Goal: Contribute content: Contribute content

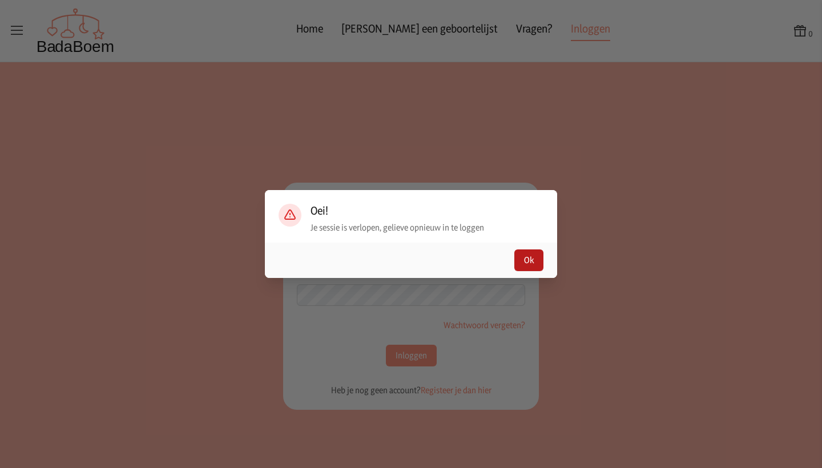
click at [531, 263] on button "Ok" at bounding box center [528, 260] width 29 height 22
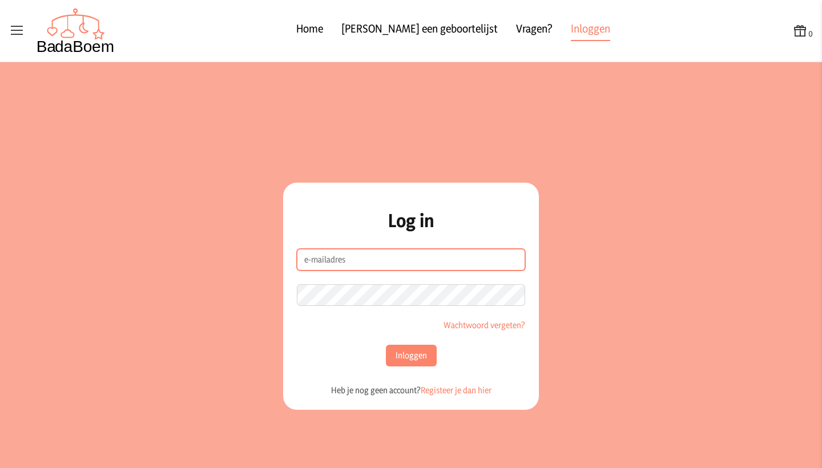
click at [458, 262] on input "e-mailadres" at bounding box center [411, 260] width 228 height 22
type input "[EMAIL_ADDRESS][DOMAIN_NAME]"
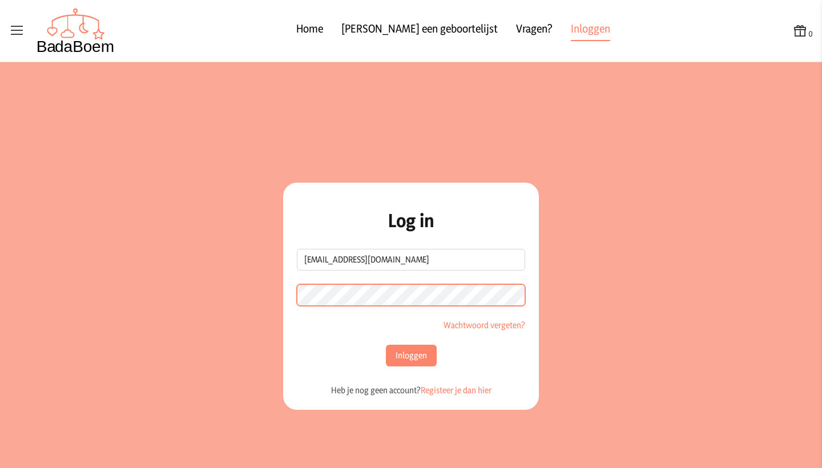
click at [411, 356] on button "Inloggen" at bounding box center [411, 356] width 51 height 22
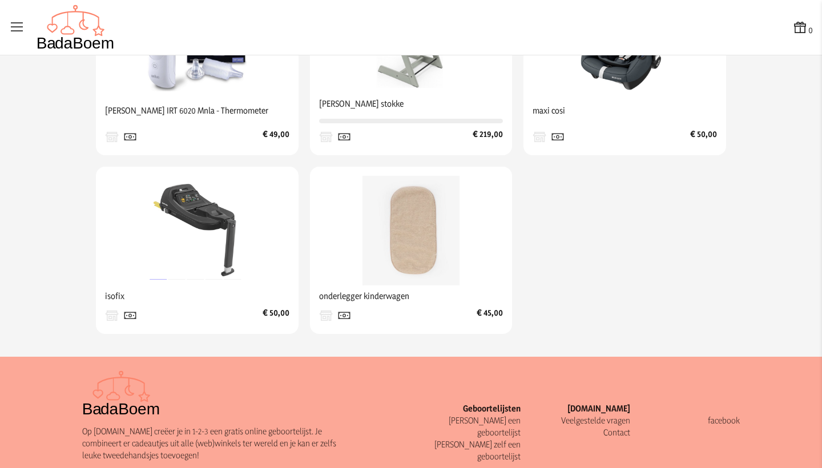
scroll to position [498, 0]
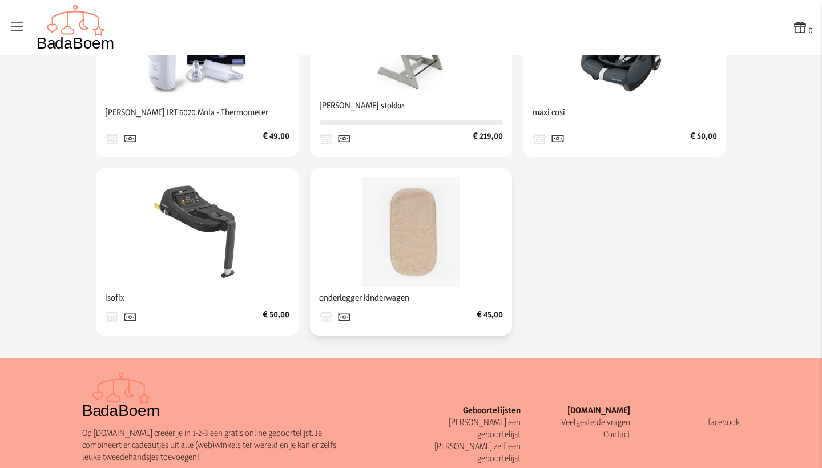
click at [453, 267] on img at bounding box center [411, 233] width 110 height 110
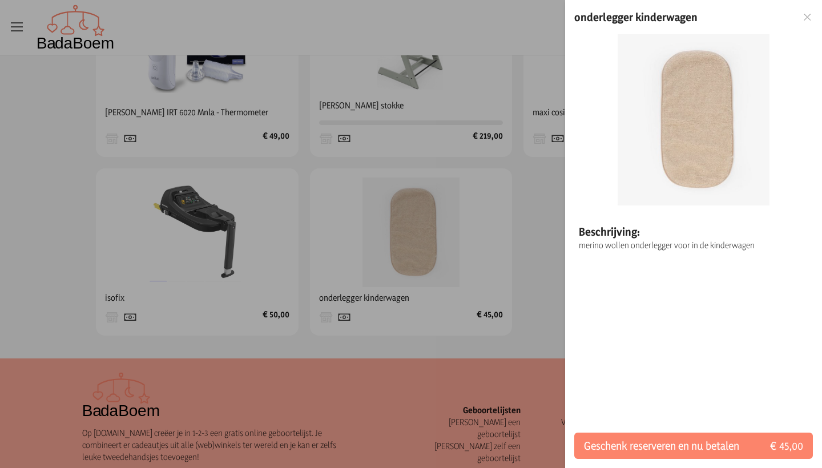
click at [537, 217] on div at bounding box center [411, 234] width 822 height 468
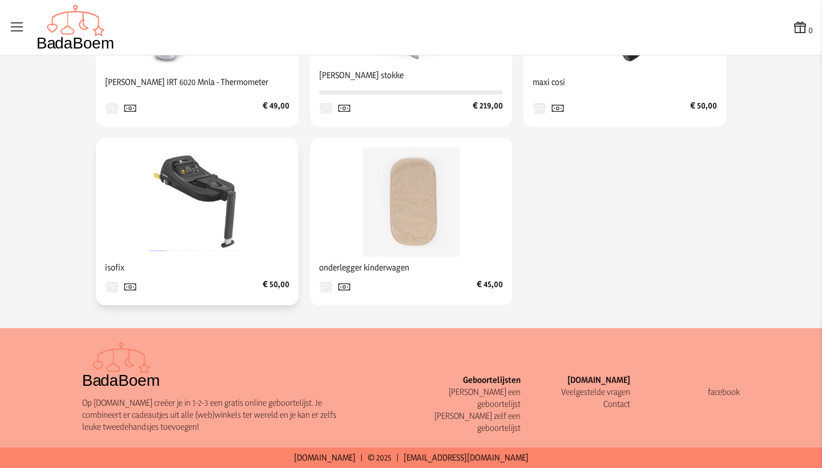
scroll to position [537, 0]
click at [248, 191] on img at bounding box center [197, 202] width 110 height 110
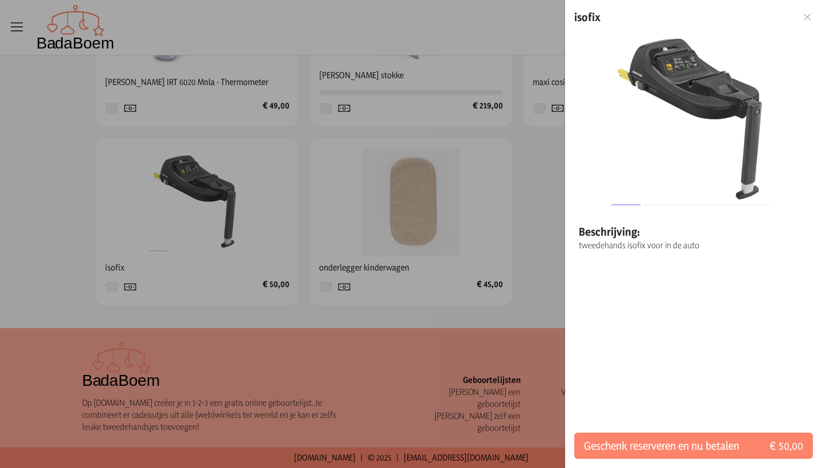
click at [22, 189] on div at bounding box center [411, 234] width 822 height 468
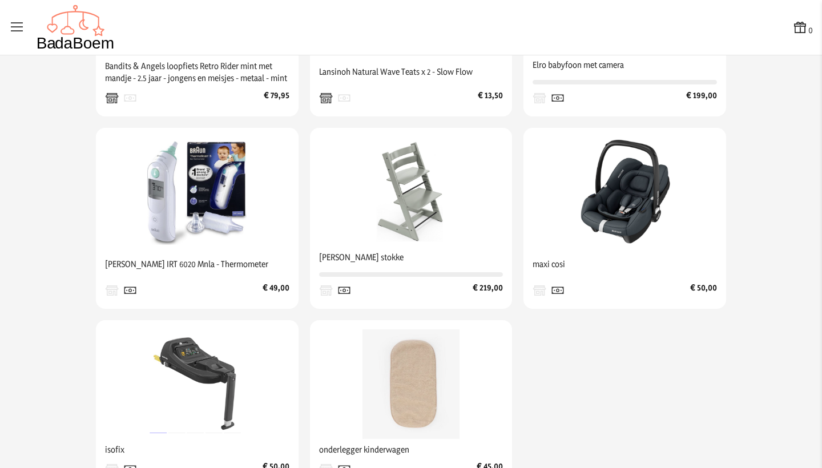
scroll to position [340, 0]
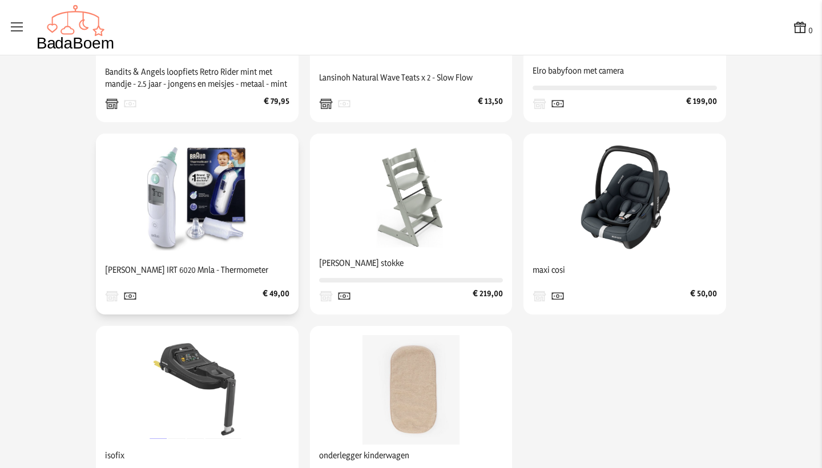
click at [125, 201] on div at bounding box center [197, 198] width 184 height 110
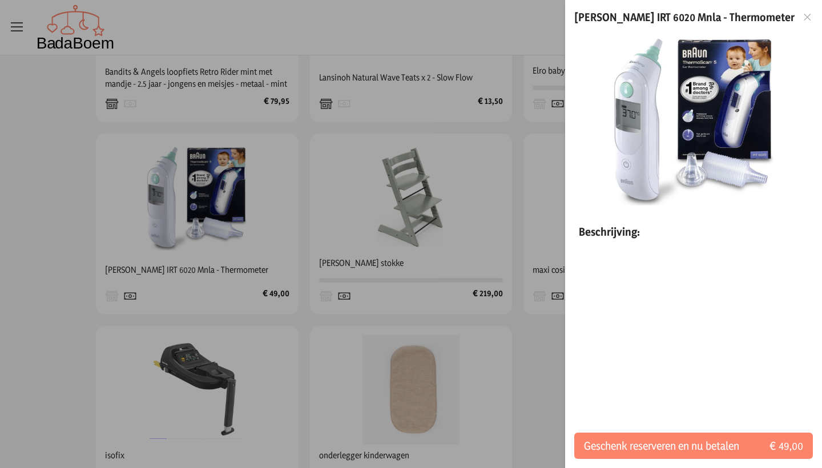
click at [52, 208] on div at bounding box center [411, 234] width 822 height 468
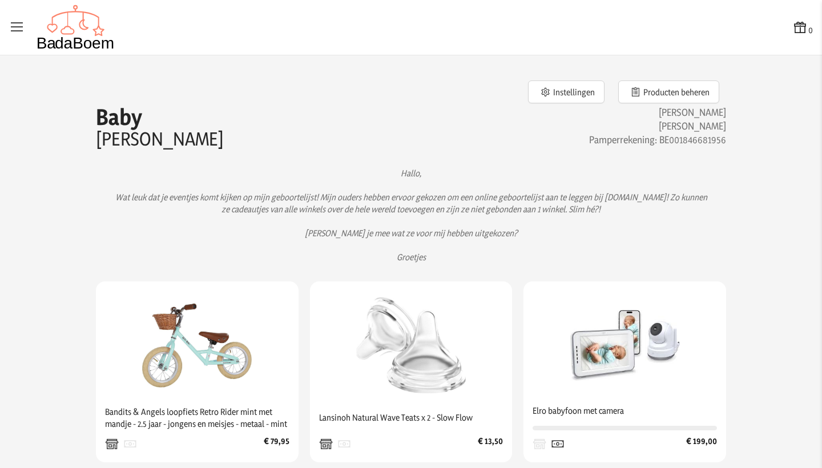
scroll to position [0, 0]
click at [587, 91] on button "Instellingen" at bounding box center [566, 91] width 76 height 23
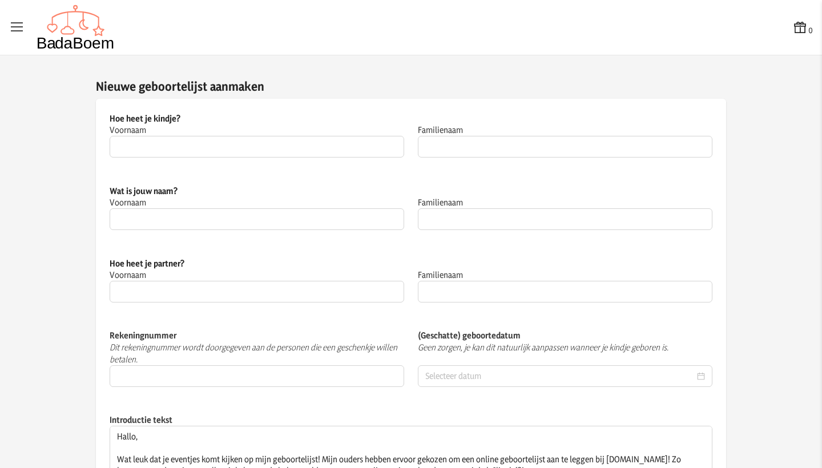
type input "Baby"
type input "[PERSON_NAME]"
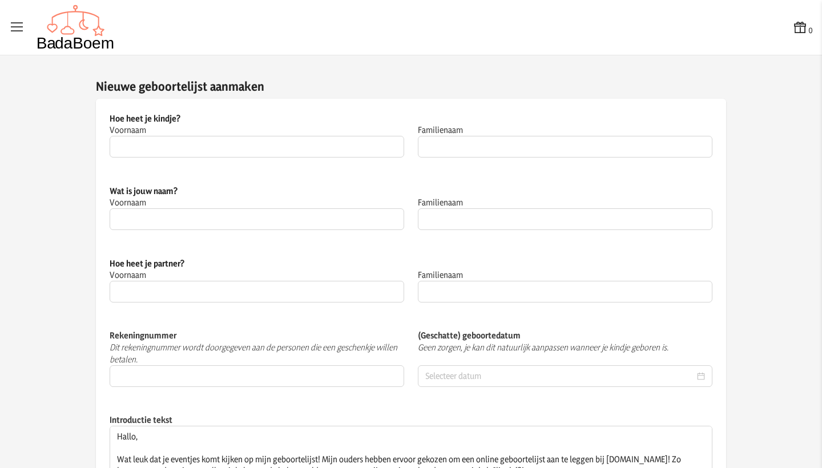
type input "Jacobs"
type input "BE001846681956"
type input "[DATE]"
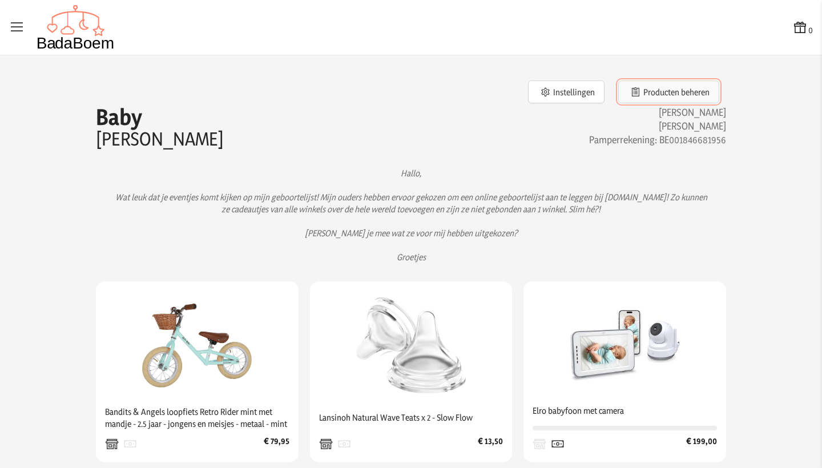
click at [686, 92] on button "Producten beheren" at bounding box center [668, 91] width 101 height 23
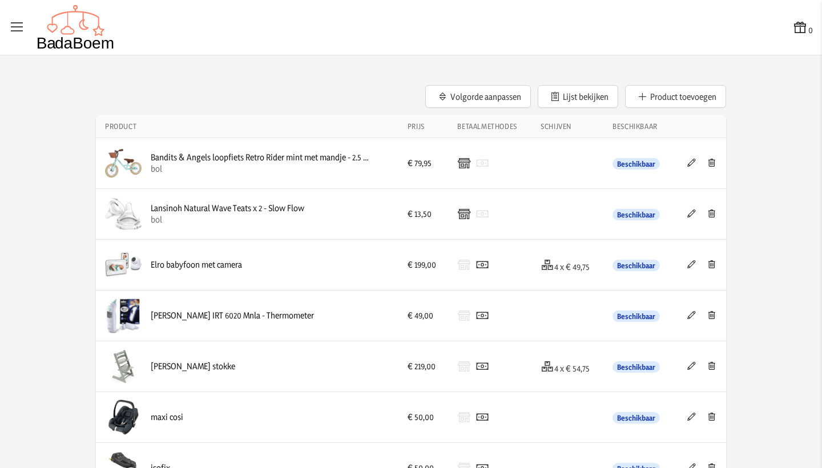
click at [697, 314] on icon at bounding box center [691, 315] width 11 height 8
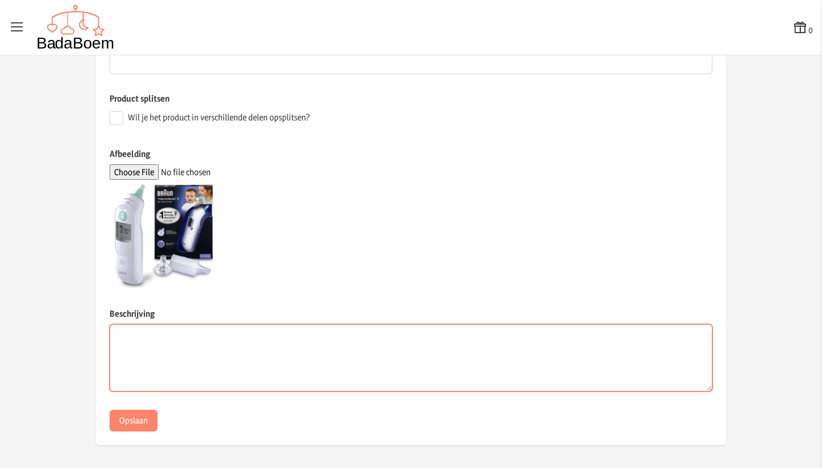
scroll to position [263, 0]
click at [151, 364] on textarea "Beschrijving" at bounding box center [411, 358] width 603 height 67
type textarea "oorthermometer"
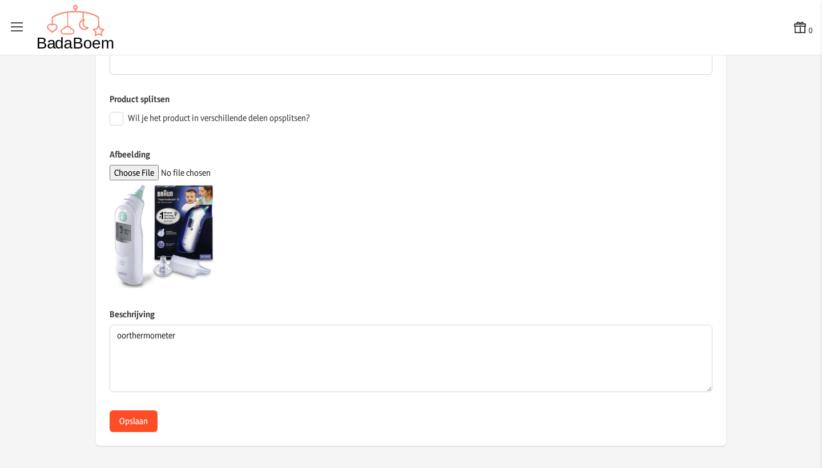
click at [147, 412] on button "Opslaan" at bounding box center [134, 421] width 48 height 22
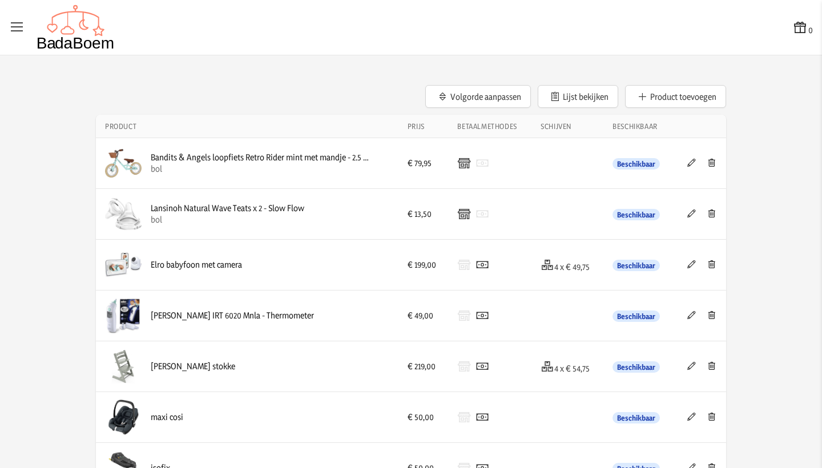
click at [200, 174] on div "Bandits & Angels loopfiets Retro Rider mint met mandje - 2.5 jaar - jongens en …" at bounding box center [247, 163] width 284 height 37
click at [200, 154] on div "Bandits & Angels loopfiets Retro Rider mint met mandje - 2.5 jaar - jongens en …" at bounding box center [260, 157] width 219 height 11
click at [691, 163] on icon at bounding box center [691, 163] width 11 height 8
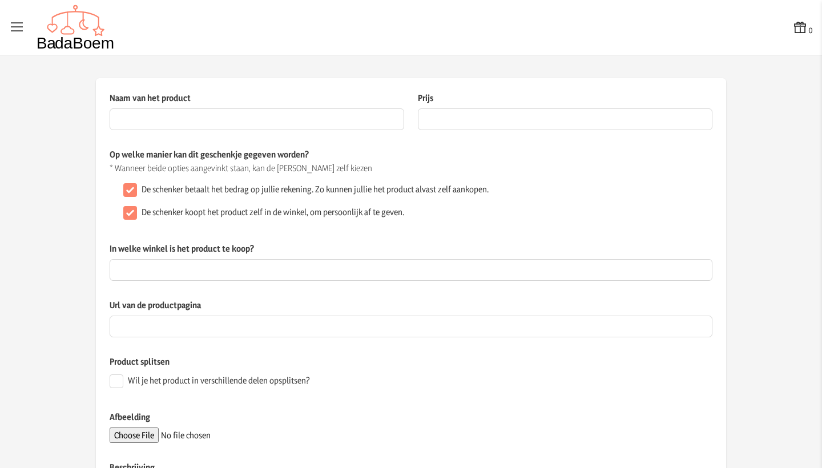
type input "Bandits & Angels loopfiets Retro Rider mint met mandje - 2.5 jaar - jongens en …"
type input "79.95"
checkbox input "false"
type input "bol"
type input "[URL][DOMAIN_NAME]"
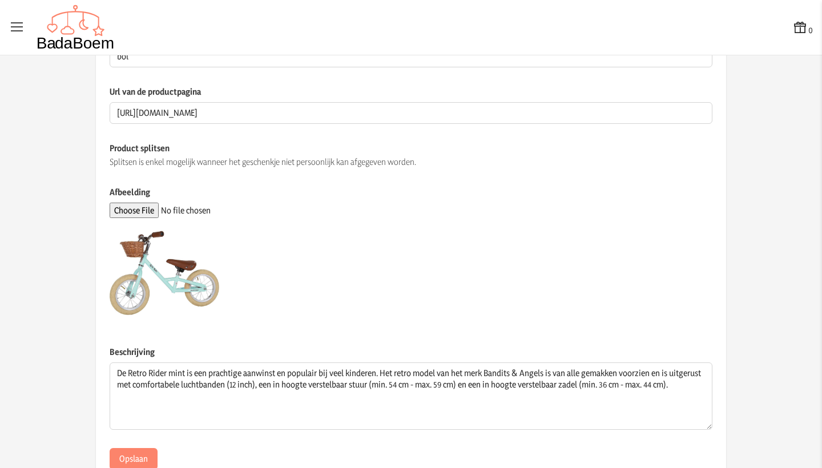
scroll to position [214, 0]
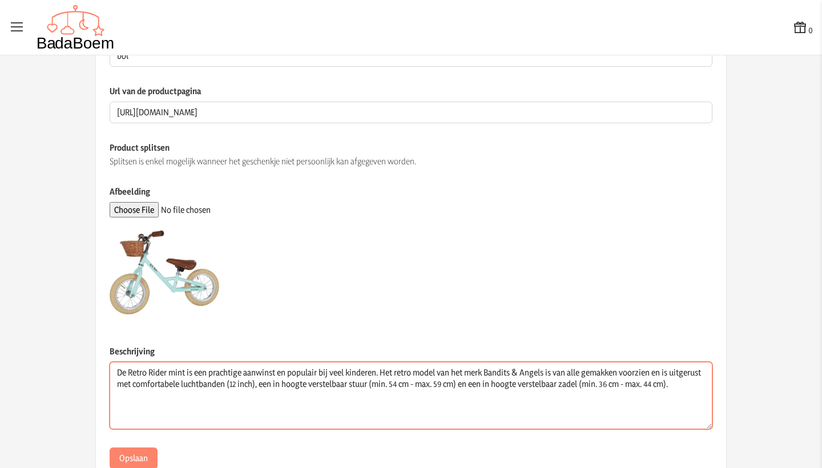
drag, startPoint x: 139, startPoint y: 401, endPoint x: 263, endPoint y: 384, distance: 125.0
click at [263, 384] on textarea "De Retro Rider mint is een prachtige aanwinst en populair bij veel kinderen. He…" at bounding box center [411, 395] width 603 height 67
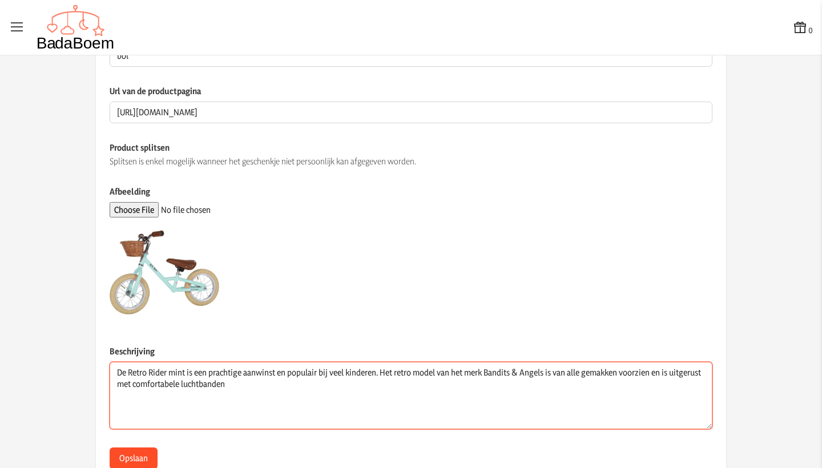
type textarea "De Retro Rider mint is een prachtige aanwinst en populair bij veel kinderen. He…"
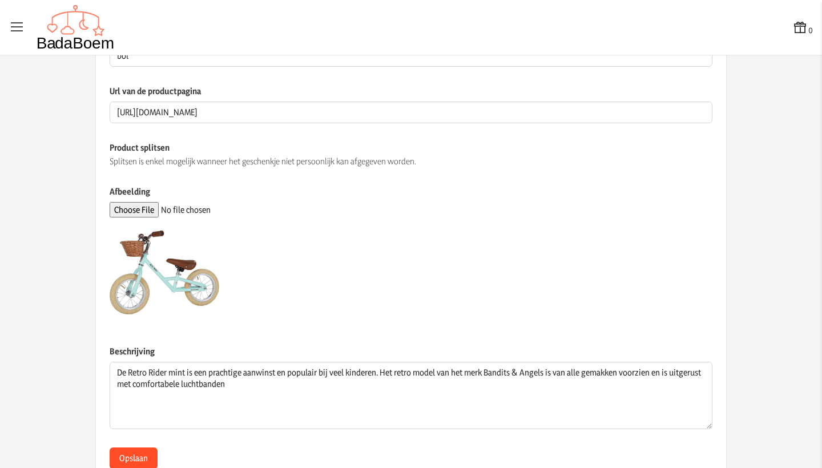
click at [142, 462] on button "Opslaan" at bounding box center [134, 458] width 48 height 22
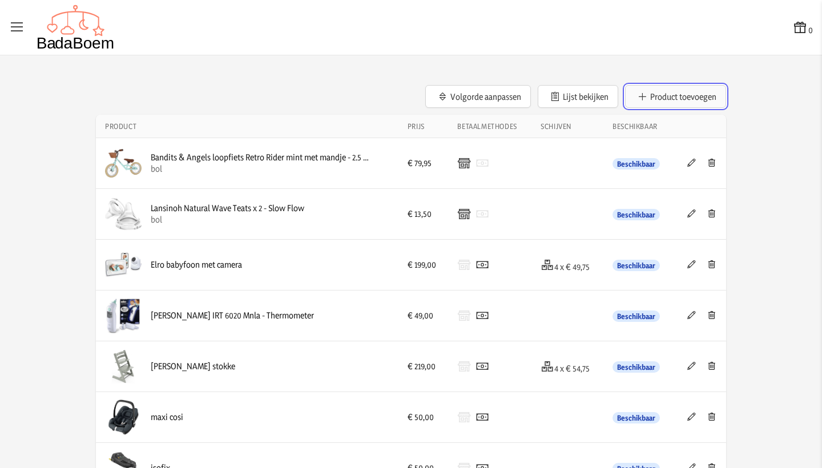
click at [690, 96] on button "Product toevoegen" at bounding box center [675, 96] width 101 height 23
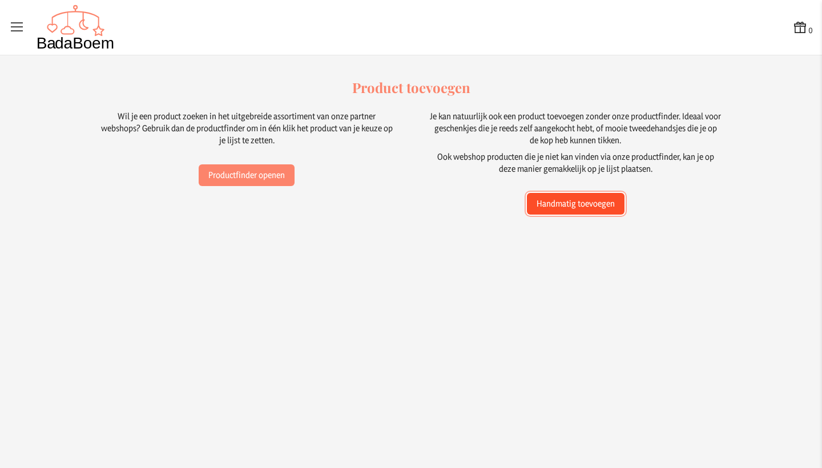
click at [543, 201] on button "Handmatig toevoegen" at bounding box center [576, 204] width 98 height 22
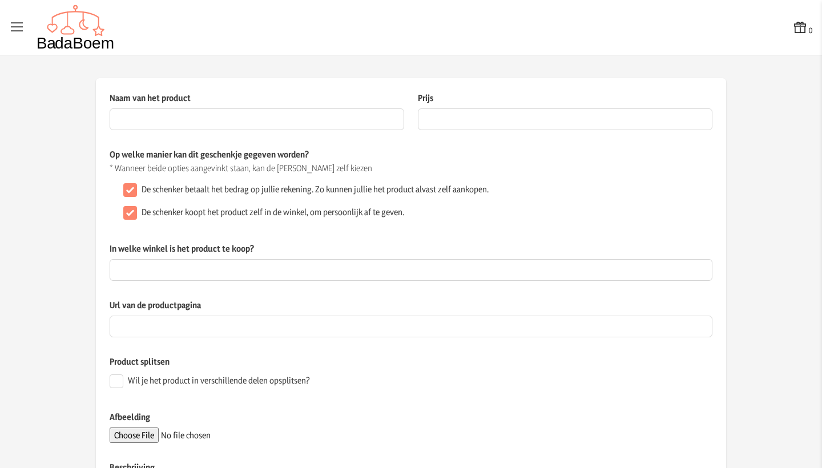
click at [130, 213] on input "De schenker koopt het product zelf in de winkel, om persoonlijk af te geven." at bounding box center [130, 213] width 14 height 14
checkbox input "false"
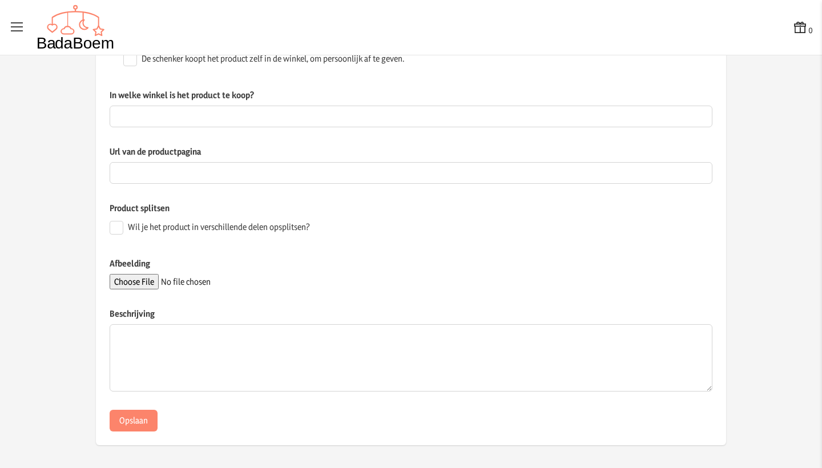
scroll to position [153, 0]
click at [134, 284] on input "Afbeelding" at bounding box center [187, 282] width 155 height 15
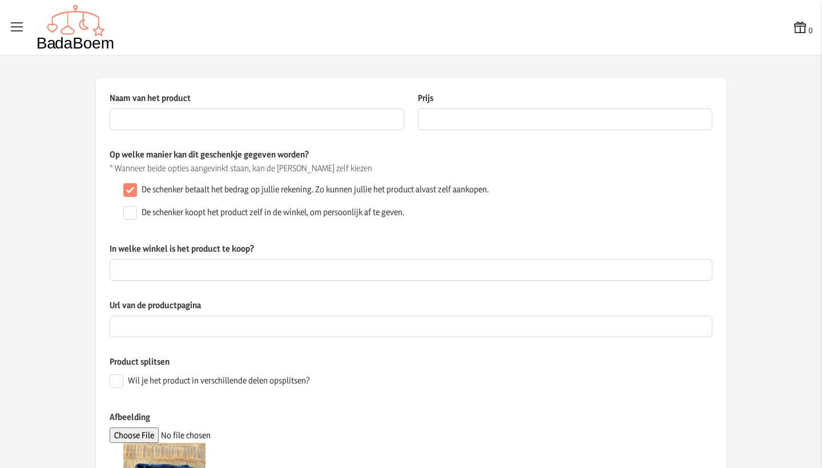
scroll to position [0, 0]
click at [187, 120] on input "Naam van het product" at bounding box center [257, 119] width 295 height 22
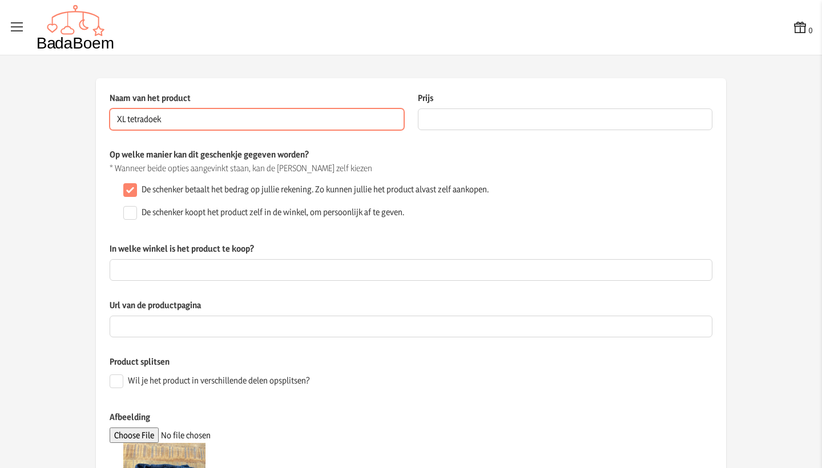
type input "XL tetradoek"
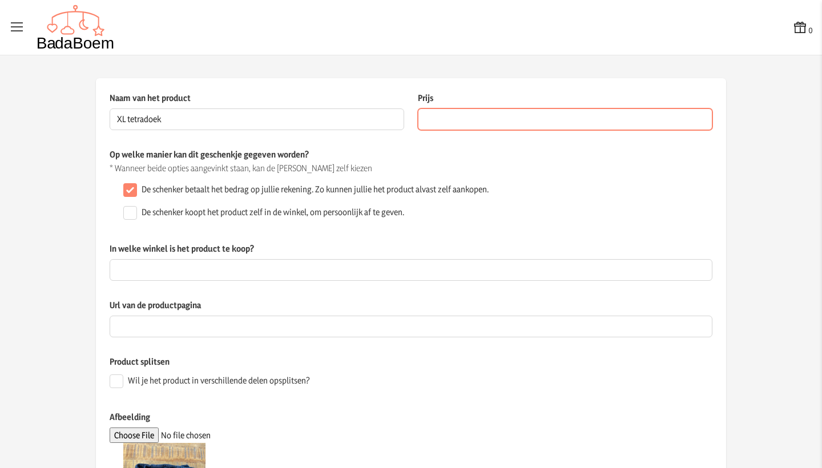
click at [476, 125] on input "Prijs" at bounding box center [565, 119] width 295 height 22
type input "10.00"
click at [595, 223] on div "De schenker koopt het product zelf in de winkel, om persoonlijk af te geven." at bounding box center [416, 212] width 594 height 23
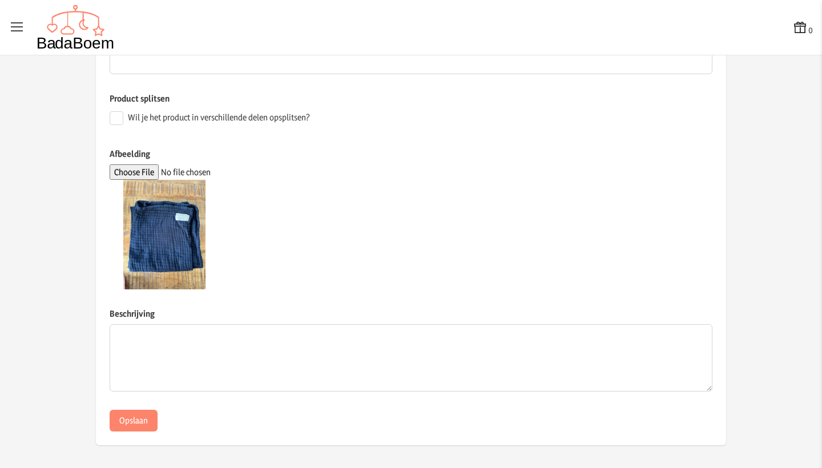
scroll to position [263, 0]
click at [144, 424] on button "Opslaan" at bounding box center [134, 421] width 48 height 22
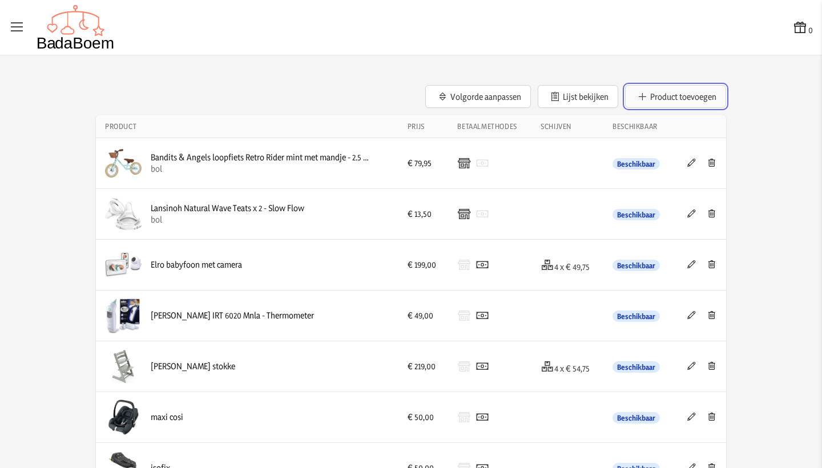
click at [666, 95] on button "Product toevoegen" at bounding box center [675, 96] width 101 height 23
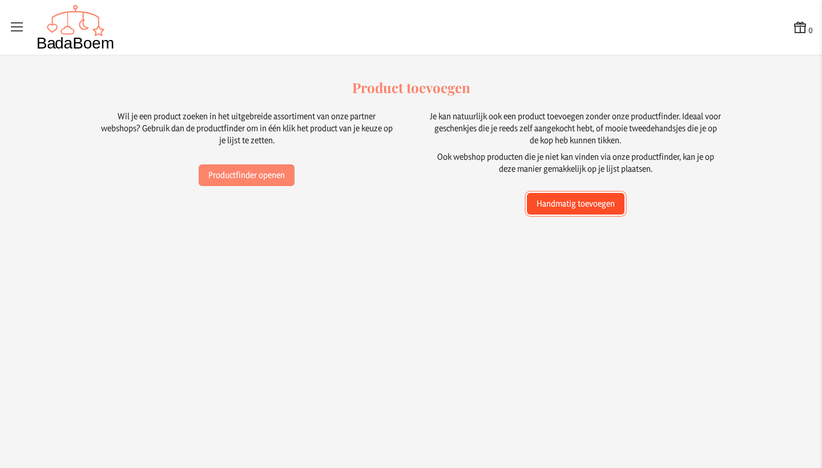
click at [576, 208] on button "Handmatig toevoegen" at bounding box center [576, 204] width 98 height 22
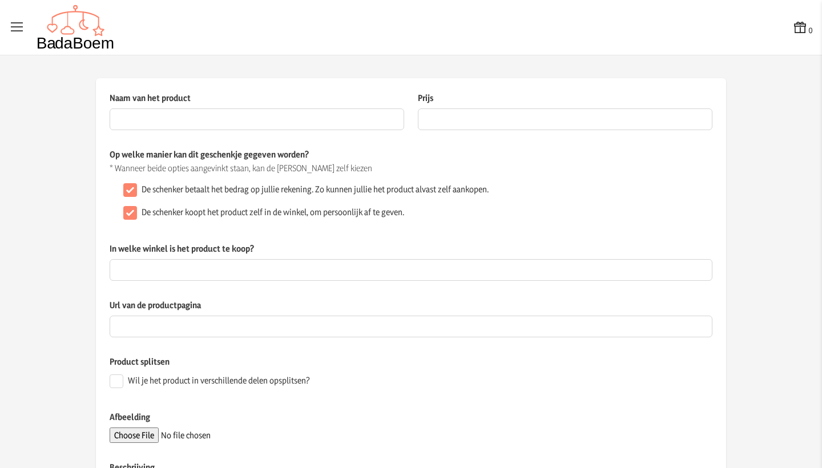
click at [130, 213] on input "De schenker koopt het product zelf in de winkel, om persoonlijk af te geven." at bounding box center [130, 213] width 14 height 14
checkbox input "false"
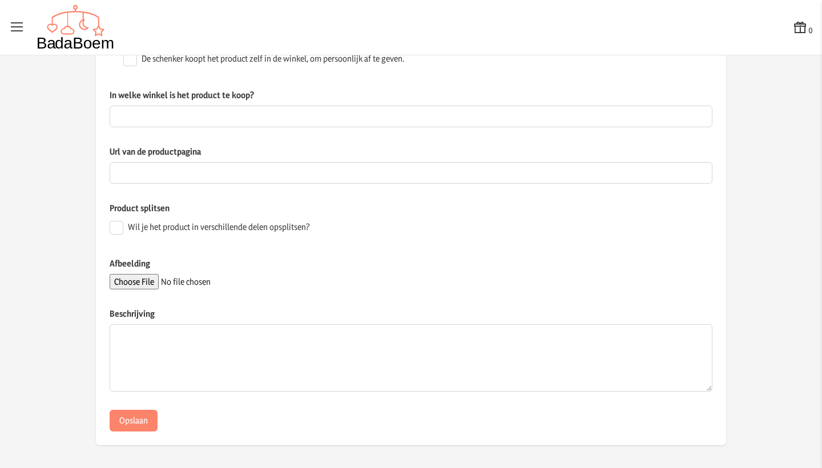
scroll to position [153, 0]
click at [136, 284] on input "Afbeelding" at bounding box center [187, 282] width 155 height 15
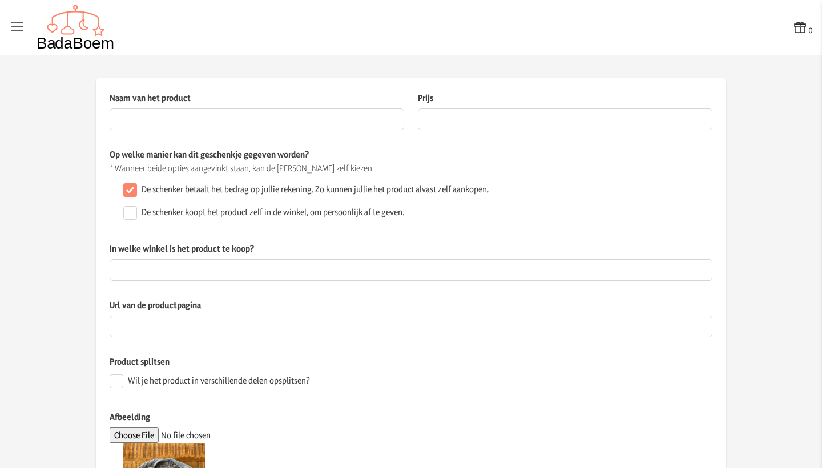
scroll to position [0, 0]
click at [151, 117] on input "Naam van het product" at bounding box center [257, 119] width 295 height 22
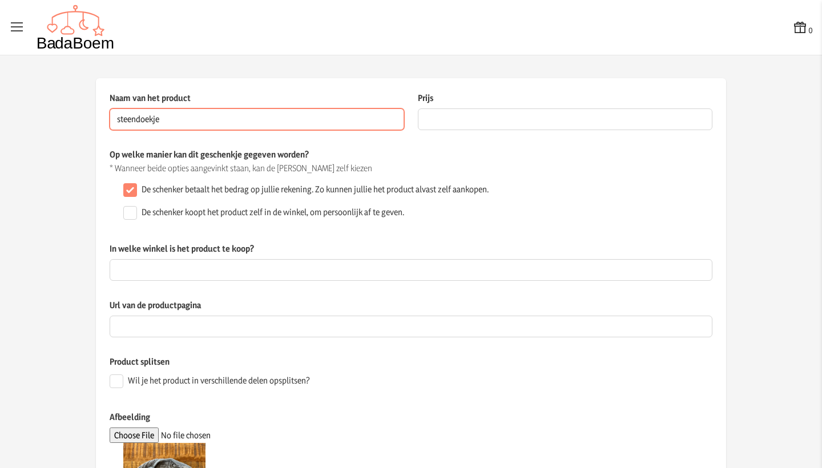
type input "steendoekje"
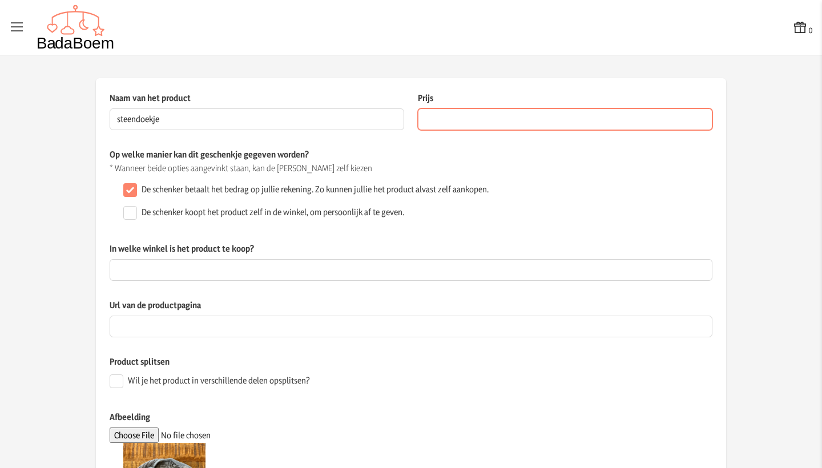
click at [430, 115] on input "Prijs" at bounding box center [565, 119] width 295 height 22
type input "10.00"
click at [562, 207] on div "De schenker koopt het product zelf in de winkel, om persoonlijk af te geven." at bounding box center [416, 212] width 594 height 23
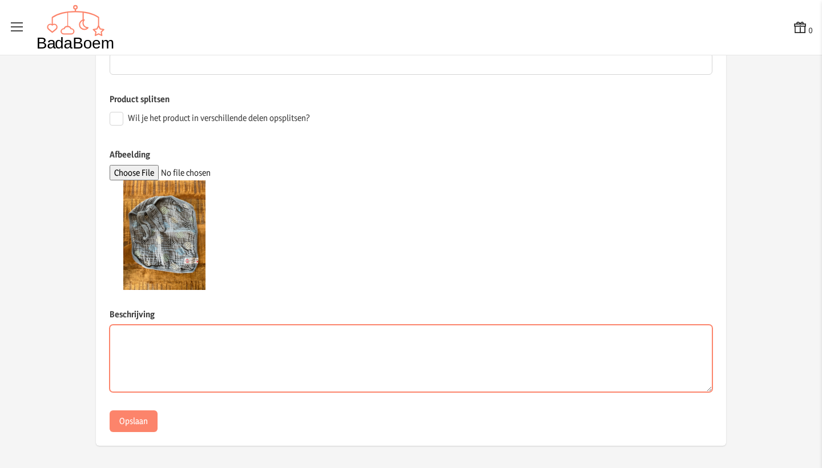
click at [200, 351] on textarea "Beschrijving" at bounding box center [411, 358] width 603 height 67
type textarea "speendoekje van Lodger"
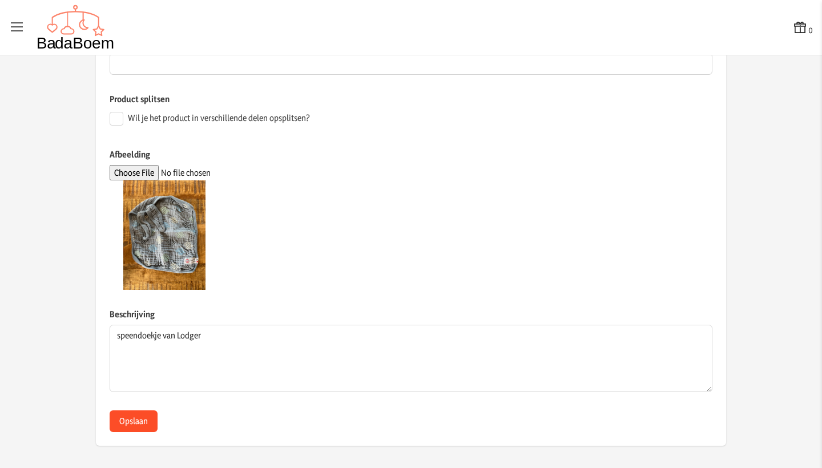
click at [141, 424] on button "Opslaan" at bounding box center [134, 421] width 48 height 22
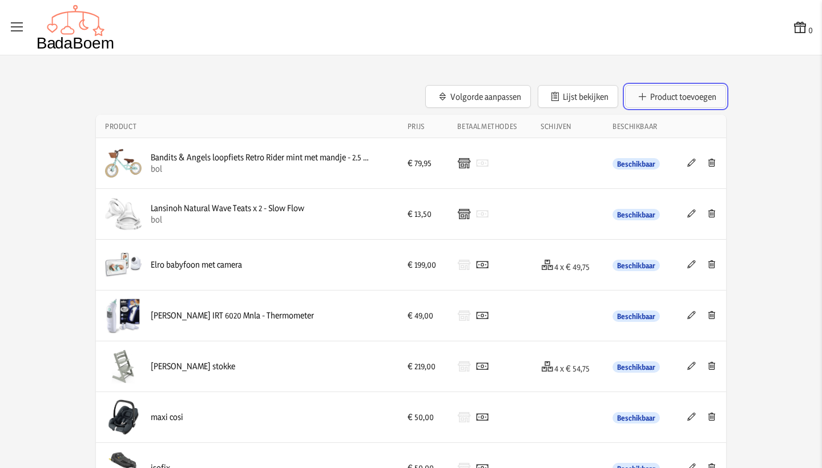
click at [695, 96] on button "Product toevoegen" at bounding box center [675, 96] width 101 height 23
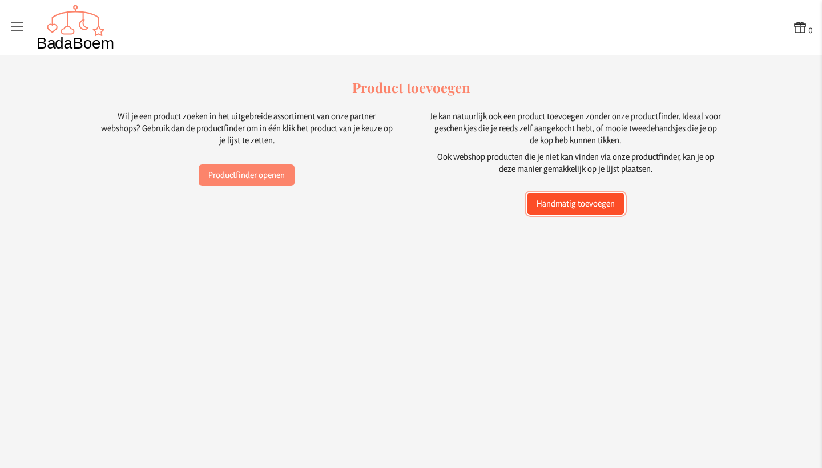
click at [594, 205] on button "Handmatig toevoegen" at bounding box center [576, 204] width 98 height 22
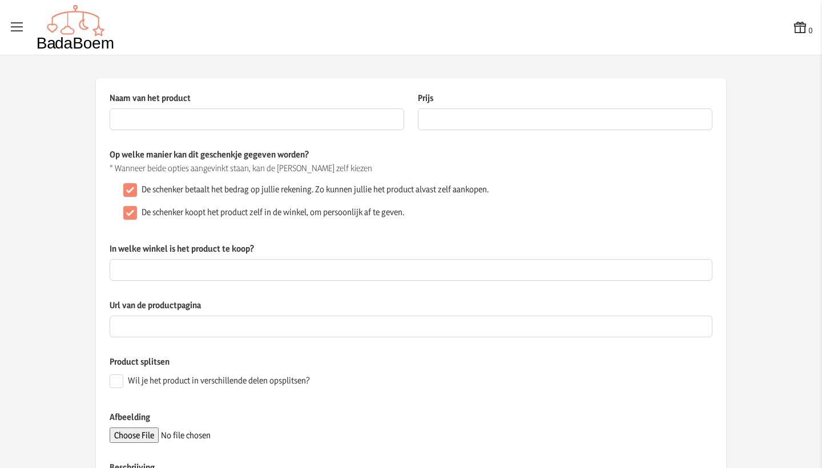
click at [133, 213] on input "De schenker koopt het product zelf in de winkel, om persoonlijk af te geven." at bounding box center [130, 213] width 14 height 14
checkbox input "false"
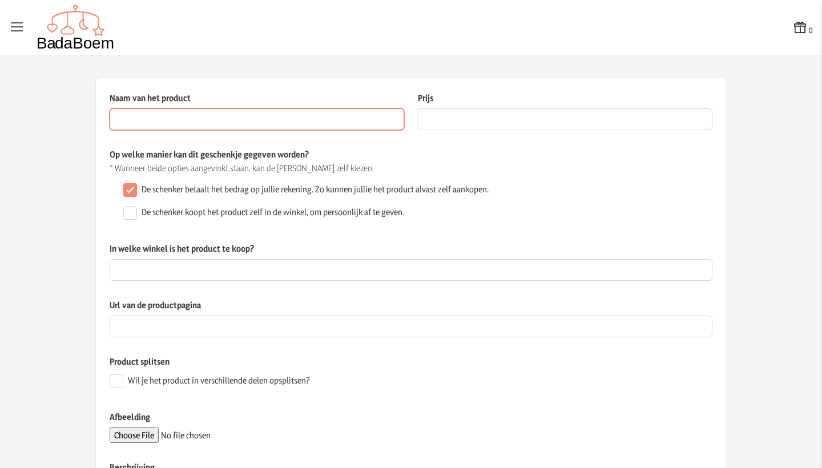
click at [130, 124] on input "Naam van het product" at bounding box center [257, 119] width 295 height 22
type input "deken"
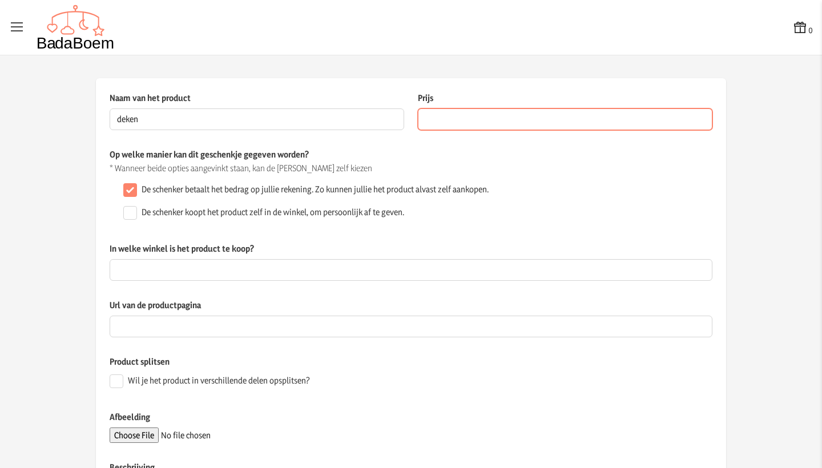
click at [433, 122] on input "Prijs" at bounding box center [565, 119] width 295 height 22
type input "10.00"
click at [435, 338] on div "Url van de productpagina" at bounding box center [411, 327] width 603 height 57
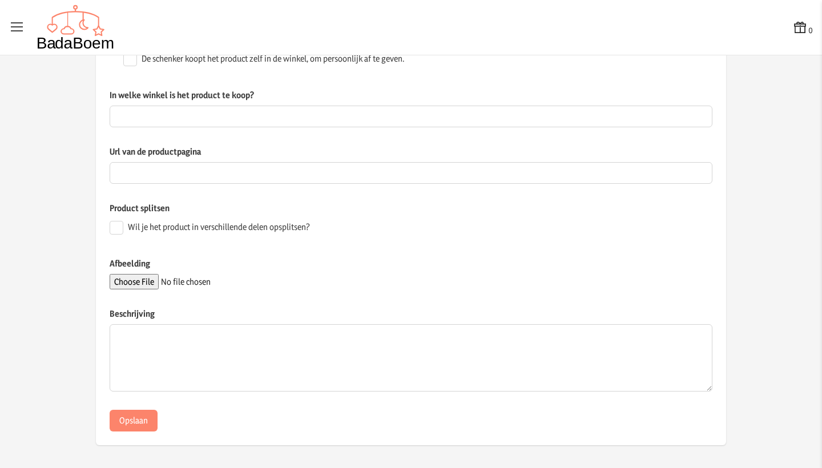
scroll to position [153, 0]
click at [144, 280] on input "Afbeelding" at bounding box center [187, 282] width 155 height 15
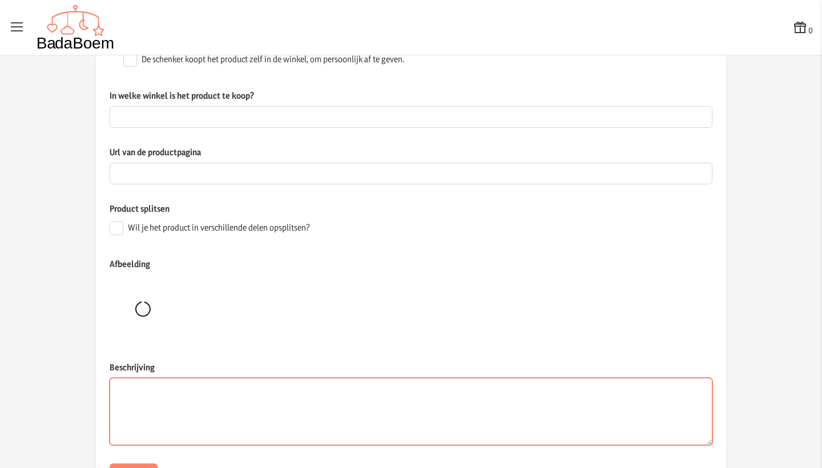
click at [219, 406] on textarea "Beschrijving" at bounding box center [411, 411] width 603 height 67
click at [115, 389] on textarea "deken [PERSON_NAME]" at bounding box center [411, 411] width 603 height 67
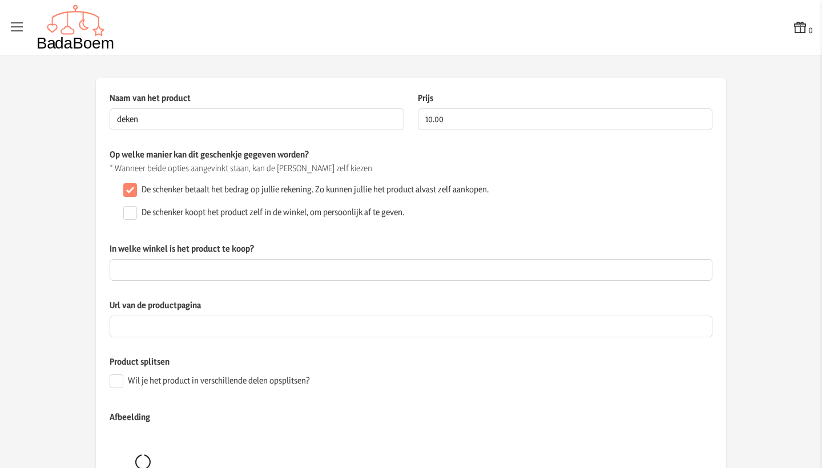
scroll to position [0, 0]
type textarea "babydeken van [PERSON_NAME]"
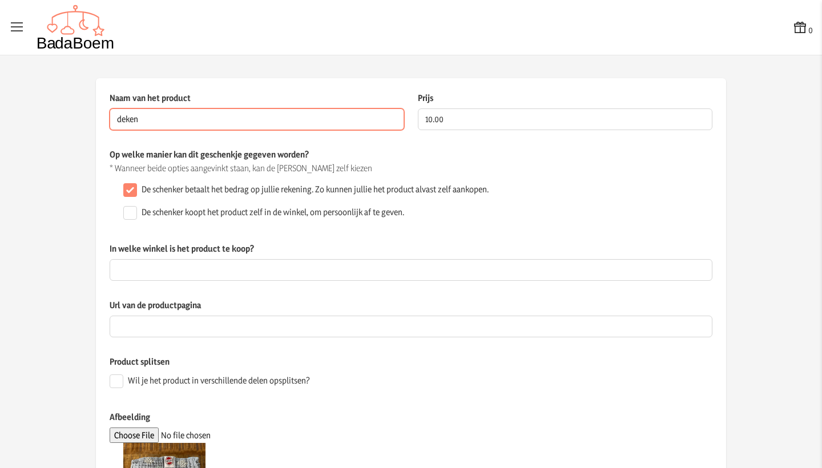
click at [116, 119] on input "deken" at bounding box center [257, 119] width 295 height 22
type input "babydeken"
click at [426, 393] on div "Product splitsen Wil je het product in verschillende delen opsplitsen?" at bounding box center [411, 383] width 603 height 55
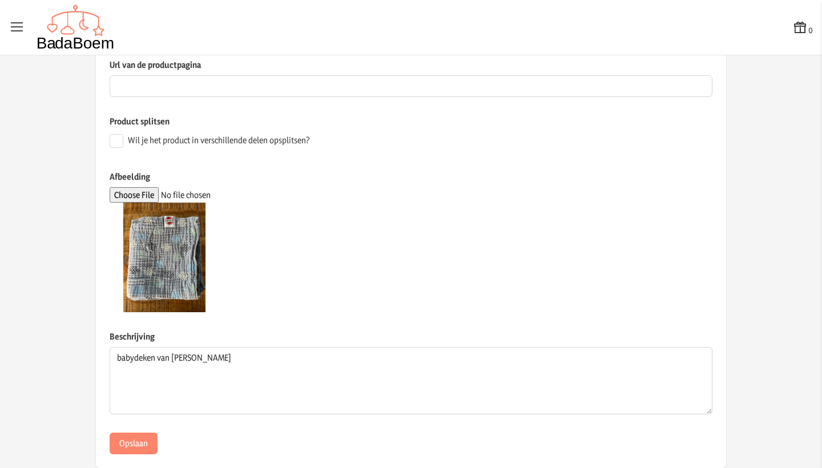
scroll to position [242, 0]
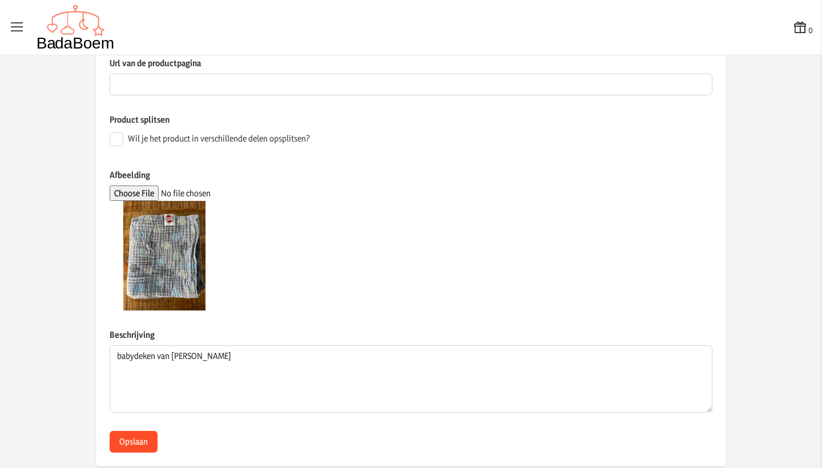
click at [118, 440] on button "Opslaan" at bounding box center [134, 442] width 48 height 22
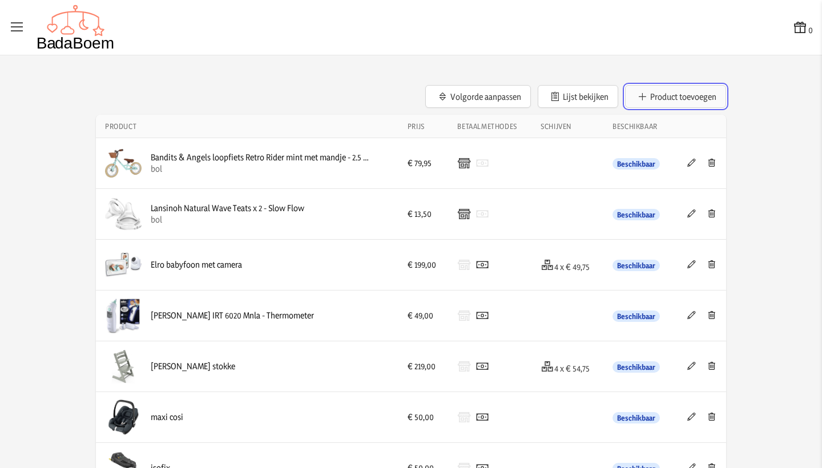
click at [675, 98] on button "Product toevoegen" at bounding box center [675, 96] width 101 height 23
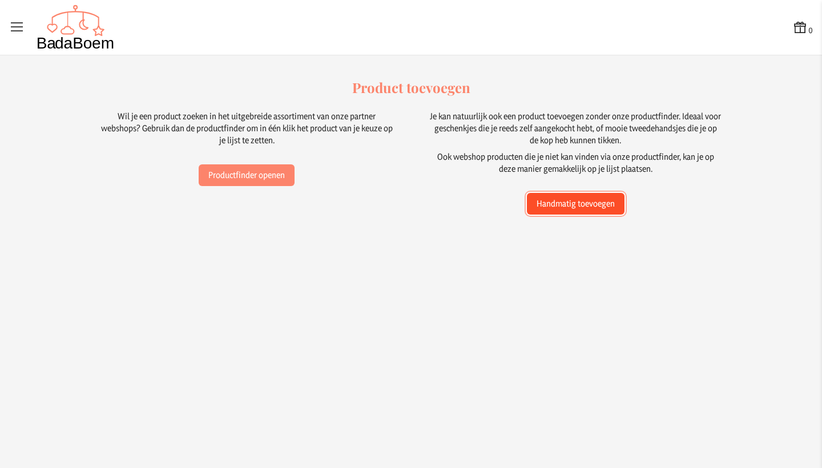
click at [594, 205] on button "Handmatig toevoegen" at bounding box center [576, 204] width 98 height 22
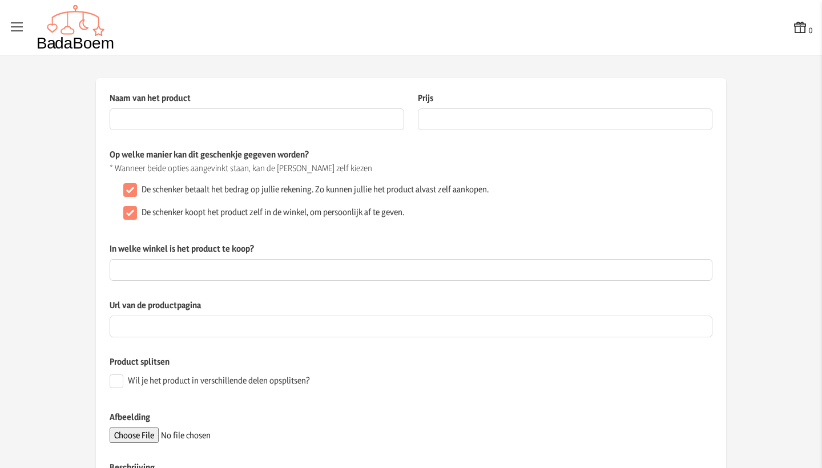
click at [129, 216] on input "De schenker koopt het product zelf in de winkel, om persoonlijk af te geven." at bounding box center [130, 213] width 14 height 14
checkbox input "false"
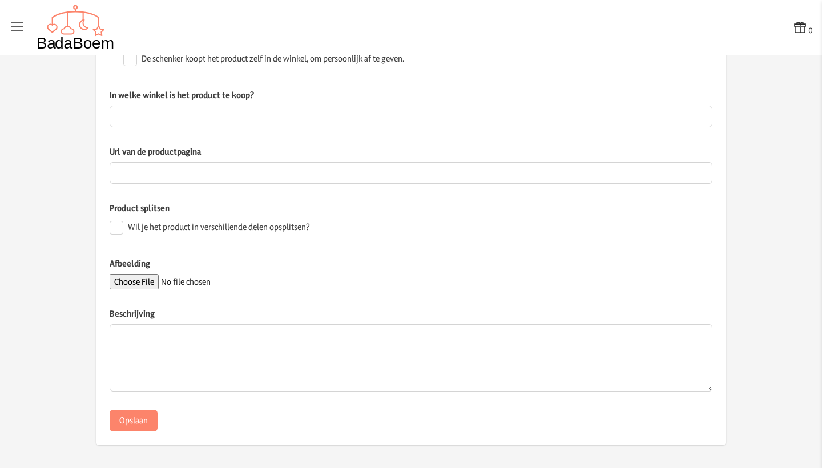
scroll to position [153, 0]
click at [144, 284] on input "Afbeelding" at bounding box center [187, 282] width 155 height 15
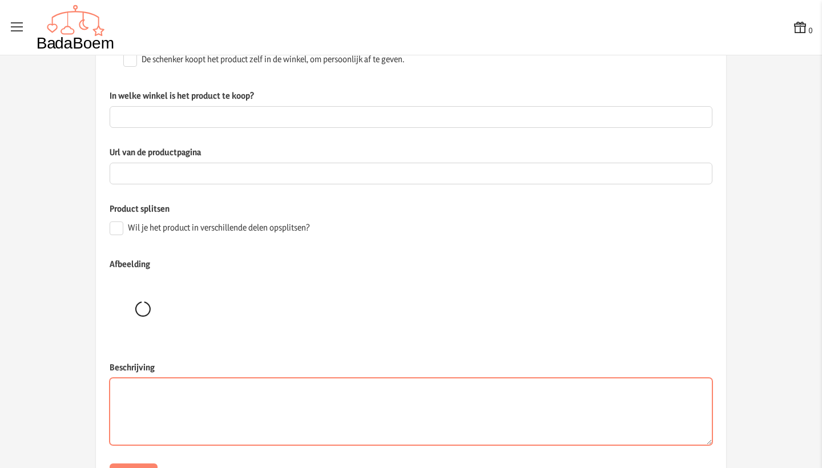
click at [554, 406] on textarea "Beschrijving" at bounding box center [411, 411] width 603 height 67
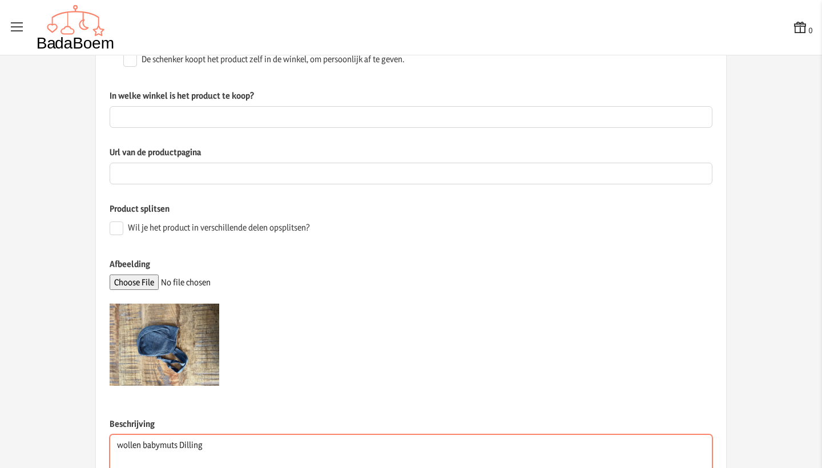
type textarea "wollen babymuts Dilling"
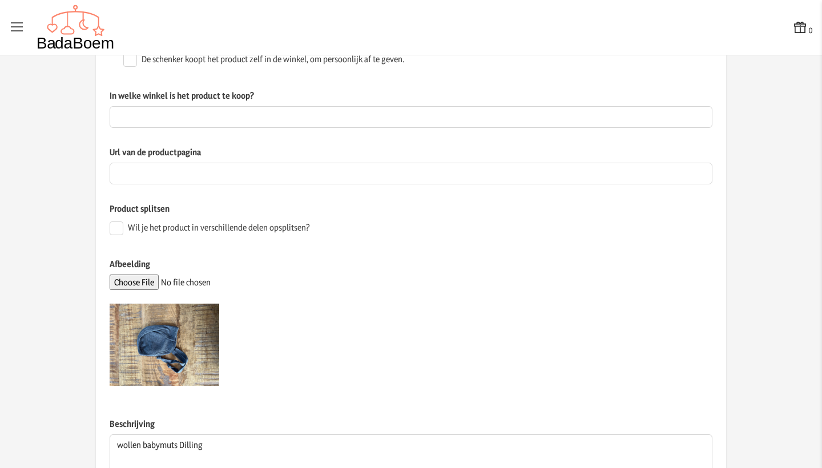
click at [597, 380] on div at bounding box center [411, 345] width 603 height 110
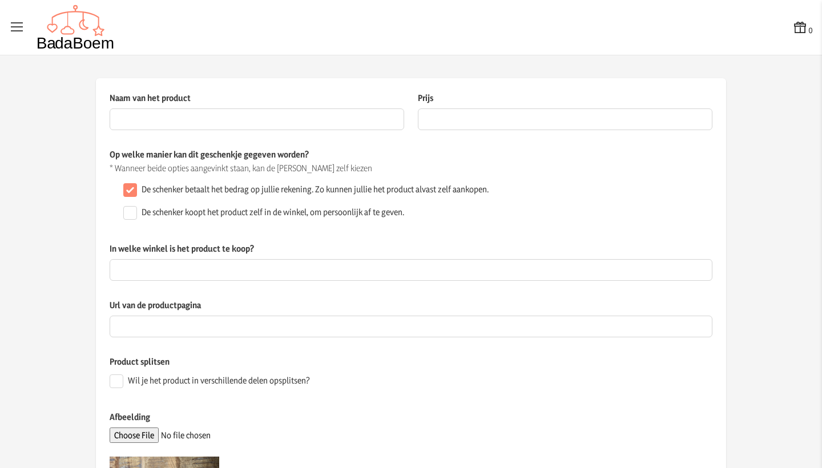
scroll to position [0, 0]
click at [280, 118] on input "Naam van het product" at bounding box center [257, 119] width 295 height 22
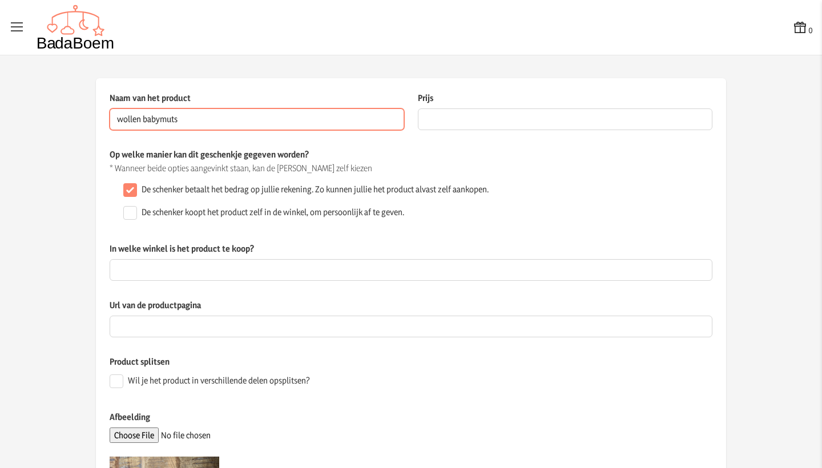
type input "wollen babymuts"
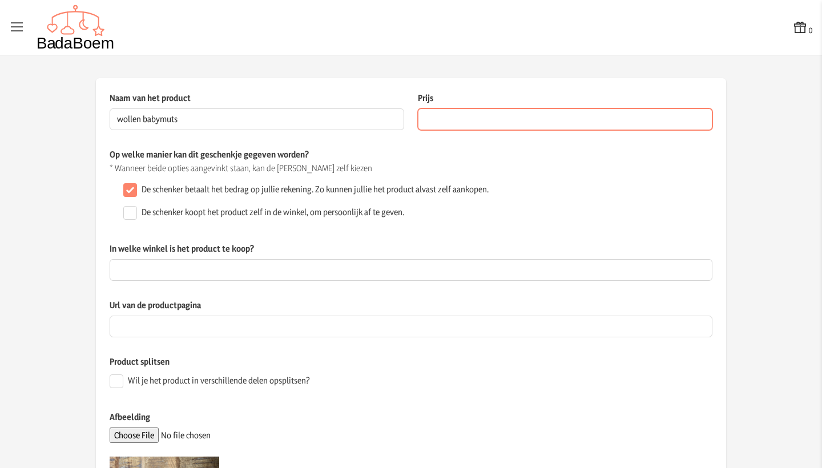
click at [442, 113] on input "Prijs" at bounding box center [565, 119] width 295 height 22
type input "10.00"
click at [505, 239] on div "Op welke manier kan dit geschenkje gegeven worden? * Wanneer beide opties aange…" at bounding box center [411, 195] width 603 height 94
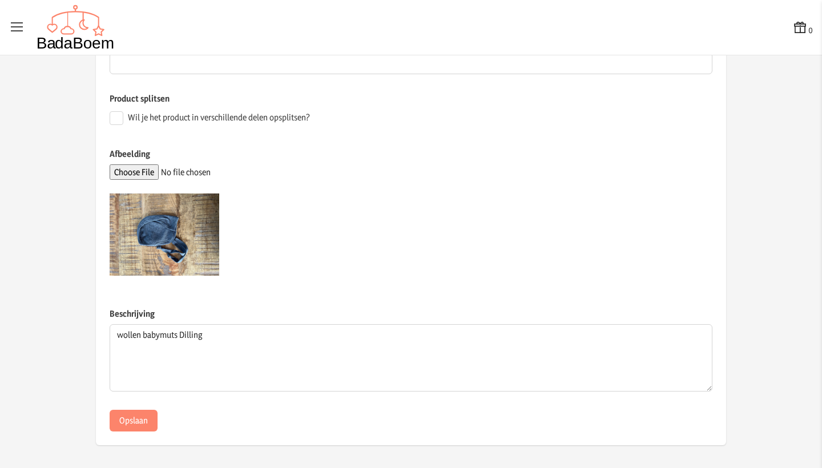
scroll to position [263, 0]
click at [127, 421] on button "Opslaan" at bounding box center [134, 421] width 48 height 22
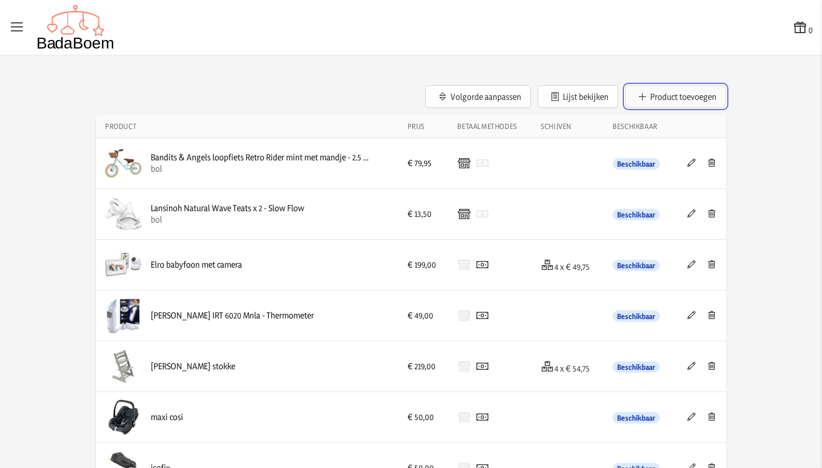
click at [667, 100] on button "Product toevoegen" at bounding box center [675, 96] width 101 height 23
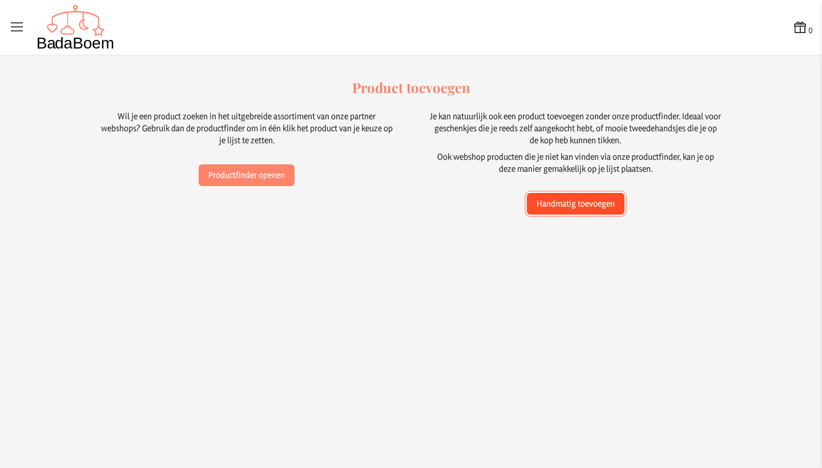
click at [578, 210] on button "Handmatig toevoegen" at bounding box center [576, 204] width 98 height 22
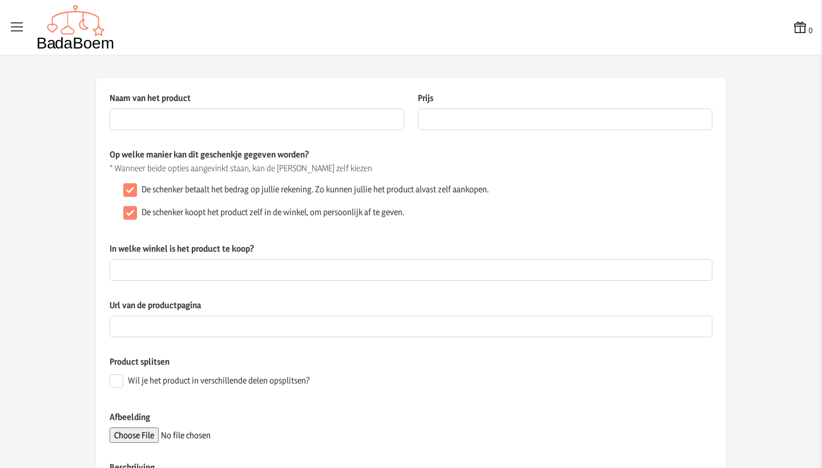
click at [134, 213] on input "De schenker koopt het product zelf in de winkel, om persoonlijk af te geven." at bounding box center [130, 213] width 14 height 14
checkbox input "false"
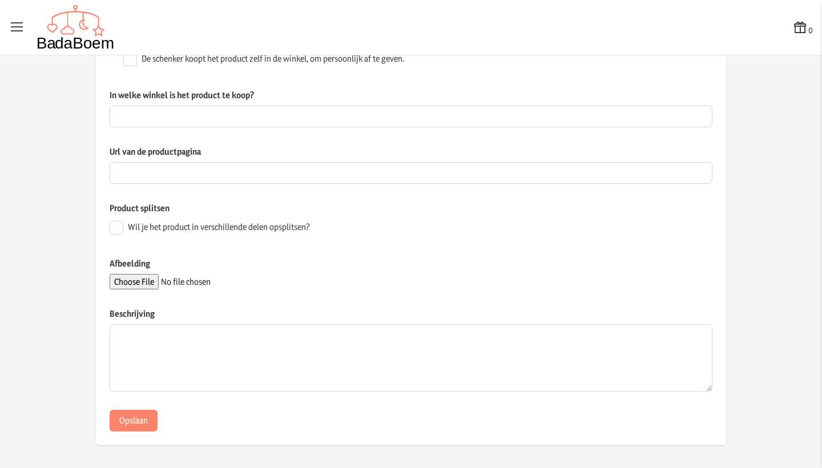
scroll to position [153, 0]
click at [148, 285] on input "Afbeelding" at bounding box center [187, 282] width 155 height 15
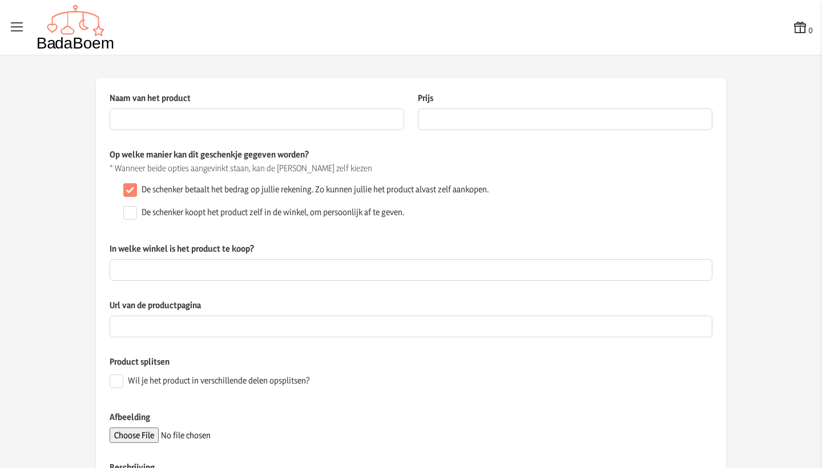
scroll to position [0, 0]
click at [202, 123] on input "Naam van het product" at bounding box center [257, 119] width 295 height 22
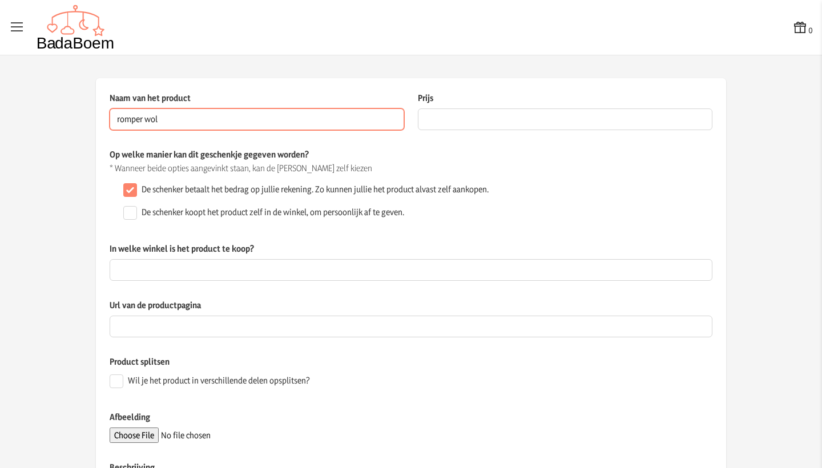
type input "romper wol"
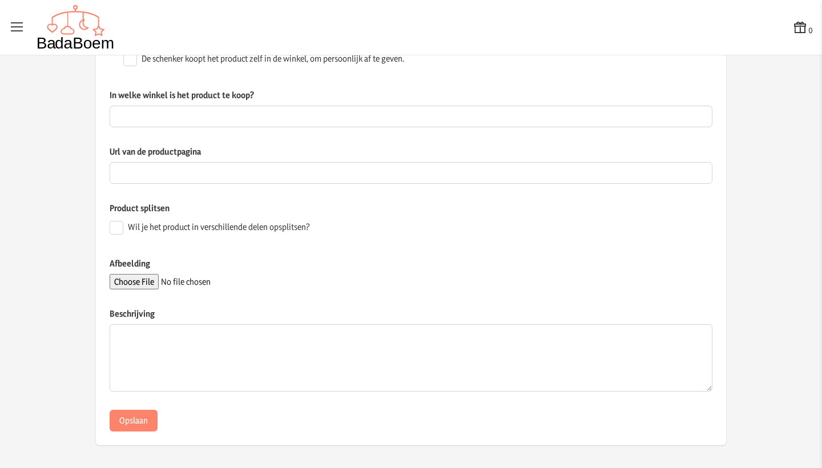
scroll to position [153, 0]
type input "10.00"
click at [134, 283] on input "Afbeelding" at bounding box center [187, 282] width 155 height 15
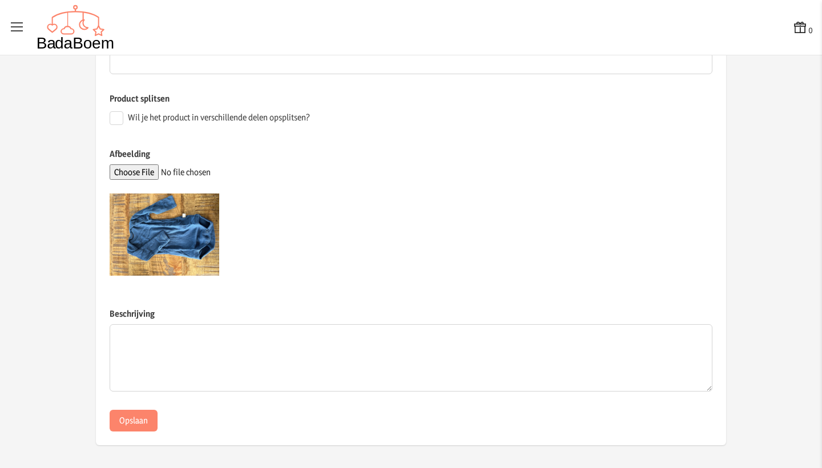
scroll to position [263, 0]
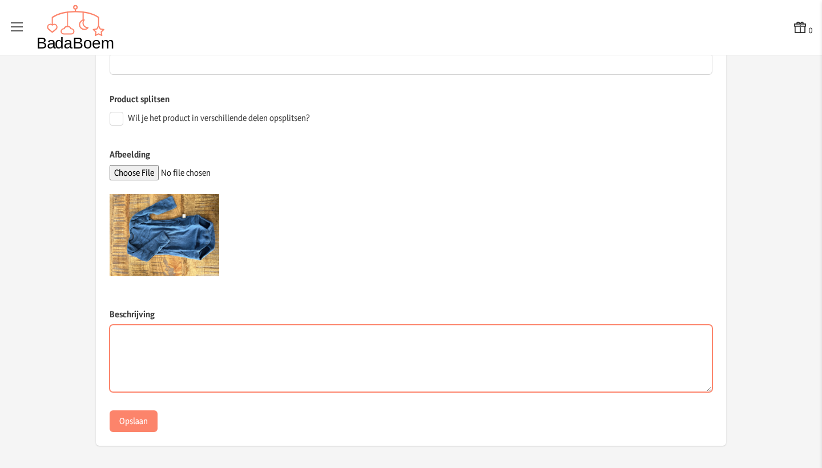
click at [204, 360] on textarea "Beschrijving" at bounding box center [411, 358] width 603 height 67
click at [158, 337] on textarea "romper wol Dilling" at bounding box center [411, 358] width 603 height 67
type textarea "romper wol - Dilling"
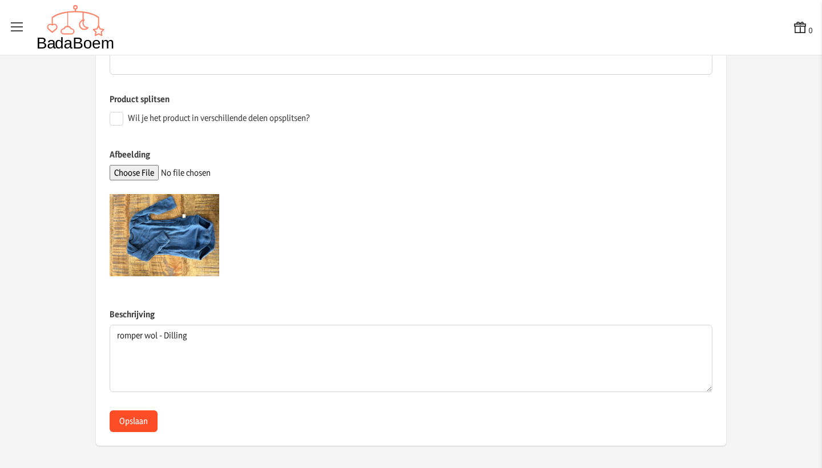
click at [136, 428] on button "Opslaan" at bounding box center [134, 421] width 48 height 22
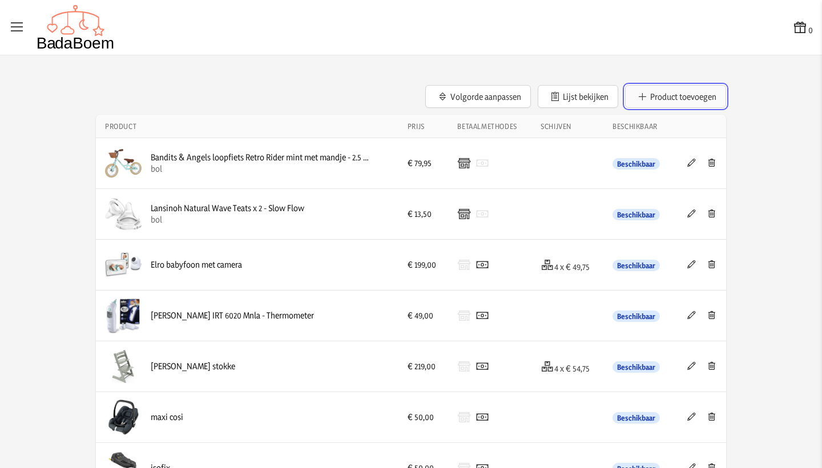
click at [705, 100] on button "Product toevoegen" at bounding box center [675, 96] width 101 height 23
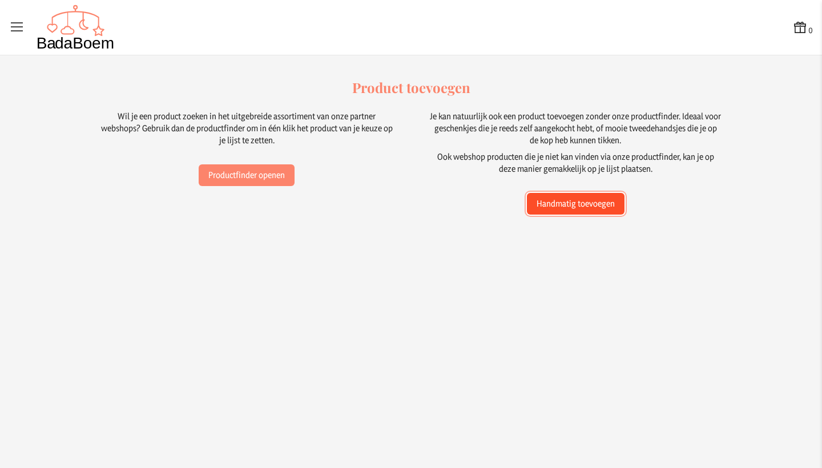
click at [606, 202] on button "Handmatig toevoegen" at bounding box center [576, 204] width 98 height 22
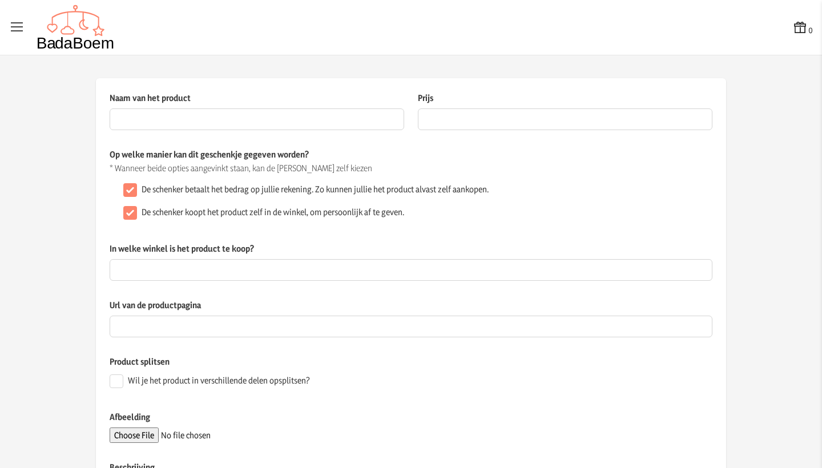
click at [131, 214] on input "De schenker koopt het product zelf in de winkel, om persoonlijk af te geven." at bounding box center [130, 213] width 14 height 14
checkbox input "false"
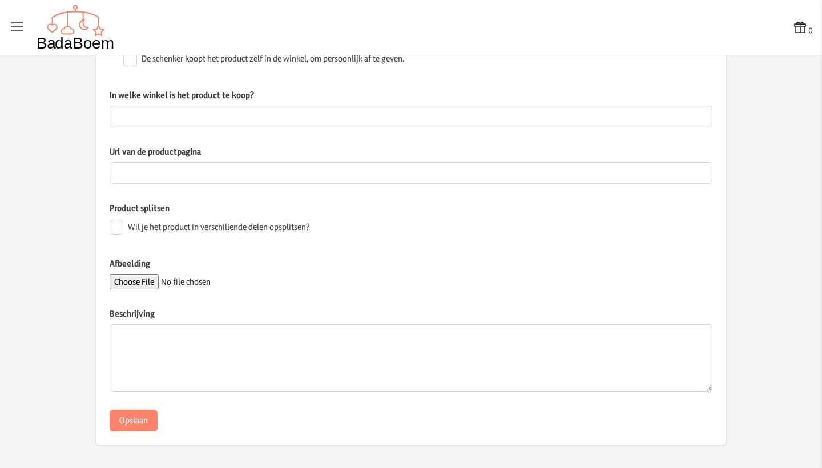
scroll to position [153, 0]
click at [145, 286] on input "Afbeelding" at bounding box center [187, 282] width 155 height 15
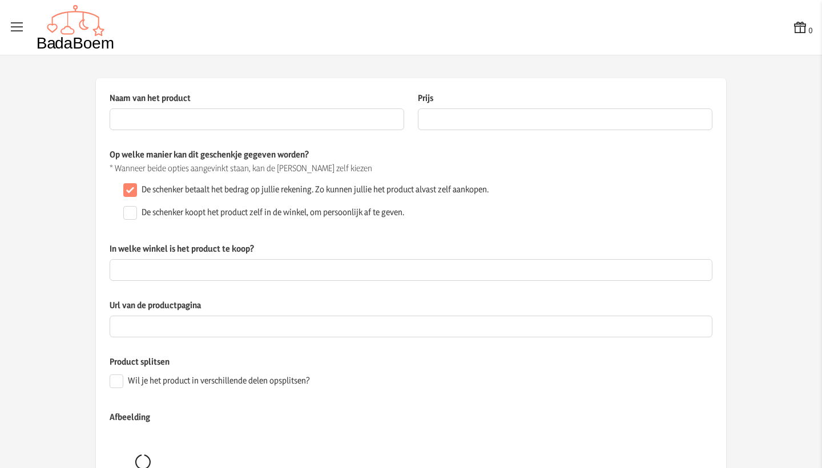
scroll to position [0, 0]
click at [228, 117] on input "Naam van het product" at bounding box center [257, 119] width 295 height 22
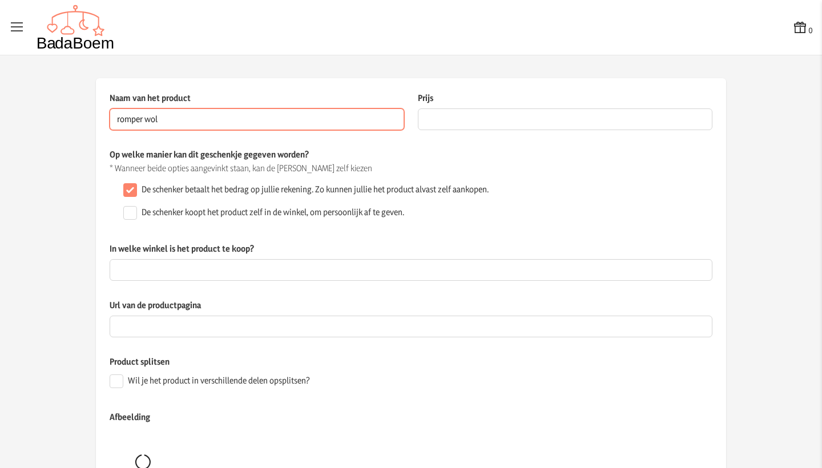
type input "romper wol"
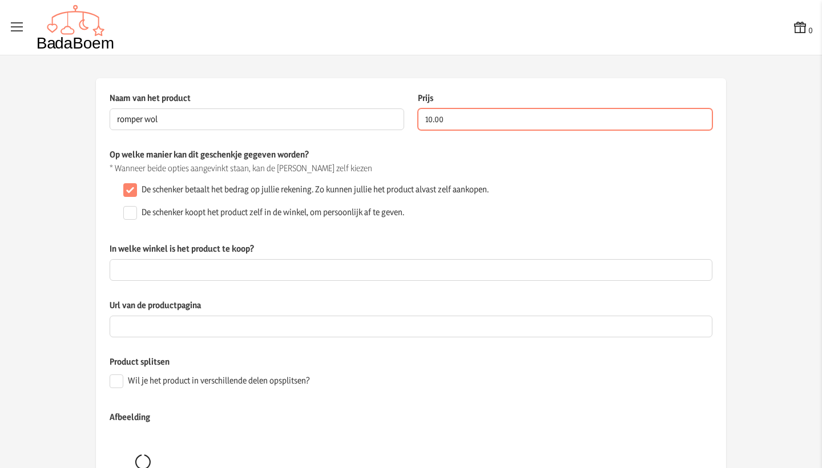
type input "10.00"
click at [326, 352] on div "Url van de productpagina" at bounding box center [411, 327] width 603 height 57
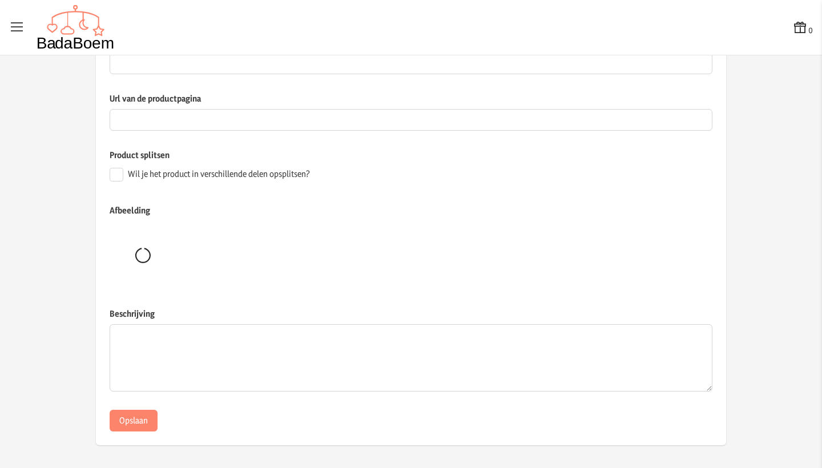
scroll to position [207, 0]
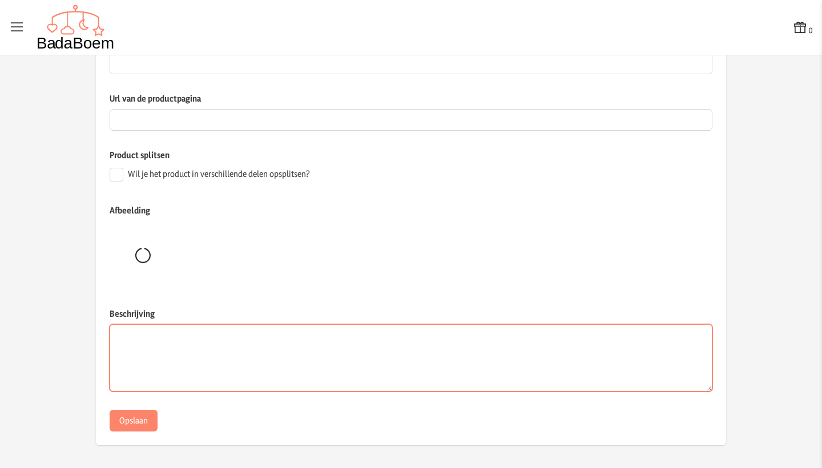
click at [322, 354] on textarea "Beschrijving" at bounding box center [411, 357] width 603 height 67
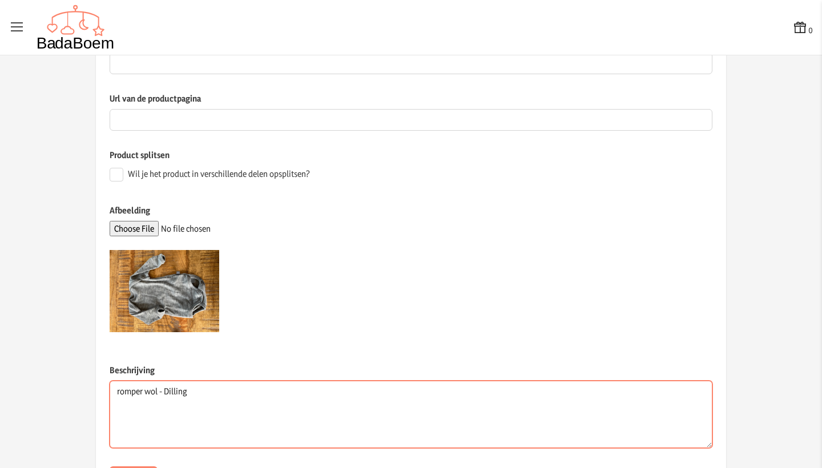
type textarea "romper wol - Dilling"
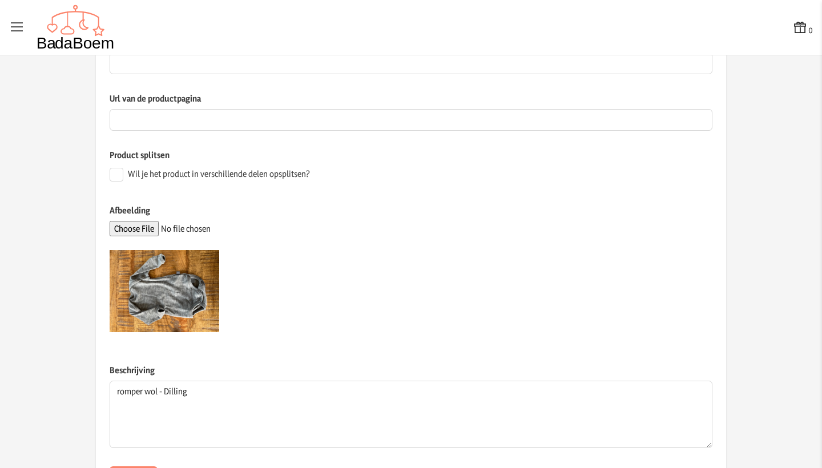
click at [392, 300] on div at bounding box center [411, 291] width 603 height 110
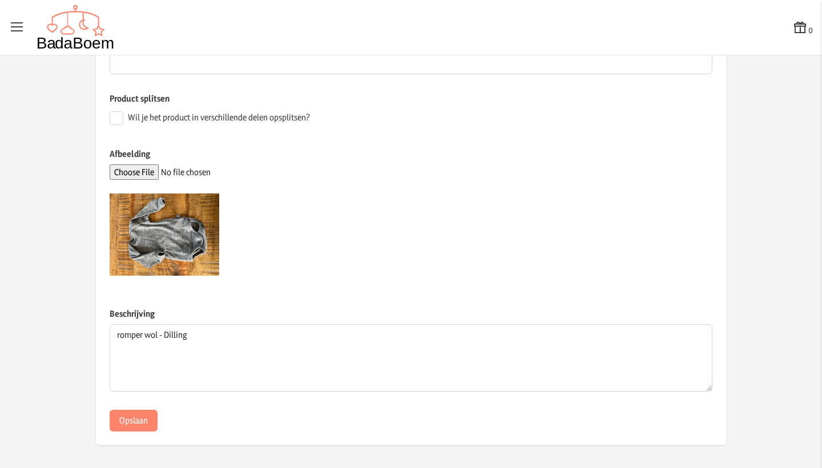
scroll to position [263, 0]
click at [148, 417] on button "Opslaan" at bounding box center [134, 421] width 48 height 22
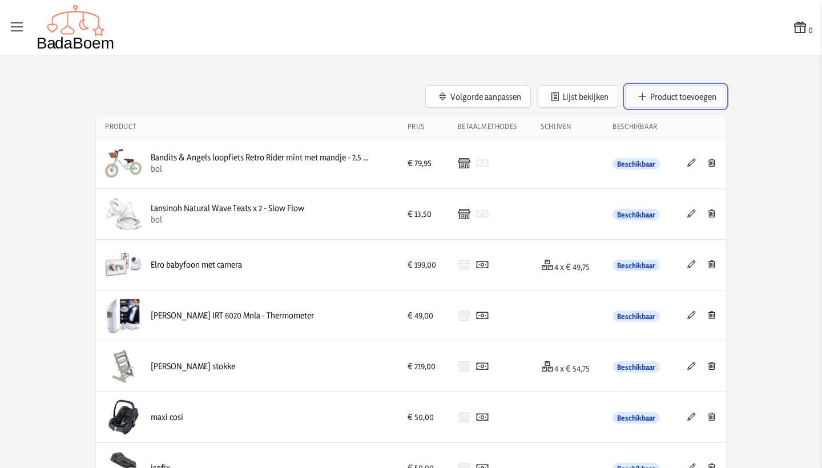
click at [708, 95] on button "Product toevoegen" at bounding box center [675, 96] width 101 height 23
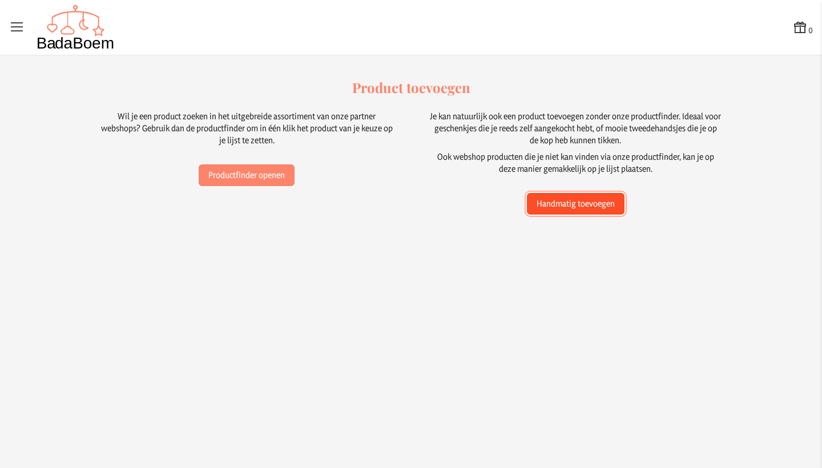
click at [586, 200] on button "Handmatig toevoegen" at bounding box center [576, 204] width 98 height 22
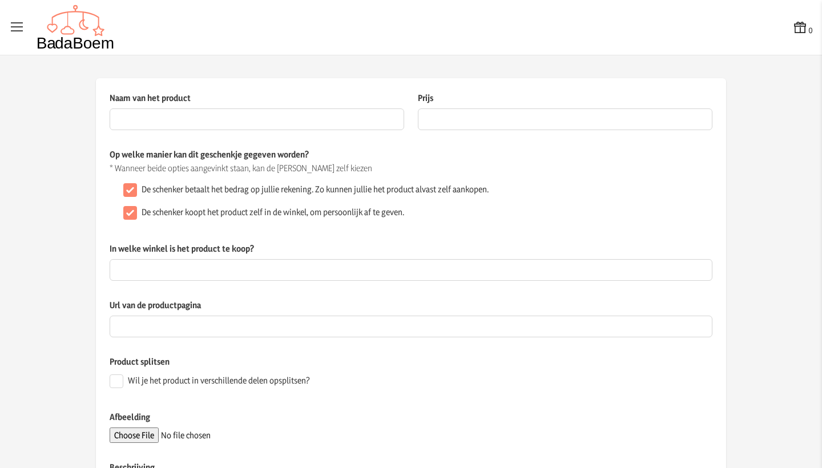
click at [132, 212] on input "De schenker koopt het product zelf in de winkel, om persoonlijk af te geven." at bounding box center [130, 213] width 14 height 14
checkbox input "false"
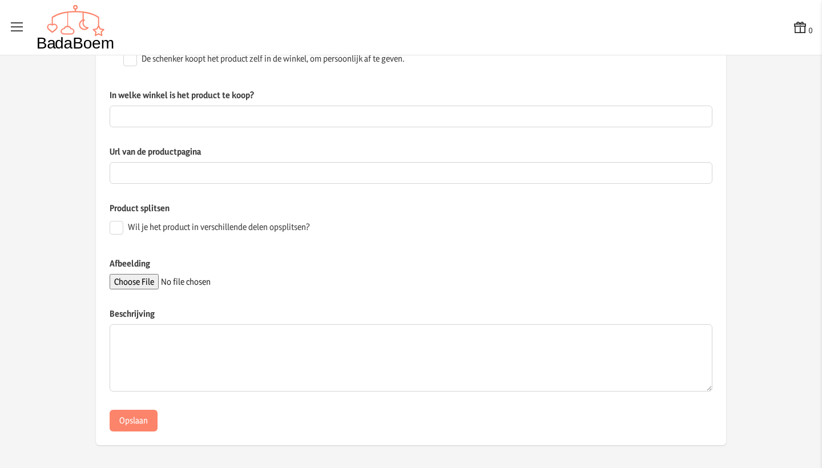
scroll to position [153, 0]
click at [144, 287] on input "Afbeelding" at bounding box center [187, 282] width 155 height 15
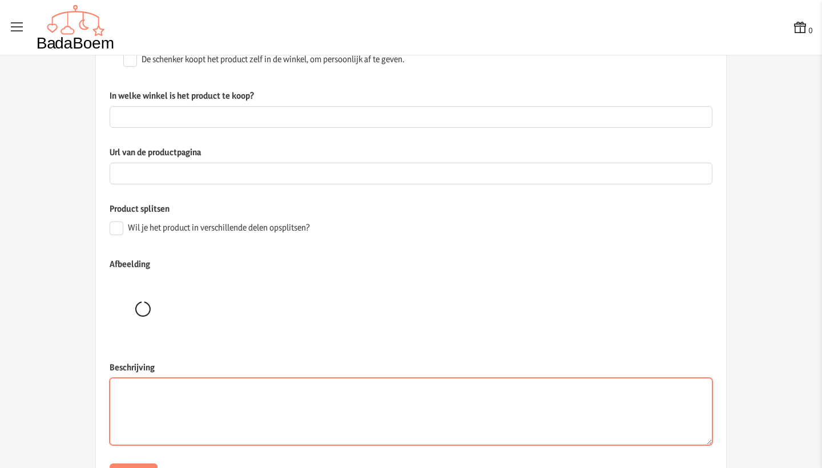
click at [538, 410] on textarea "Beschrijving" at bounding box center [411, 411] width 603 height 67
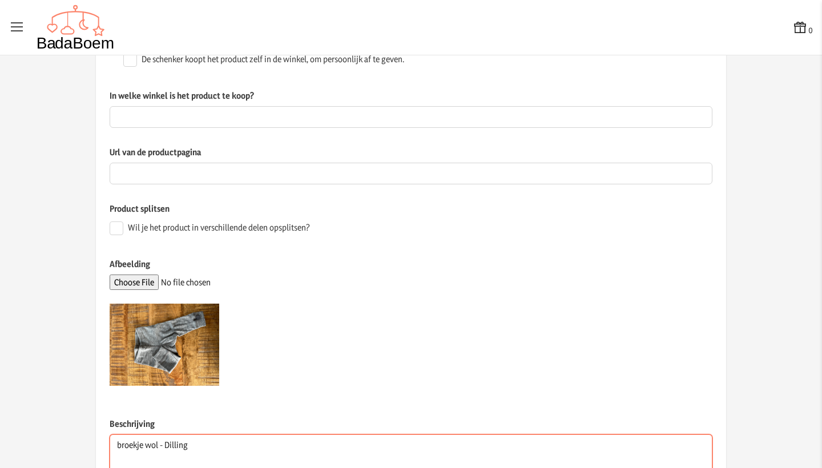
type textarea "broekje wol - Dilling"
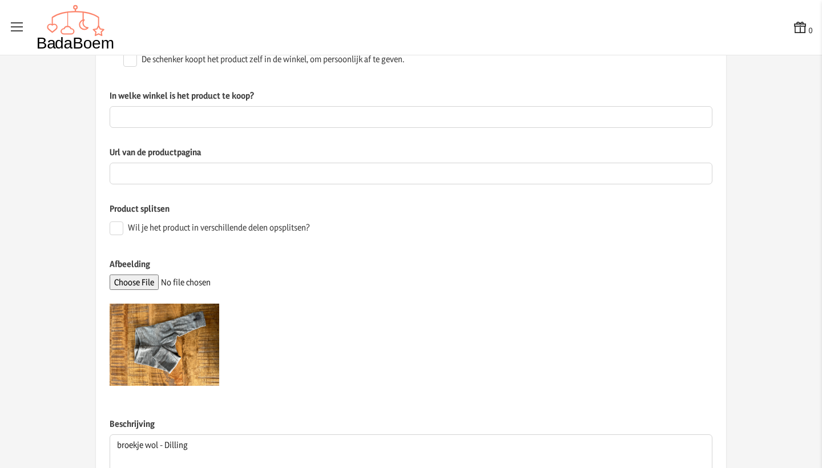
click at [422, 322] on div at bounding box center [411, 345] width 603 height 110
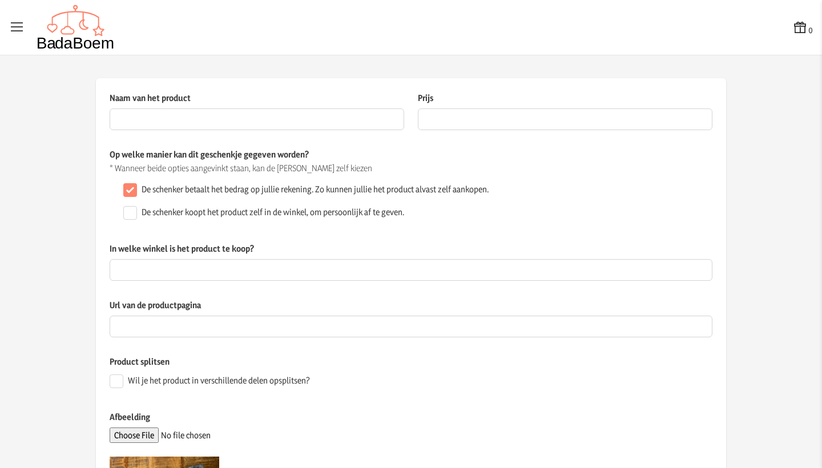
scroll to position [0, 0]
click at [161, 120] on input "Naam van het product" at bounding box center [257, 119] width 295 height 22
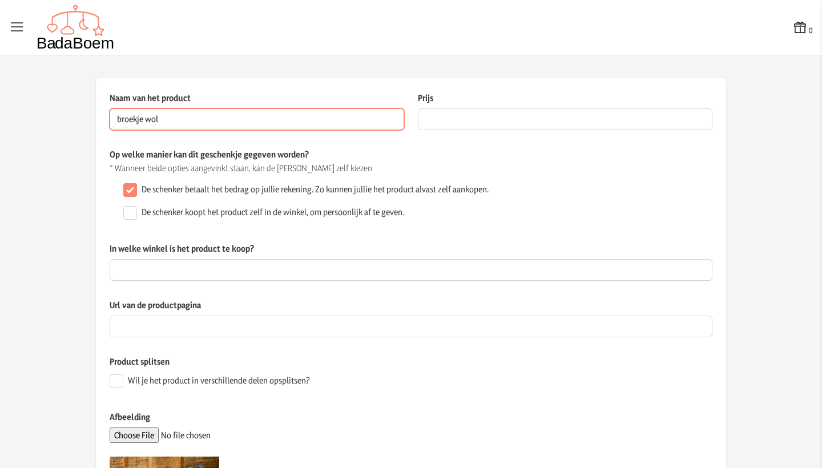
type input "broekje wol"
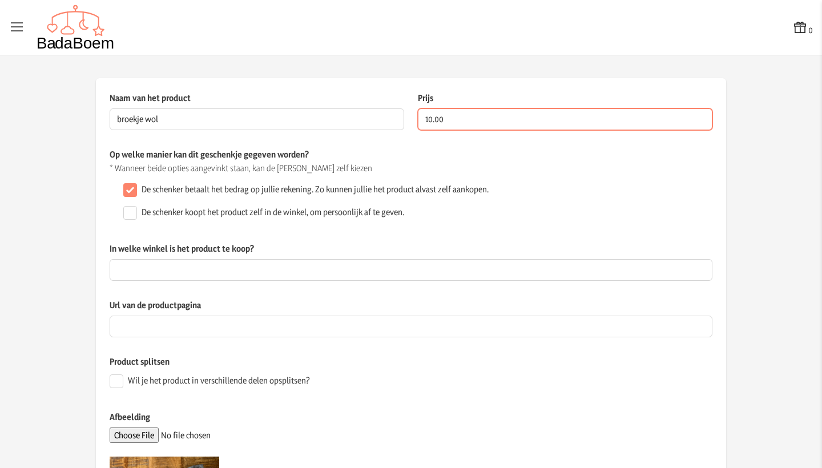
type input "10.00"
click at [445, 243] on label "In welke winkel is het product te koop?" at bounding box center [411, 251] width 603 height 17
click at [445, 259] on input "In welke winkel is het product te koop?" at bounding box center [411, 270] width 603 height 22
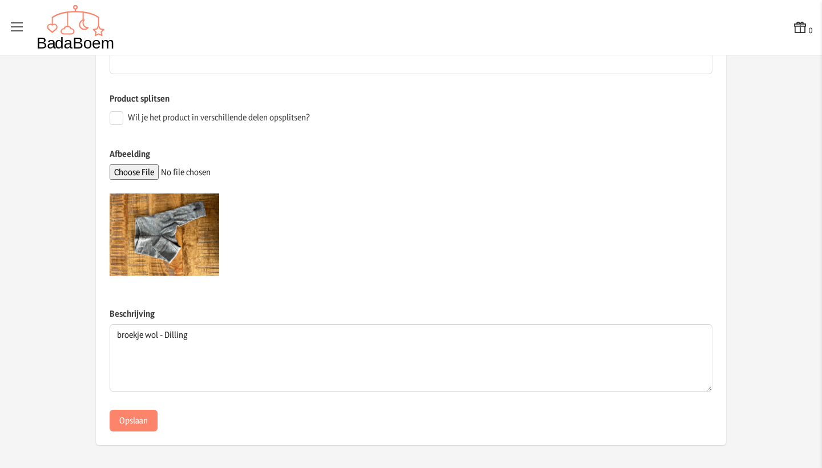
scroll to position [263, 0]
click at [139, 429] on button "Opslaan" at bounding box center [134, 421] width 48 height 22
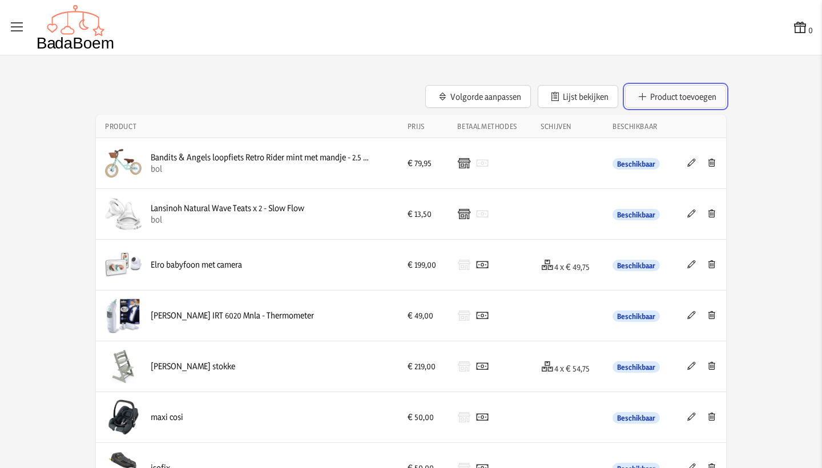
click at [709, 97] on button "Product toevoegen" at bounding box center [675, 96] width 101 height 23
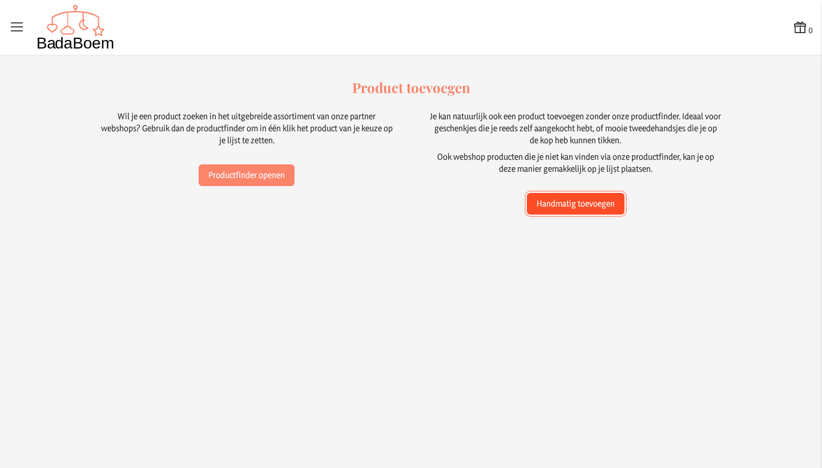
click at [610, 206] on button "Handmatig toevoegen" at bounding box center [576, 204] width 98 height 22
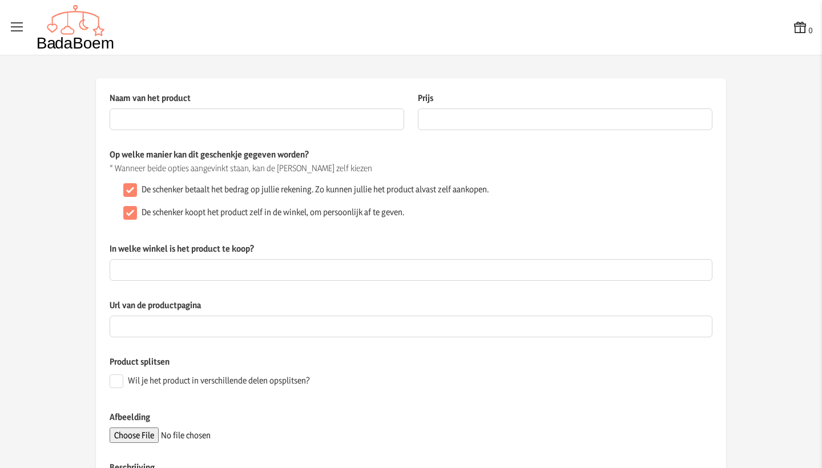
click at [132, 216] on input "De schenker koopt het product zelf in de winkel, om persoonlijk af te geven." at bounding box center [130, 213] width 14 height 14
checkbox input "false"
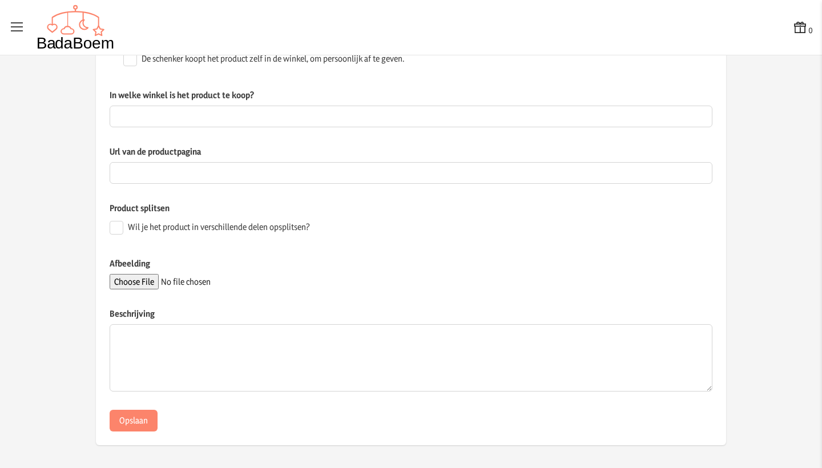
scroll to position [153, 0]
click at [146, 283] on input "Afbeelding" at bounding box center [187, 282] width 155 height 15
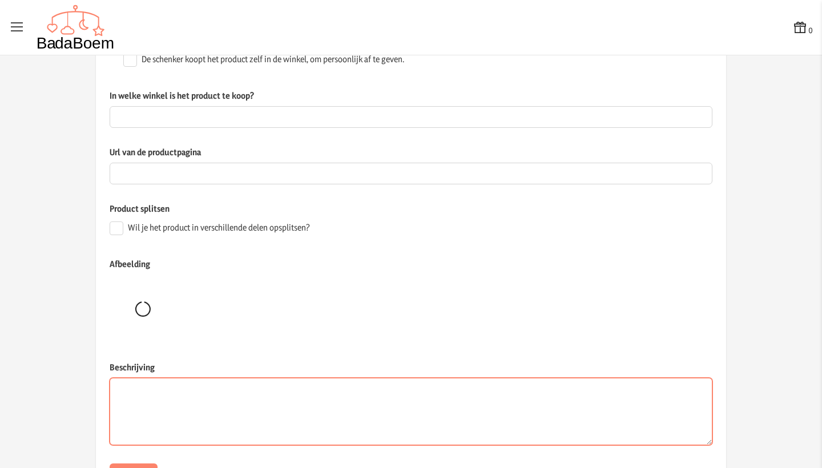
click at [267, 393] on textarea "Beschrijving" at bounding box center [411, 411] width 603 height 67
type textarea "broekje wol - Dilling"
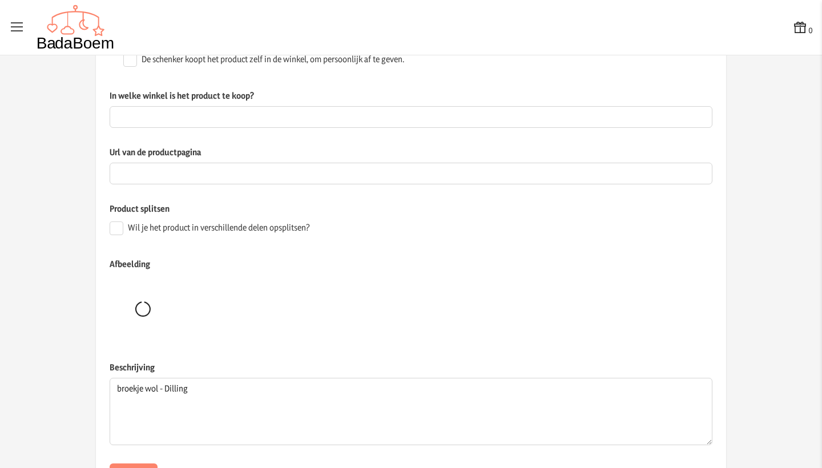
click at [340, 337] on div at bounding box center [411, 309] width 603 height 68
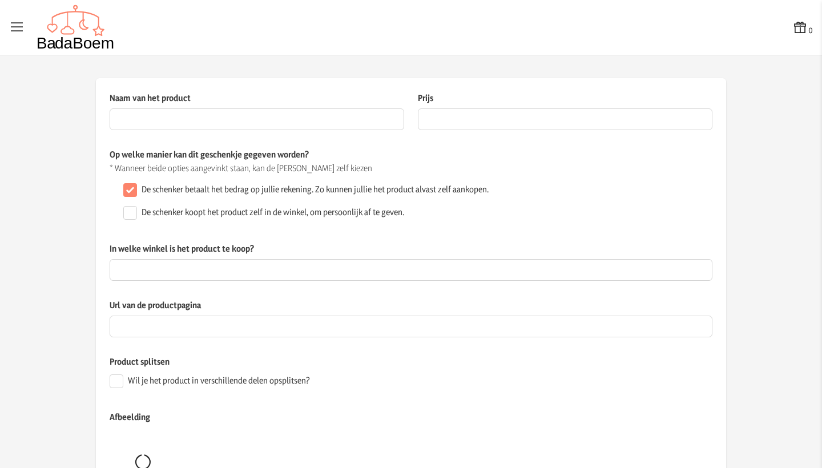
scroll to position [0, 0]
click at [187, 122] on input "Naam van het product" at bounding box center [257, 119] width 295 height 22
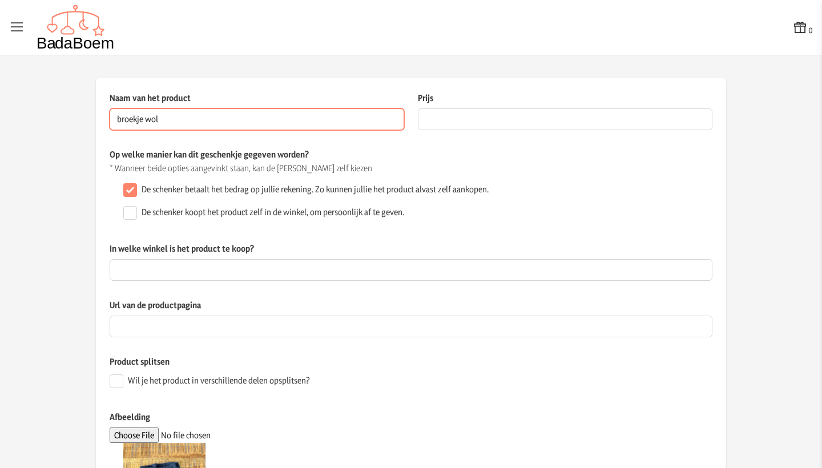
type input "broekje wol"
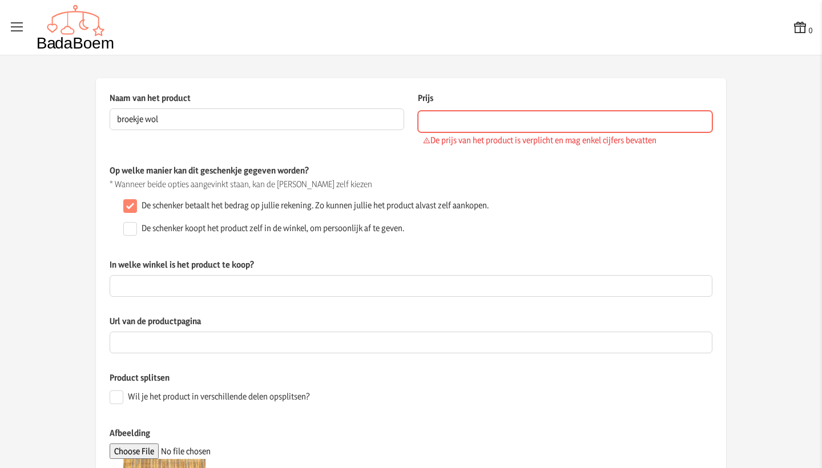
click at [437, 128] on input "Prijs" at bounding box center [565, 122] width 295 height 22
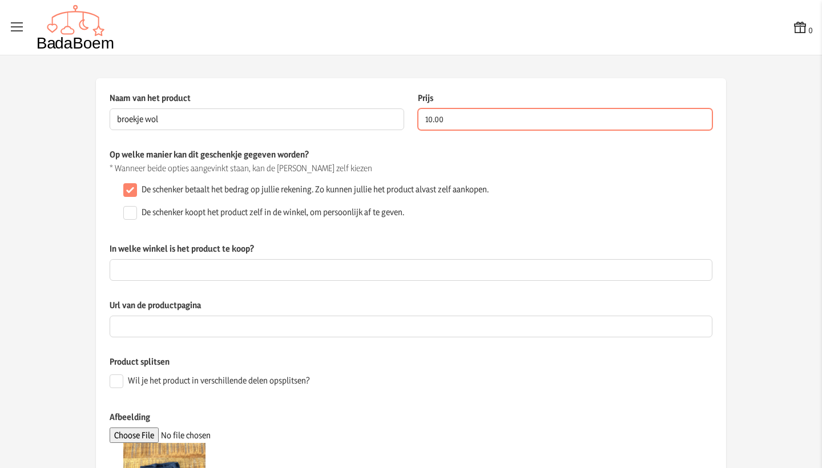
type input "10.00"
click at [99, 227] on div "Naam van het product broekje wol Dit veld is verplicht Prijs 10.00 De prijs van…" at bounding box center [411, 393] width 630 height 630
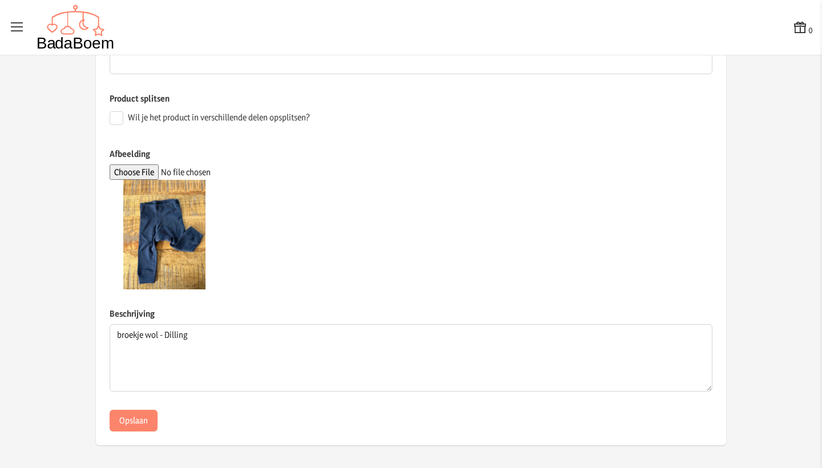
scroll to position [263, 0]
click at [135, 421] on button "Opslaan" at bounding box center [134, 421] width 48 height 22
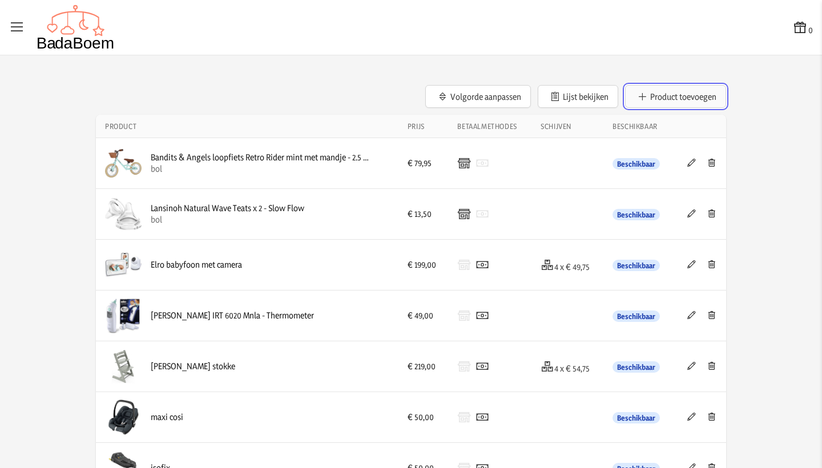
click at [698, 91] on button "Product toevoegen" at bounding box center [675, 96] width 101 height 23
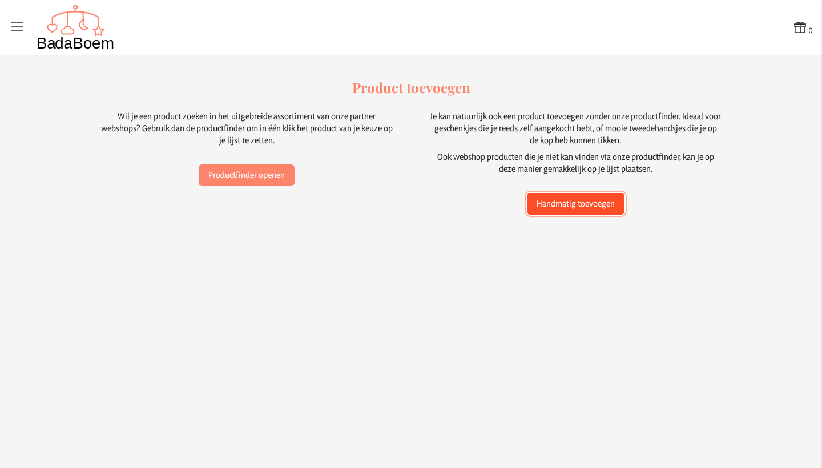
click at [600, 199] on button "Handmatig toevoegen" at bounding box center [576, 204] width 98 height 22
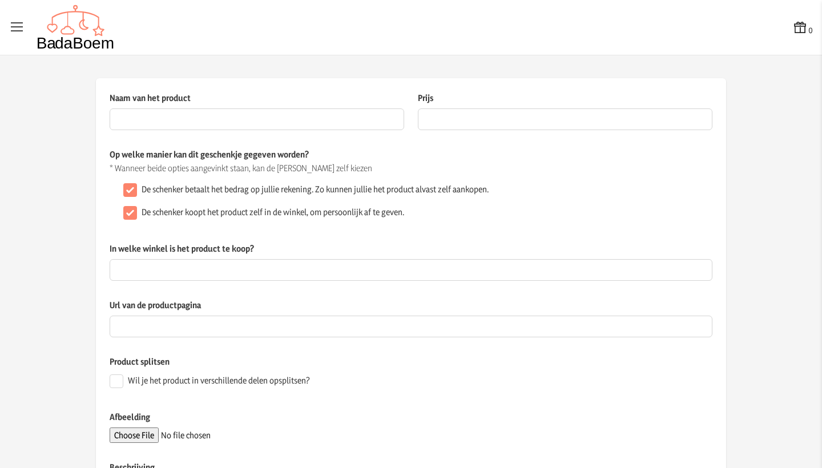
click at [134, 209] on input "De schenker koopt het product zelf in de winkel, om persoonlijk af te geven." at bounding box center [130, 213] width 14 height 14
checkbox input "false"
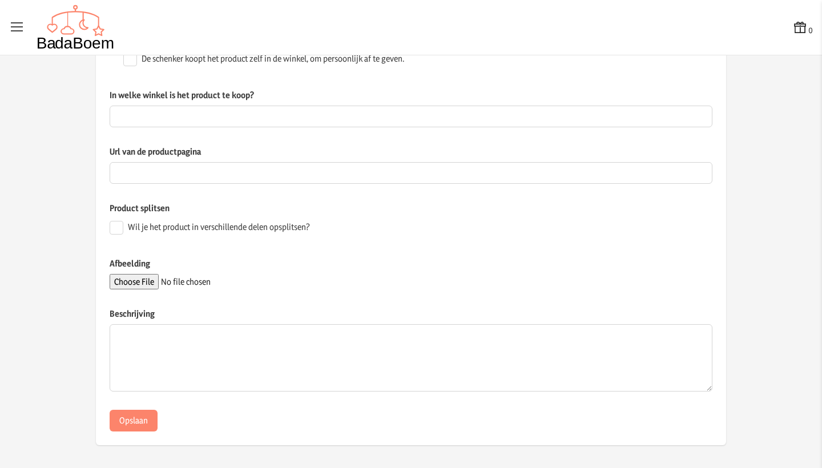
scroll to position [153, 0]
click at [139, 284] on input "Afbeelding" at bounding box center [187, 282] width 155 height 15
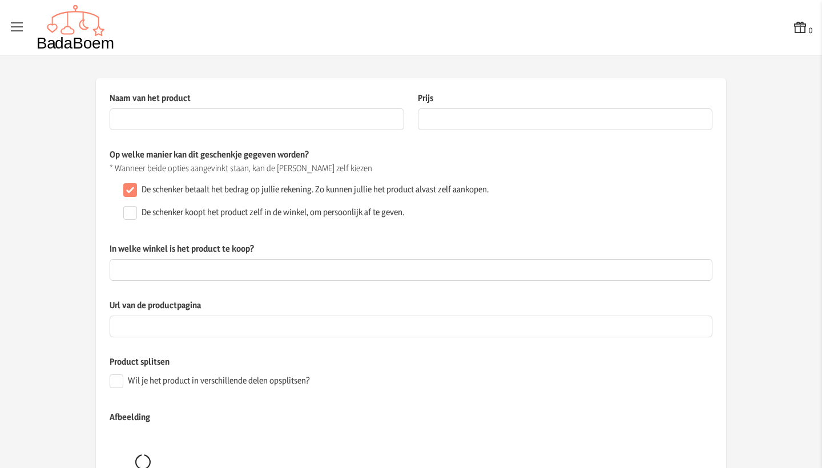
scroll to position [0, 0]
click at [191, 123] on input "Naam van het product" at bounding box center [257, 119] width 295 height 22
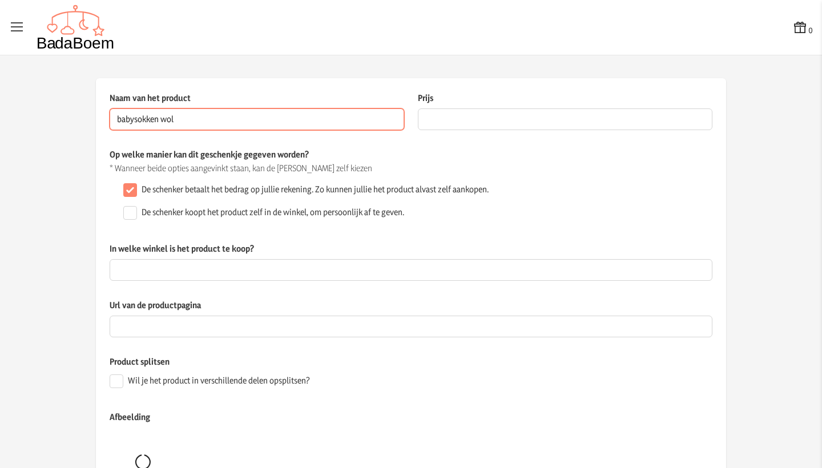
type input "babysokken wol"
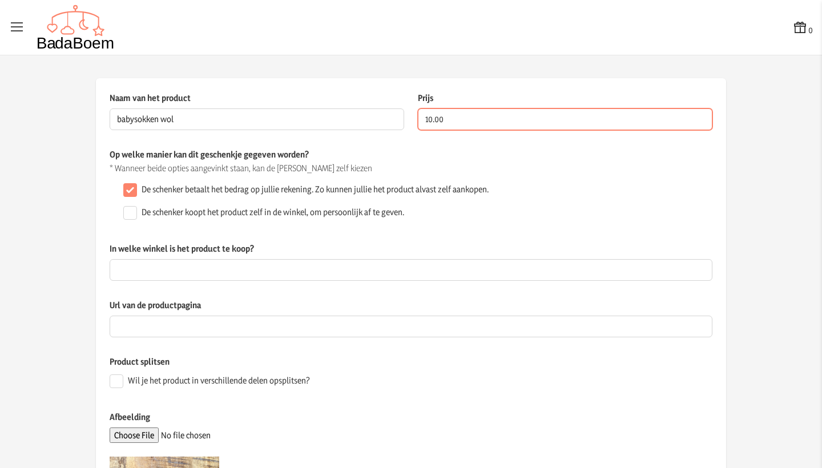
type input "10.00"
click at [438, 237] on div "Op welke manier kan dit geschenkje gegeven worden? * Wanneer beide opties aange…" at bounding box center [411, 195] width 603 height 94
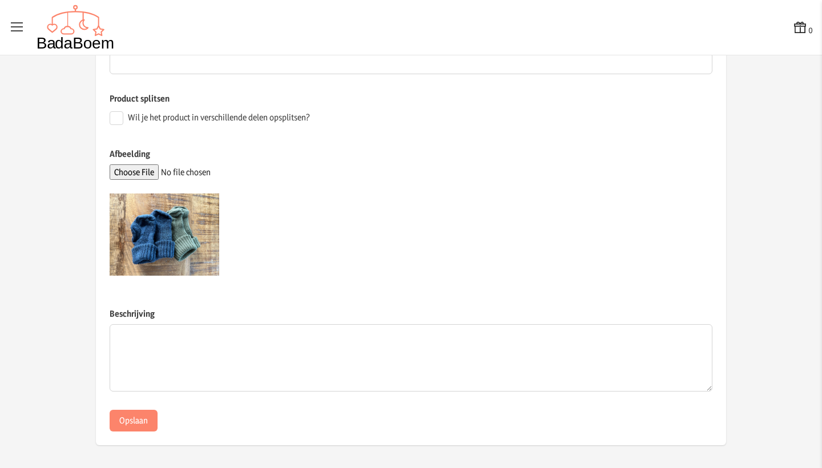
scroll to position [263, 0]
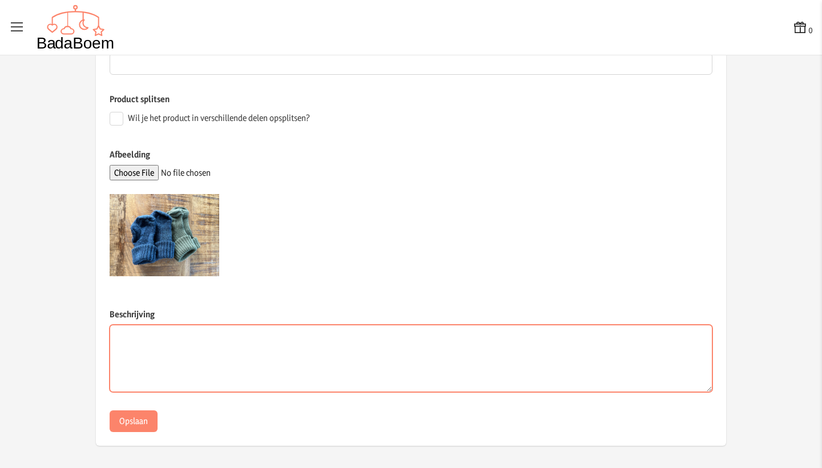
click at [170, 349] on textarea "Beschrijving" at bounding box center [411, 358] width 603 height 67
type textarea "2 paar sokken van [PERSON_NAME]"
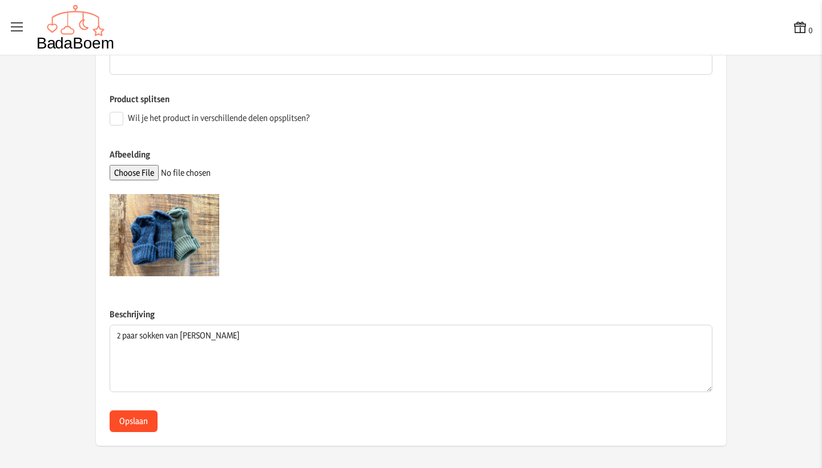
click at [122, 419] on button "Opslaan" at bounding box center [134, 421] width 48 height 22
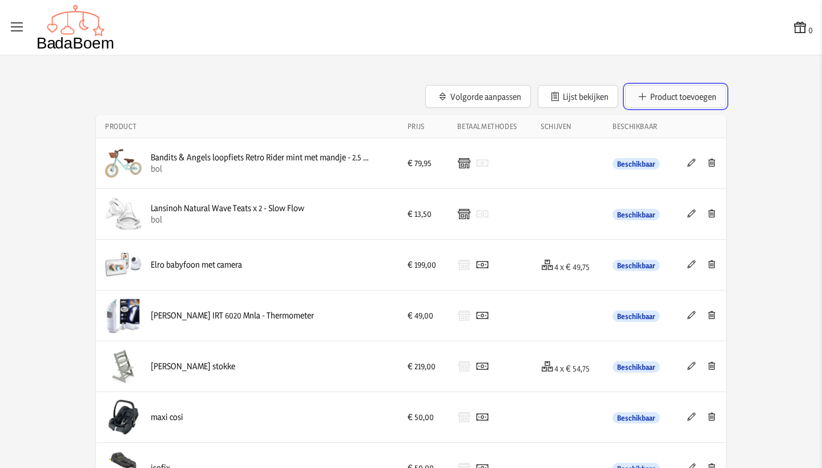
click at [702, 92] on button "Product toevoegen" at bounding box center [675, 96] width 101 height 23
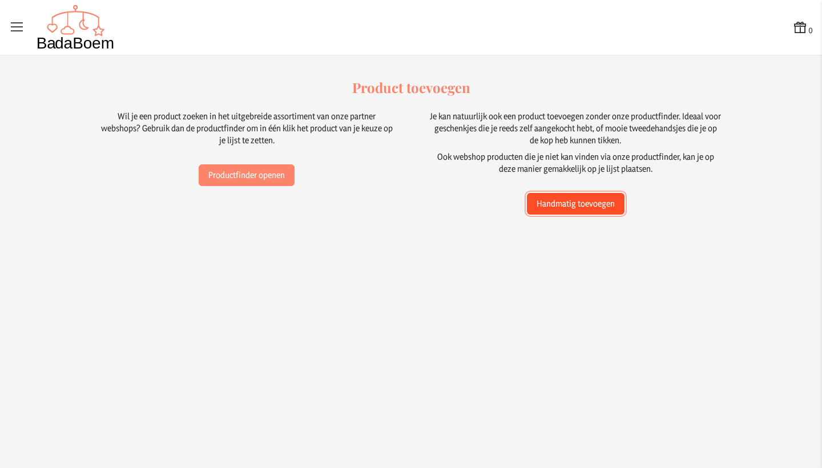
click at [599, 199] on button "Handmatig toevoegen" at bounding box center [576, 204] width 98 height 22
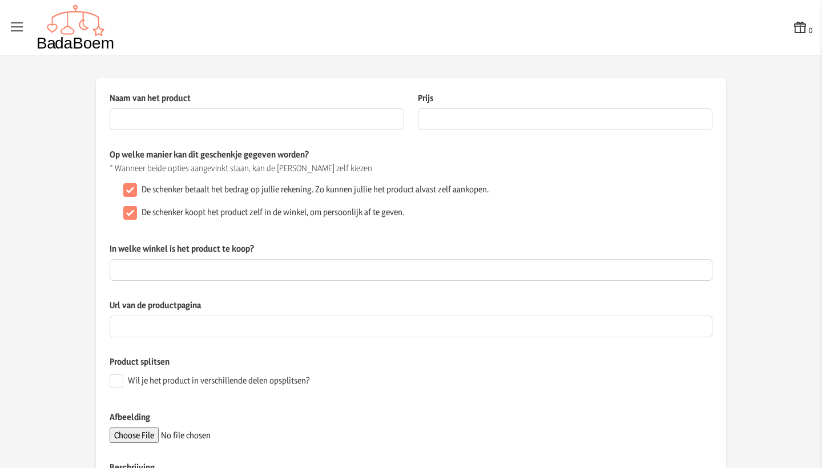
click at [134, 214] on input "De schenker koopt het product zelf in de winkel, om persoonlijk af te geven." at bounding box center [130, 213] width 14 height 14
checkbox input "false"
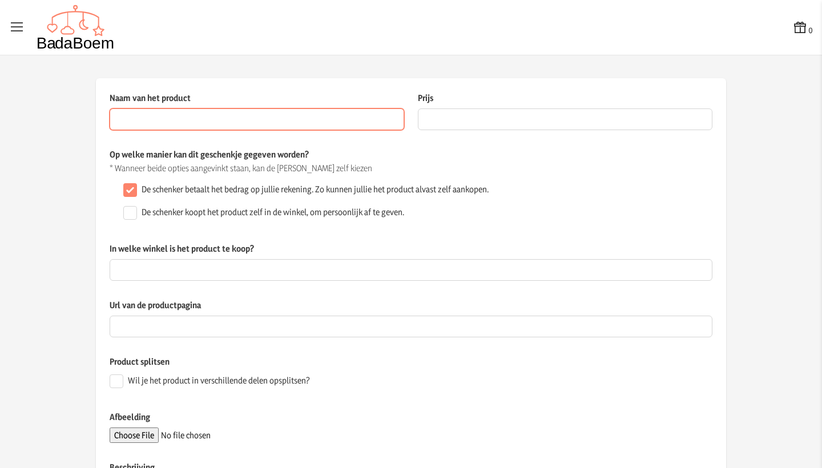
click at [144, 122] on input "Naam van het product" at bounding box center [257, 119] width 295 height 22
type input "babysokken wol"
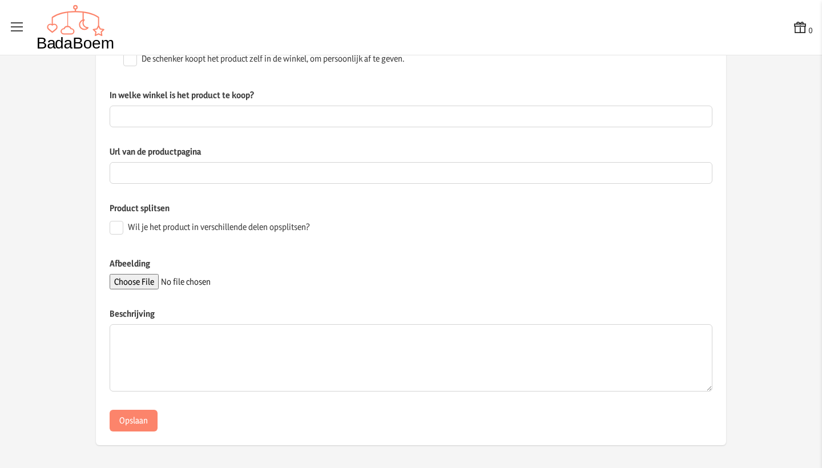
scroll to position [153, 0]
type input "10.00"
click at [146, 284] on input "Afbeelding" at bounding box center [187, 282] width 155 height 15
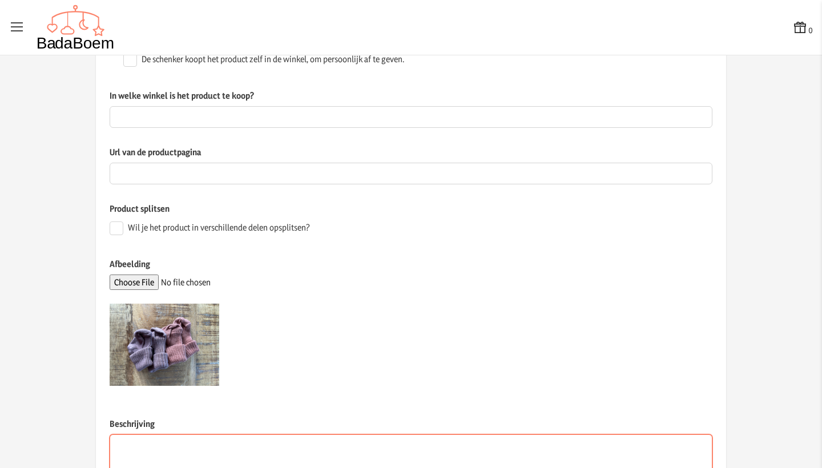
click at [132, 455] on textarea "Beschrijving" at bounding box center [411, 467] width 603 height 67
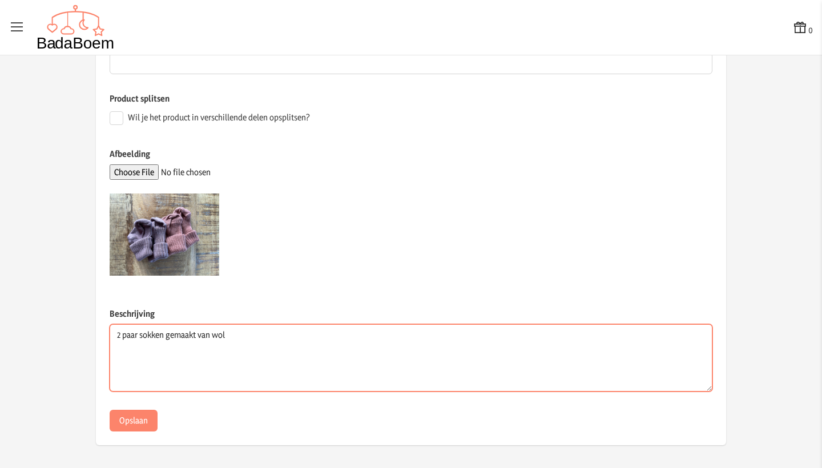
scroll to position [263, 0]
type textarea "2 paar sokken gemaakt van wol"
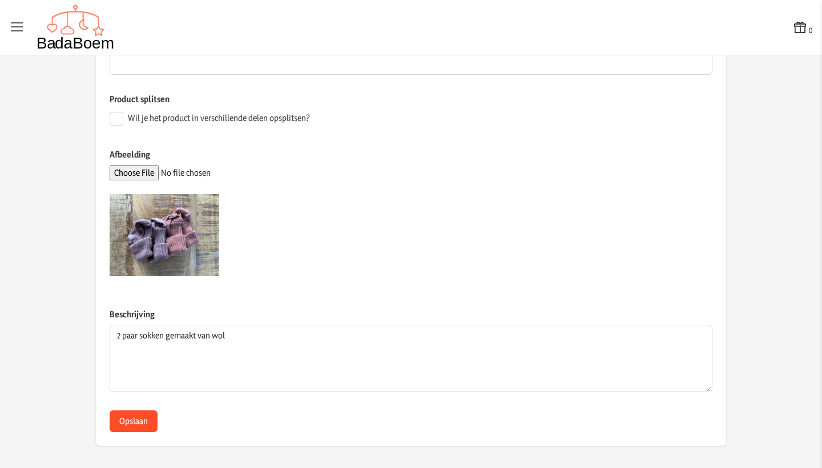
click at [117, 427] on button "Opslaan" at bounding box center [134, 421] width 48 height 22
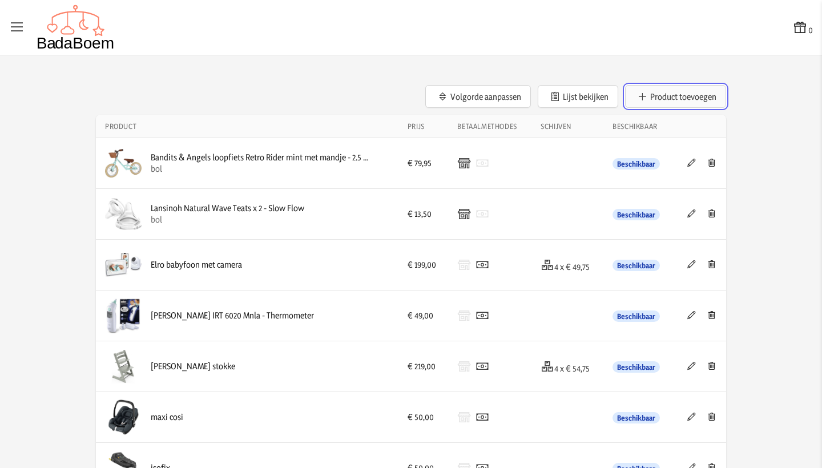
click at [696, 98] on button "Product toevoegen" at bounding box center [675, 96] width 101 height 23
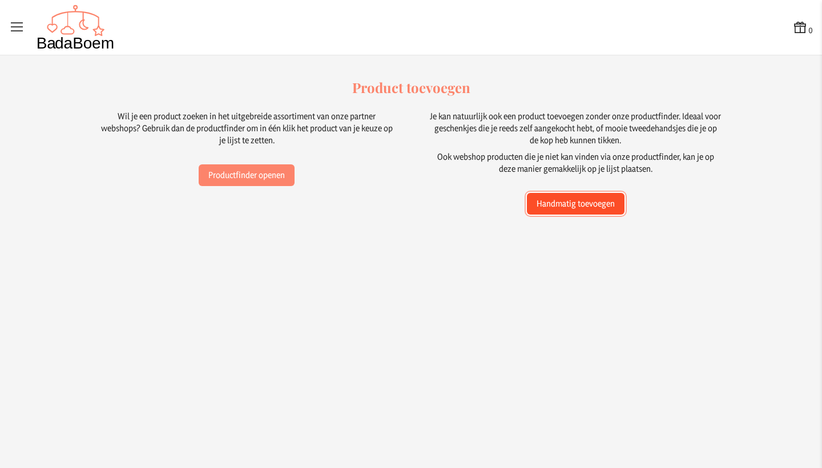
click at [572, 213] on button "Handmatig toevoegen" at bounding box center [576, 204] width 98 height 22
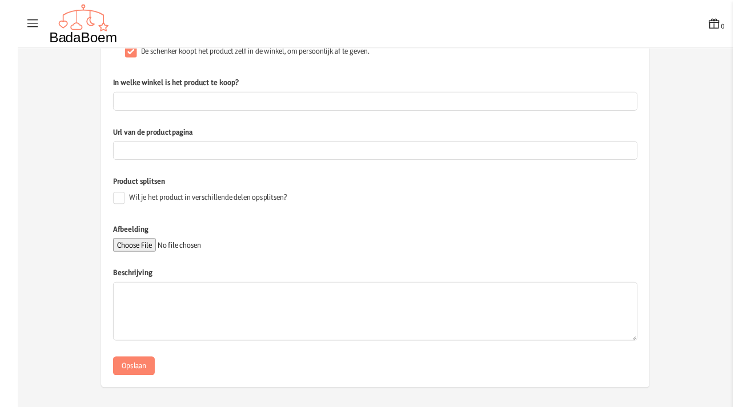
scroll to position [153, 0]
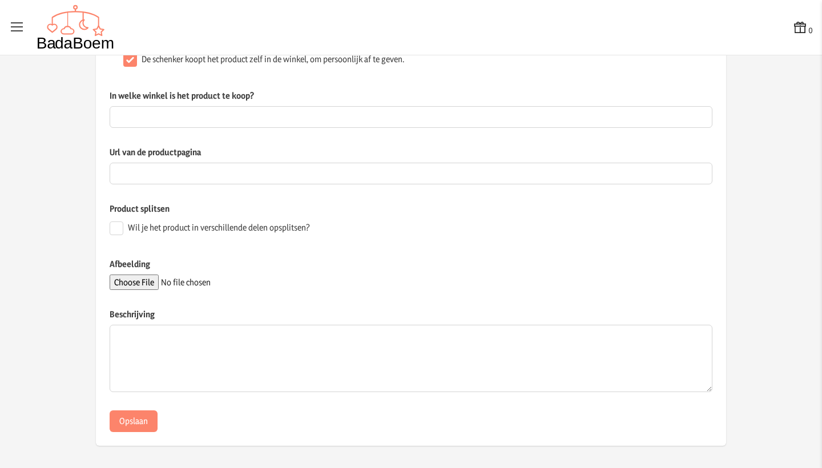
click at [139, 283] on input "Afbeelding" at bounding box center [187, 282] width 155 height 15
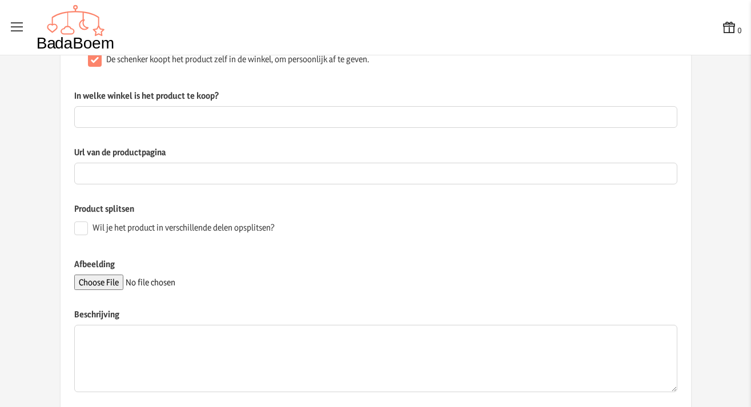
click at [104, 284] on input "Afbeelding" at bounding box center [151, 282] width 155 height 15
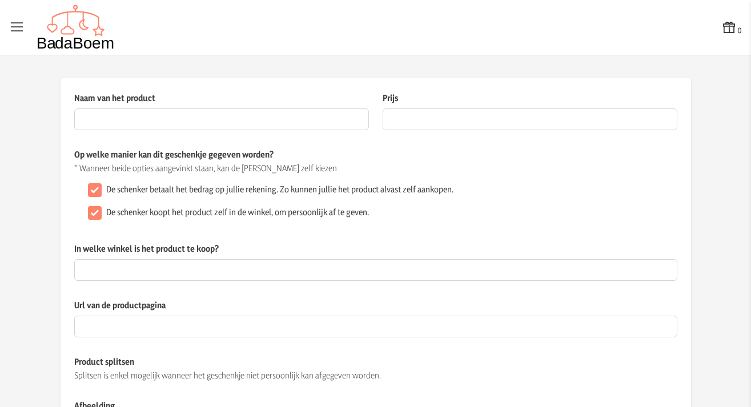
scroll to position [0, 0]
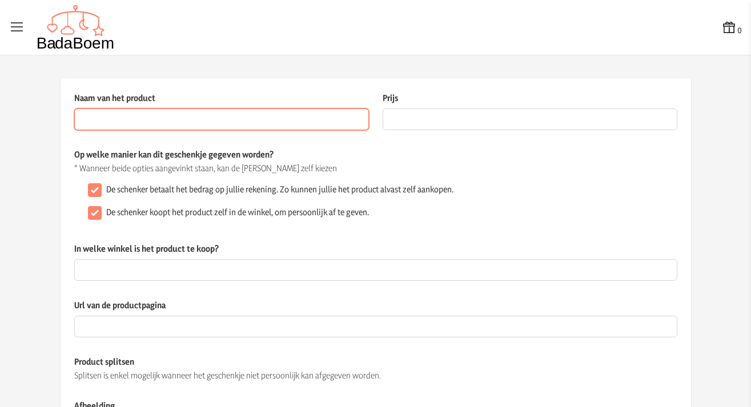
click at [220, 116] on input "Naam van het product" at bounding box center [221, 119] width 295 height 22
type input "knuffeldoekjes"
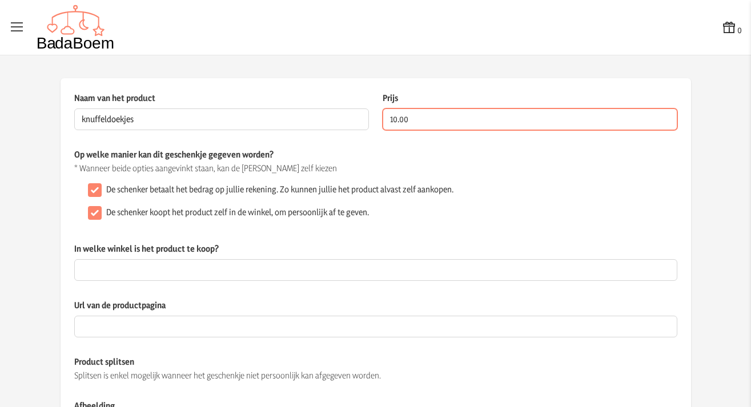
type input "10.00"
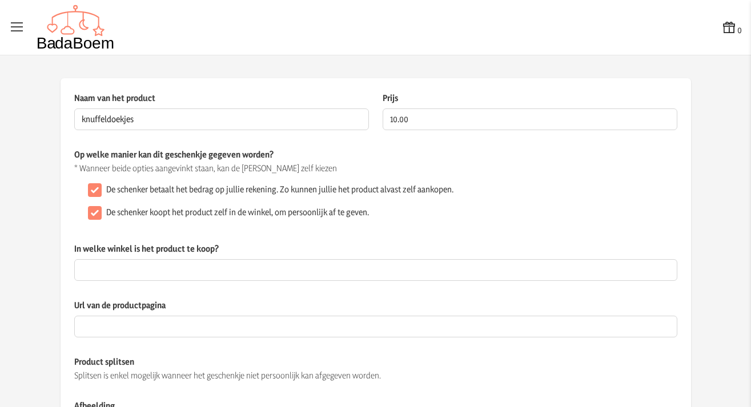
click at [95, 216] on input "De schenker koopt het product zelf in de winkel, om persoonlijk af te geven." at bounding box center [95, 213] width 14 height 14
checkbox input "false"
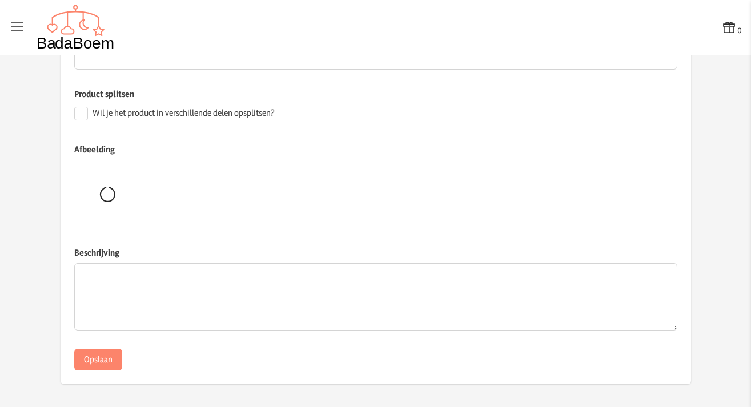
scroll to position [268, 0]
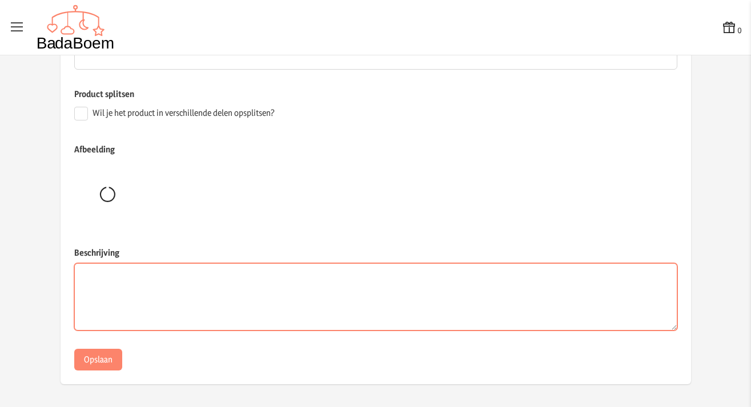
click at [122, 298] on textarea "Beschrijving" at bounding box center [375, 296] width 603 height 67
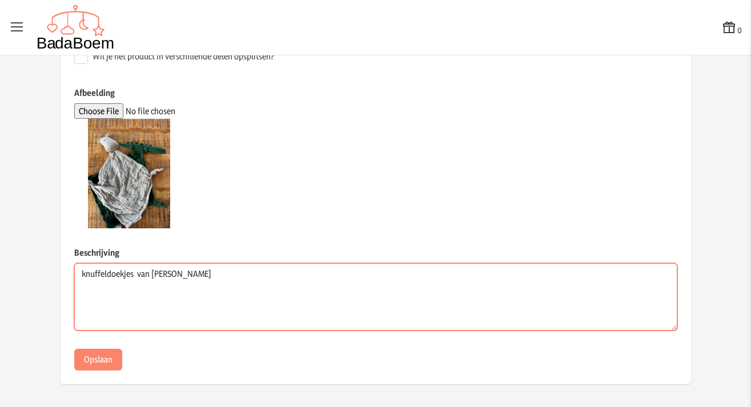
scroll to position [324, 0]
type textarea "knuffeldoekjes van [PERSON_NAME]"
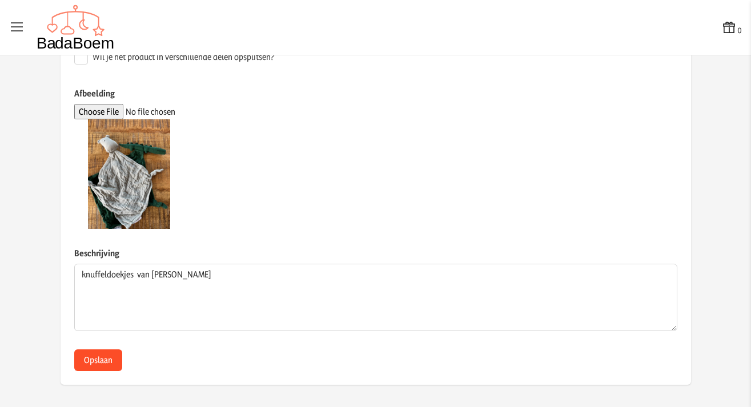
click at [114, 357] on button "Opslaan" at bounding box center [98, 360] width 48 height 22
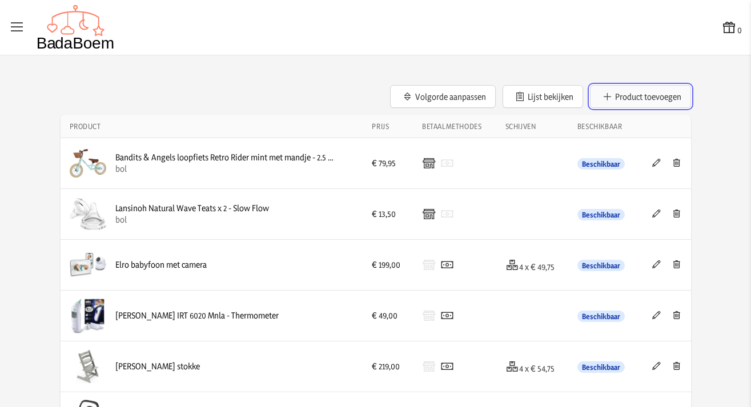
click at [671, 95] on button "Product toevoegen" at bounding box center [640, 96] width 101 height 23
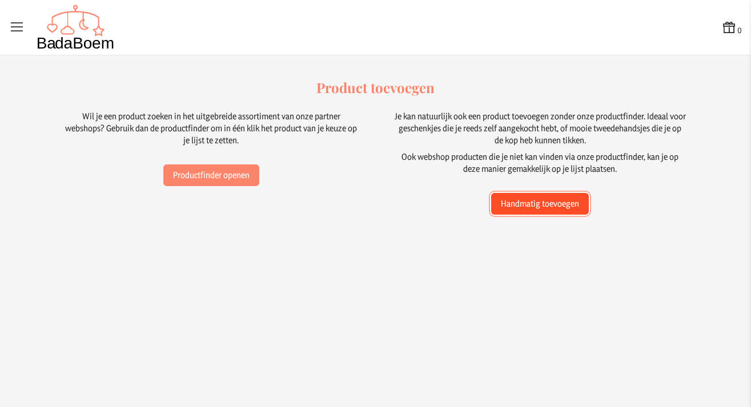
click at [562, 207] on button "Handmatig toevoegen" at bounding box center [540, 204] width 98 height 22
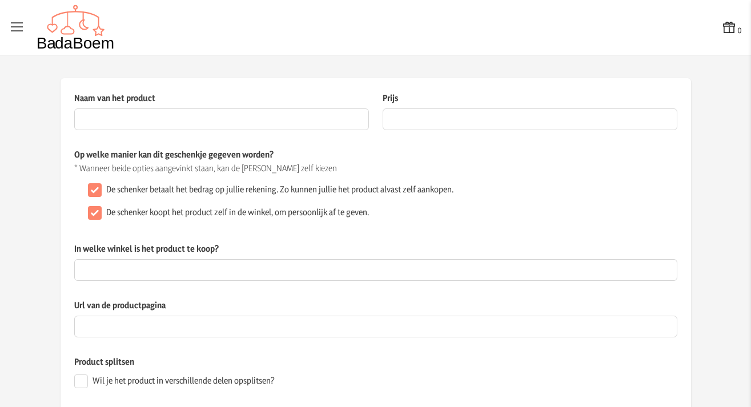
click at [93, 216] on input "De schenker koopt het product zelf in de winkel, om persoonlijk af te geven." at bounding box center [95, 213] width 14 height 14
checkbox input "false"
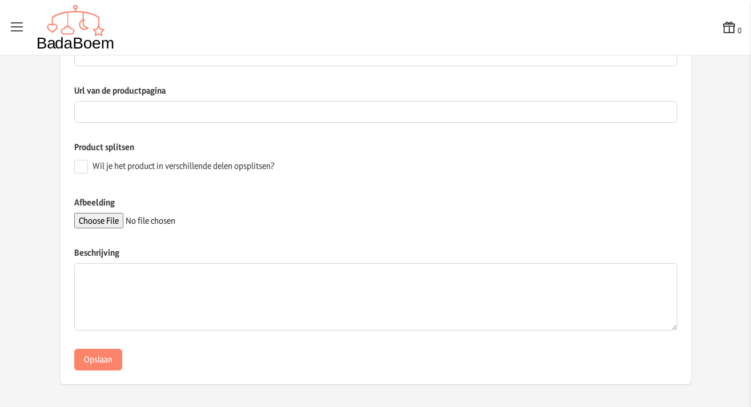
scroll to position [214, 0]
click at [95, 216] on input "Afbeelding" at bounding box center [151, 220] width 155 height 15
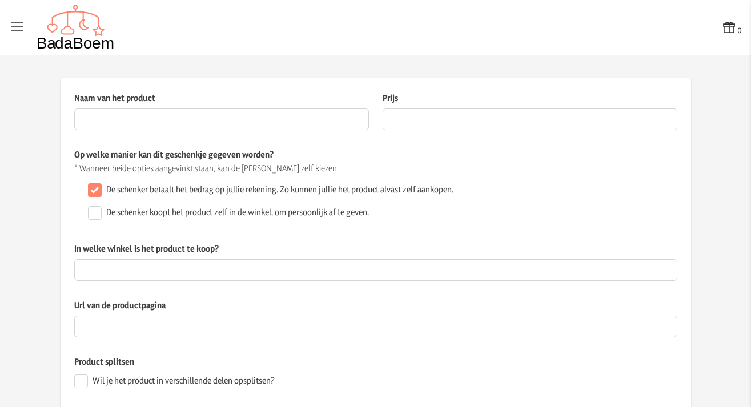
scroll to position [0, 0]
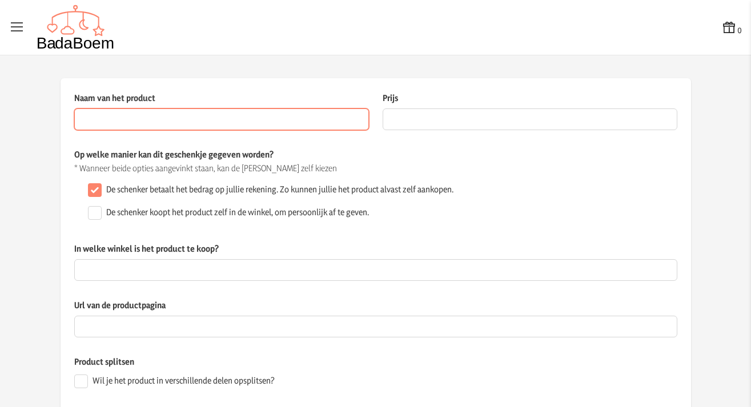
click at [197, 122] on input "Naam van het product" at bounding box center [221, 119] width 295 height 22
type input "babymuts 2 stuks"
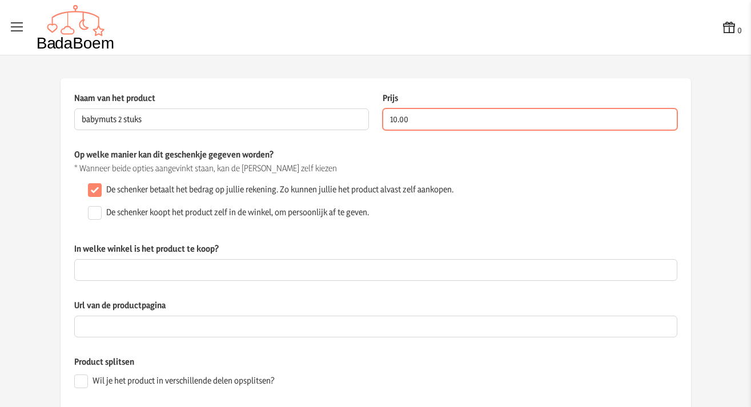
type input "10.00"
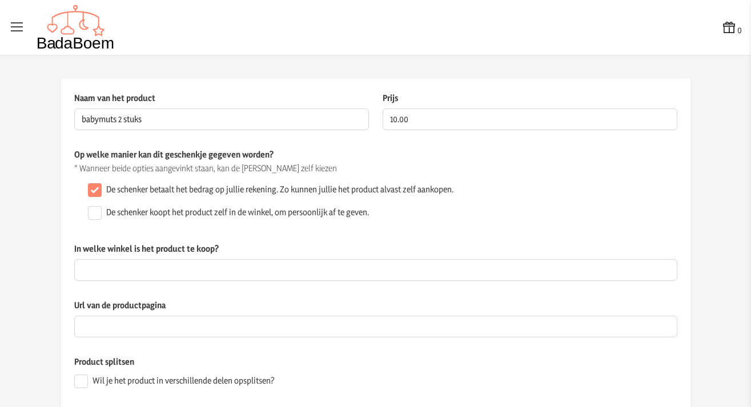
click at [229, 289] on div "In welke winkel is het product te koop? Dit veld is verplicht wanneer het gesch…" at bounding box center [375, 271] width 603 height 57
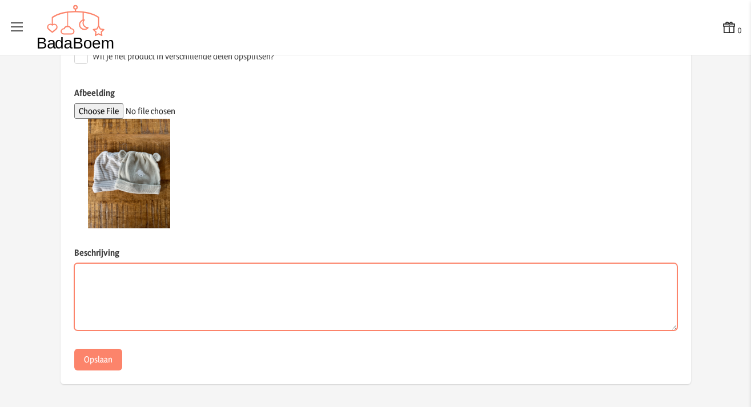
scroll to position [324, 0]
click at [218, 289] on textarea "Beschrijving" at bounding box center [375, 297] width 603 height 67
type textarea "babymuts 2 stuks - katoen"
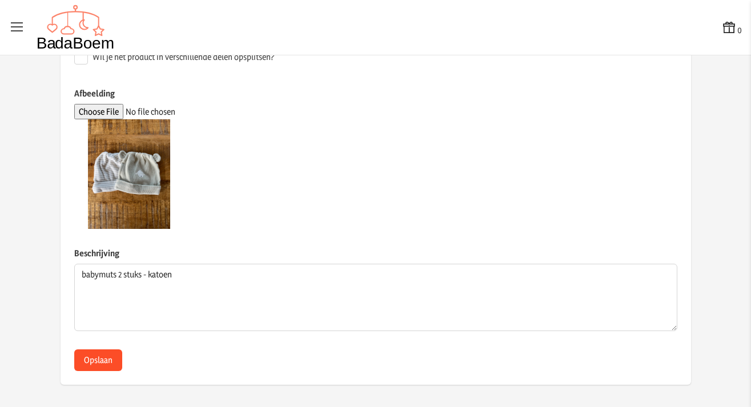
click at [94, 362] on button "Opslaan" at bounding box center [98, 360] width 48 height 22
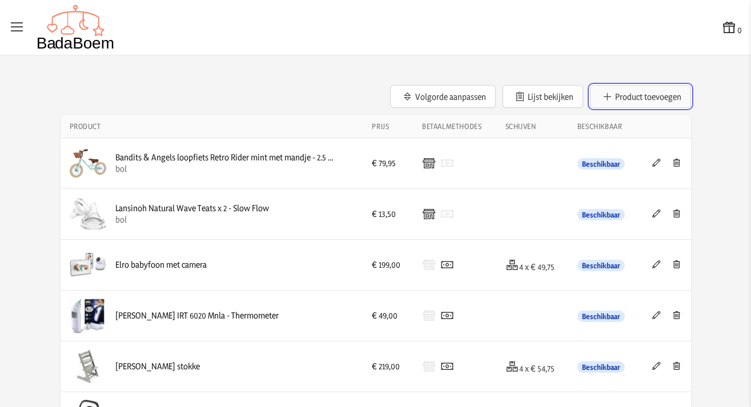
click at [685, 99] on button "Product toevoegen" at bounding box center [640, 96] width 101 height 23
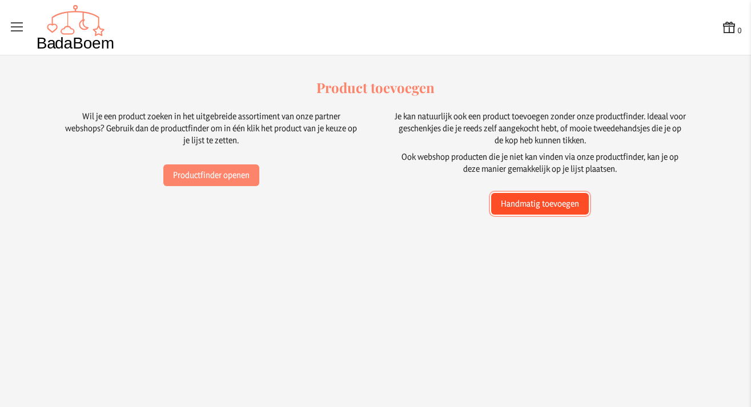
click at [544, 210] on button "Handmatig toevoegen" at bounding box center [540, 204] width 98 height 22
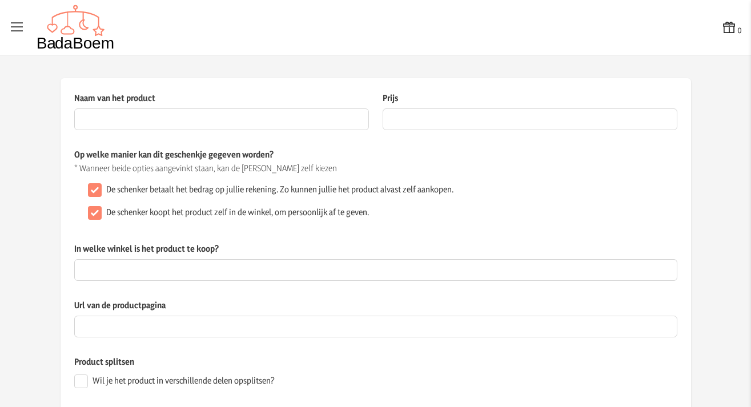
click at [95, 216] on input "De schenker koopt het product zelf in de winkel, om persoonlijk af te geven." at bounding box center [95, 213] width 14 height 14
checkbox input "false"
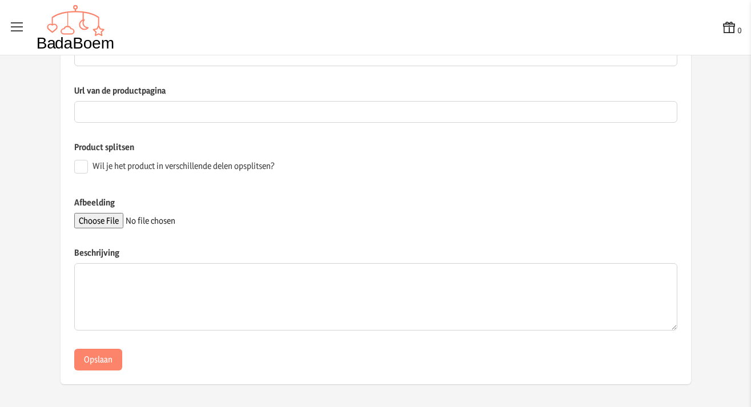
scroll to position [214, 0]
click at [95, 220] on input "Afbeelding" at bounding box center [151, 220] width 155 height 15
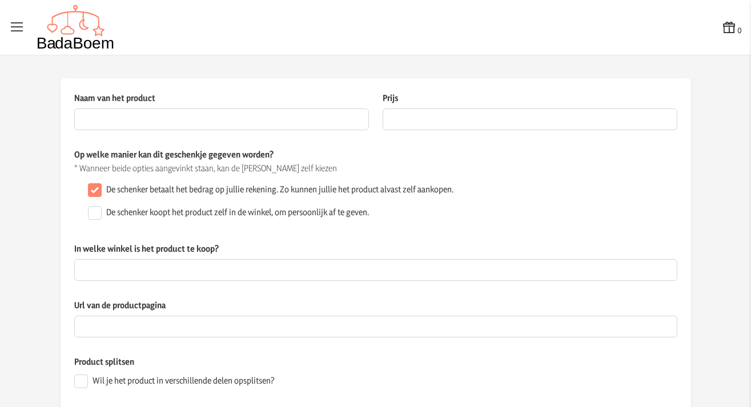
scroll to position [0, 0]
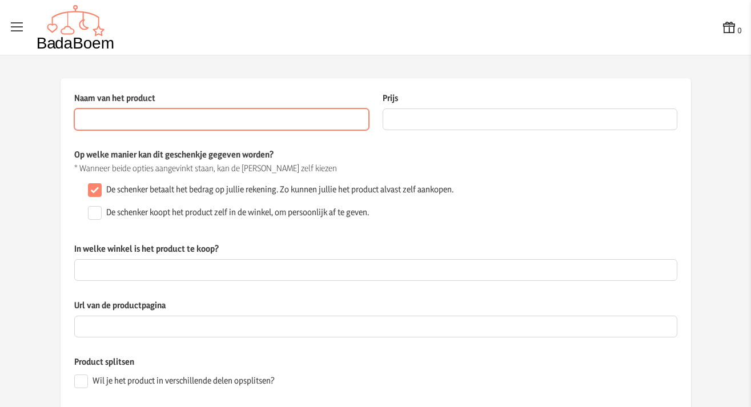
click at [249, 123] on input "Naam van het product" at bounding box center [221, 119] width 295 height 22
type input "bijt speelgoed"
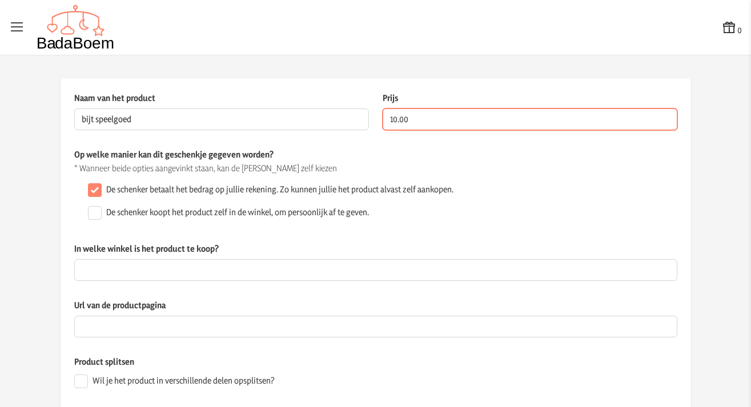
type input "10.00"
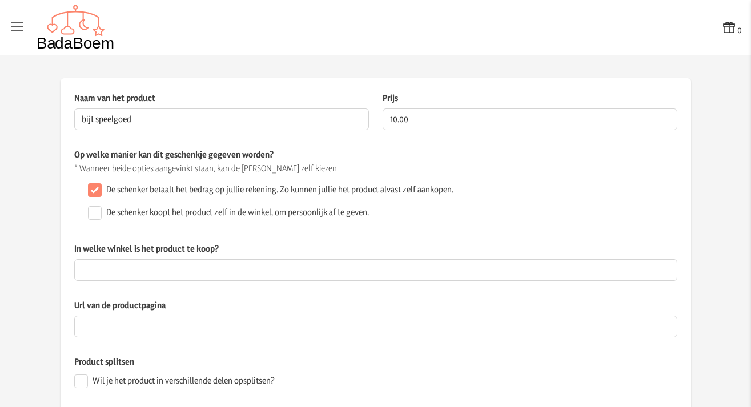
click at [295, 245] on label "In welke winkel is het product te koop?" at bounding box center [375, 251] width 603 height 17
click at [295, 259] on input "In welke winkel is het product te koop?" at bounding box center [375, 270] width 603 height 22
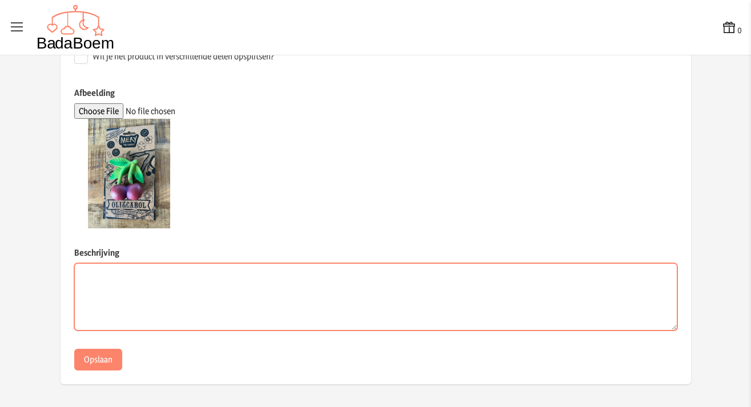
click at [285, 293] on textarea "Beschrijving" at bounding box center [375, 296] width 603 height 67
type textarea "bijt speelgoed van Oli & Carol"
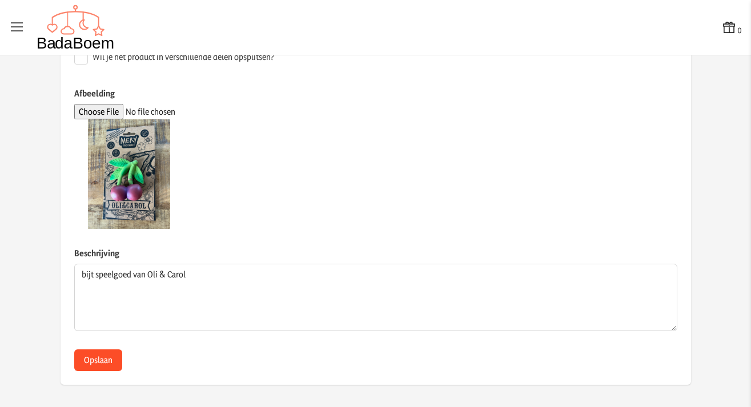
click at [112, 359] on button "Opslaan" at bounding box center [98, 360] width 48 height 22
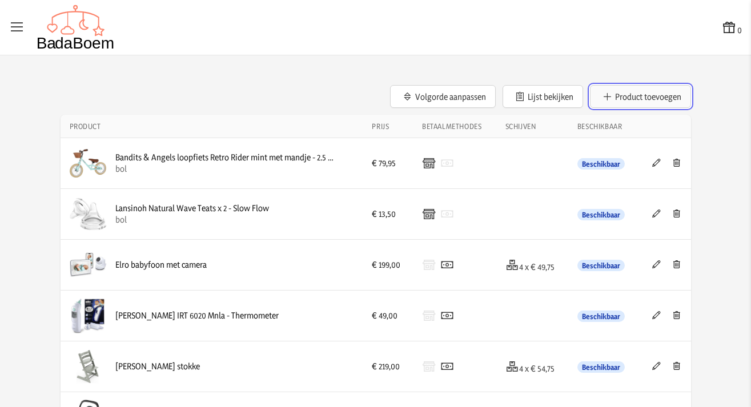
click at [664, 95] on button "Product toevoegen" at bounding box center [640, 96] width 101 height 23
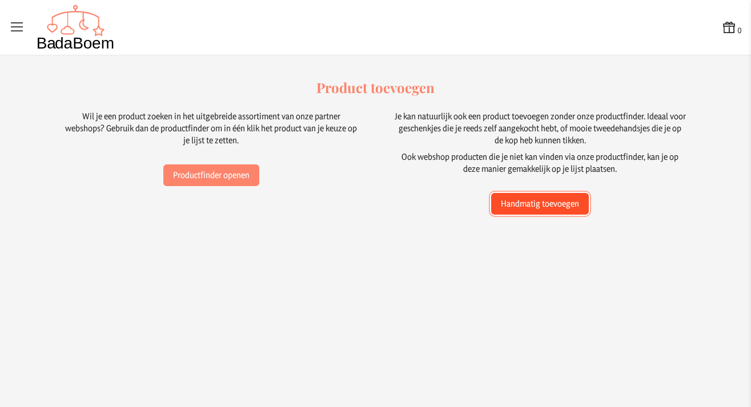
click at [530, 207] on button "Handmatig toevoegen" at bounding box center [540, 204] width 98 height 22
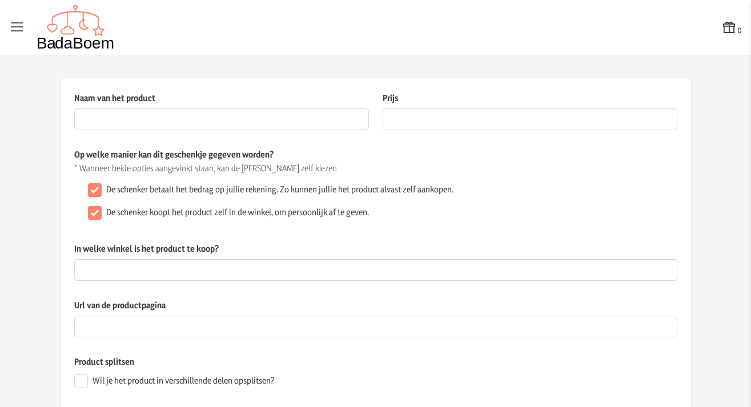
click at [92, 212] on input "De schenker koopt het product zelf in de winkel, om persoonlijk af te geven." at bounding box center [95, 213] width 14 height 14
checkbox input "false"
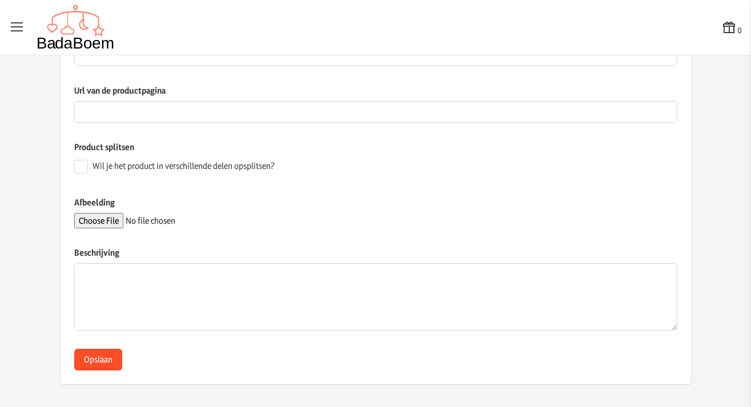
scroll to position [214, 0]
click at [113, 221] on input "Afbeelding" at bounding box center [151, 220] width 155 height 15
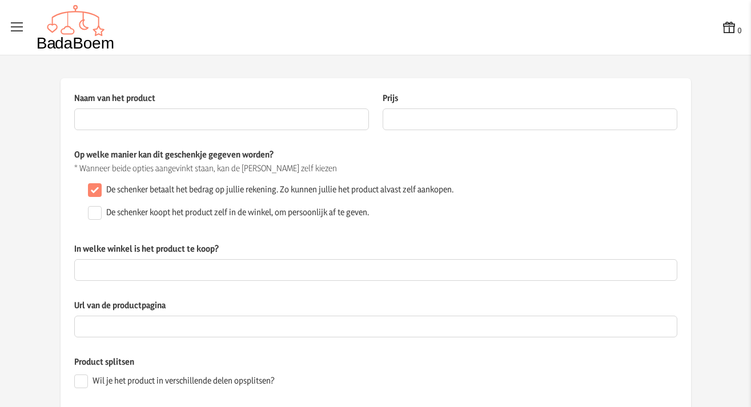
scroll to position [0, 0]
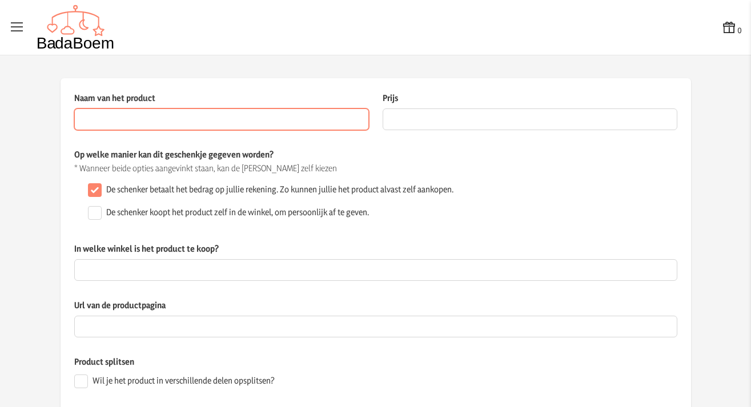
click at [143, 119] on input "Naam van het product" at bounding box center [221, 119] width 295 height 22
type input "bijt speelgoed"
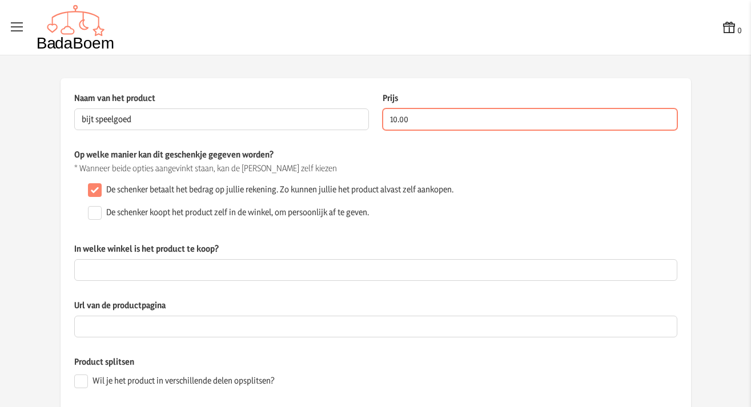
type input "10.00"
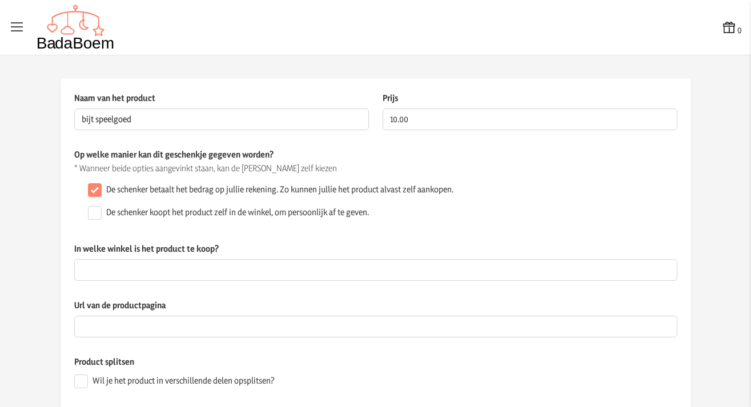
click at [127, 286] on div "In welke winkel is het product te koop? Dit veld is verplicht wanneer het gesch…" at bounding box center [375, 271] width 603 height 57
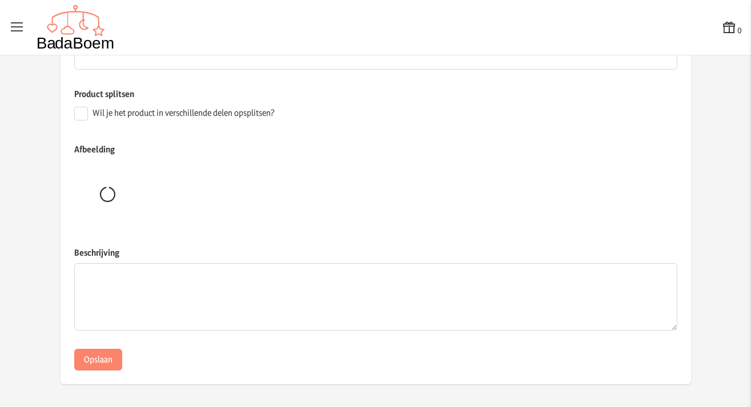
scroll to position [268, 0]
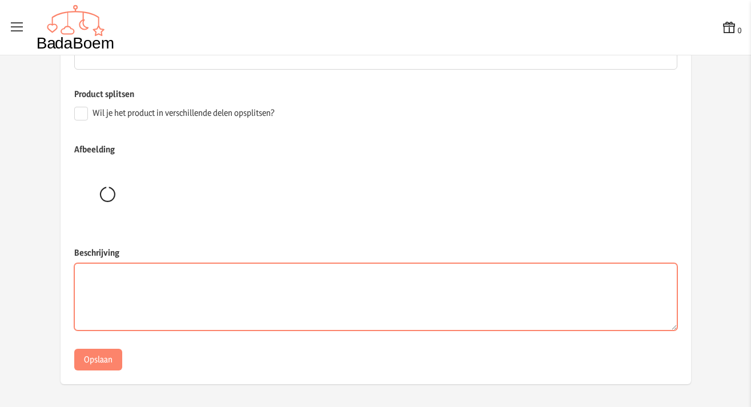
click at [127, 286] on textarea "Beschrijving" at bounding box center [375, 296] width 603 height 67
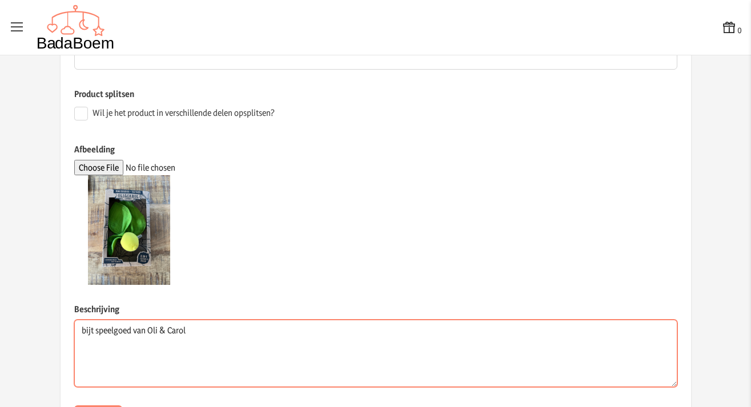
type textarea "bijt speelgoed van Oli & Carol"
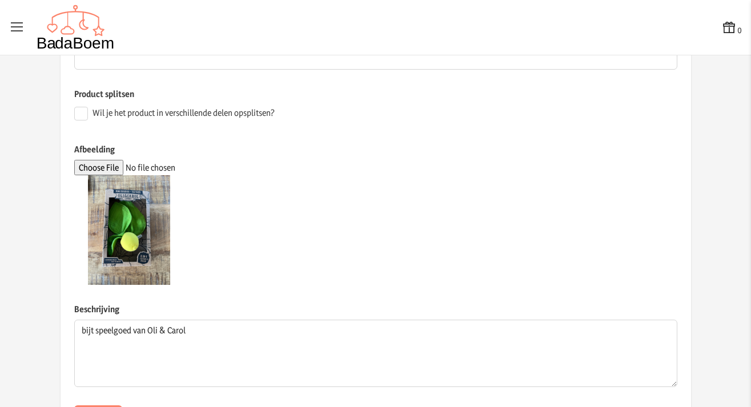
click at [205, 275] on div at bounding box center [375, 230] width 603 height 110
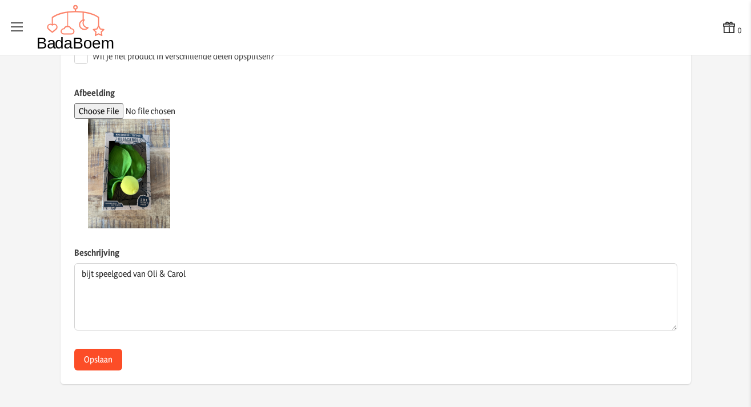
scroll to position [324, 0]
click at [116, 360] on button "Opslaan" at bounding box center [98, 360] width 48 height 22
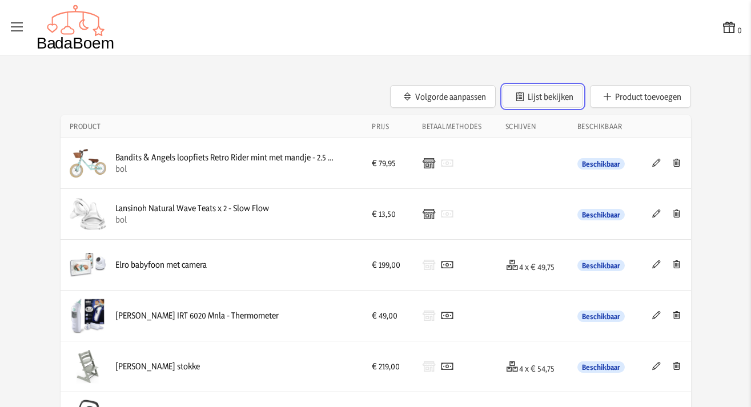
click at [562, 99] on button "Lijst bekijken" at bounding box center [542, 96] width 80 height 23
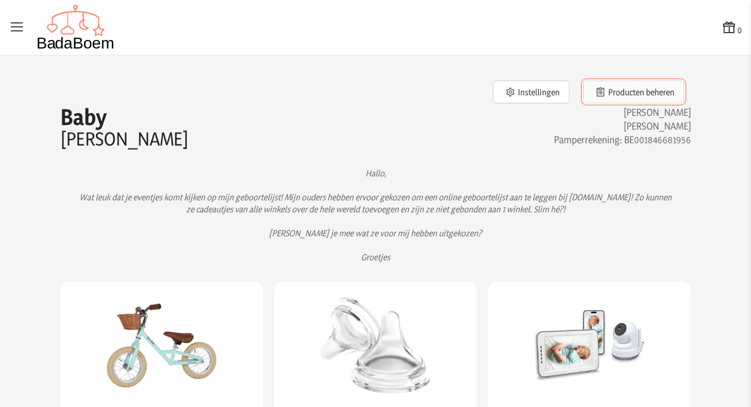
click at [648, 96] on button "Producten beheren" at bounding box center [633, 91] width 101 height 23
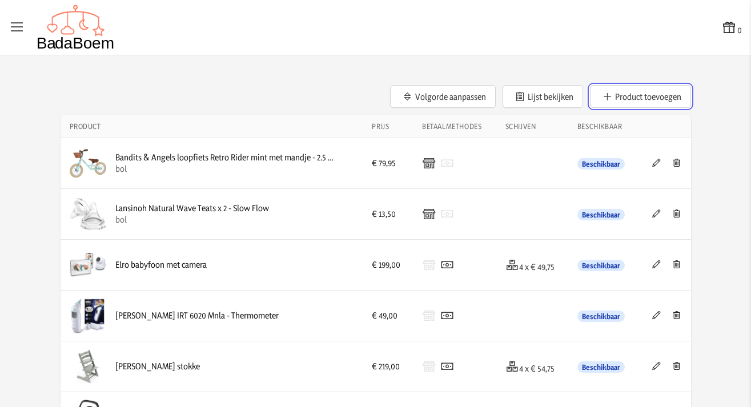
click at [648, 96] on button "Product toevoegen" at bounding box center [640, 96] width 101 height 23
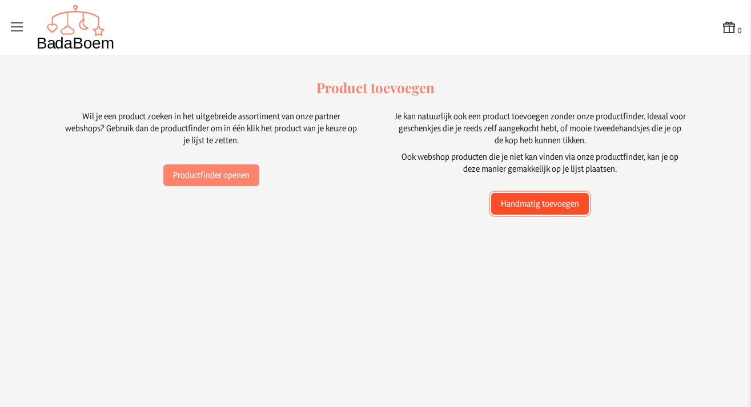
click at [536, 201] on button "Handmatig toevoegen" at bounding box center [540, 204] width 98 height 22
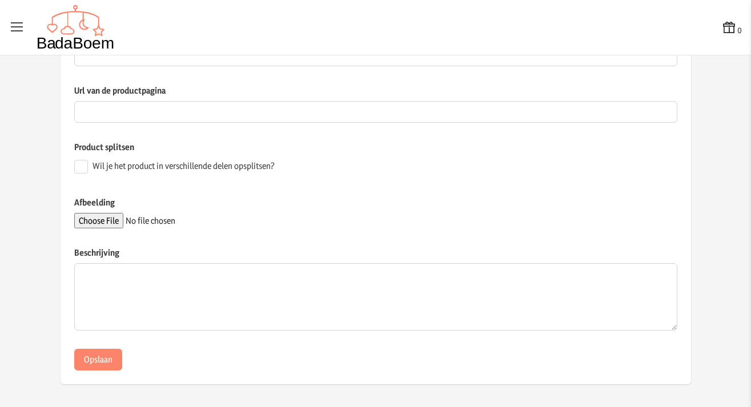
scroll to position [214, 0]
click at [100, 218] on input "Afbeelding" at bounding box center [151, 220] width 155 height 15
